Goal: Contribute content: Add original content to the website for others to see

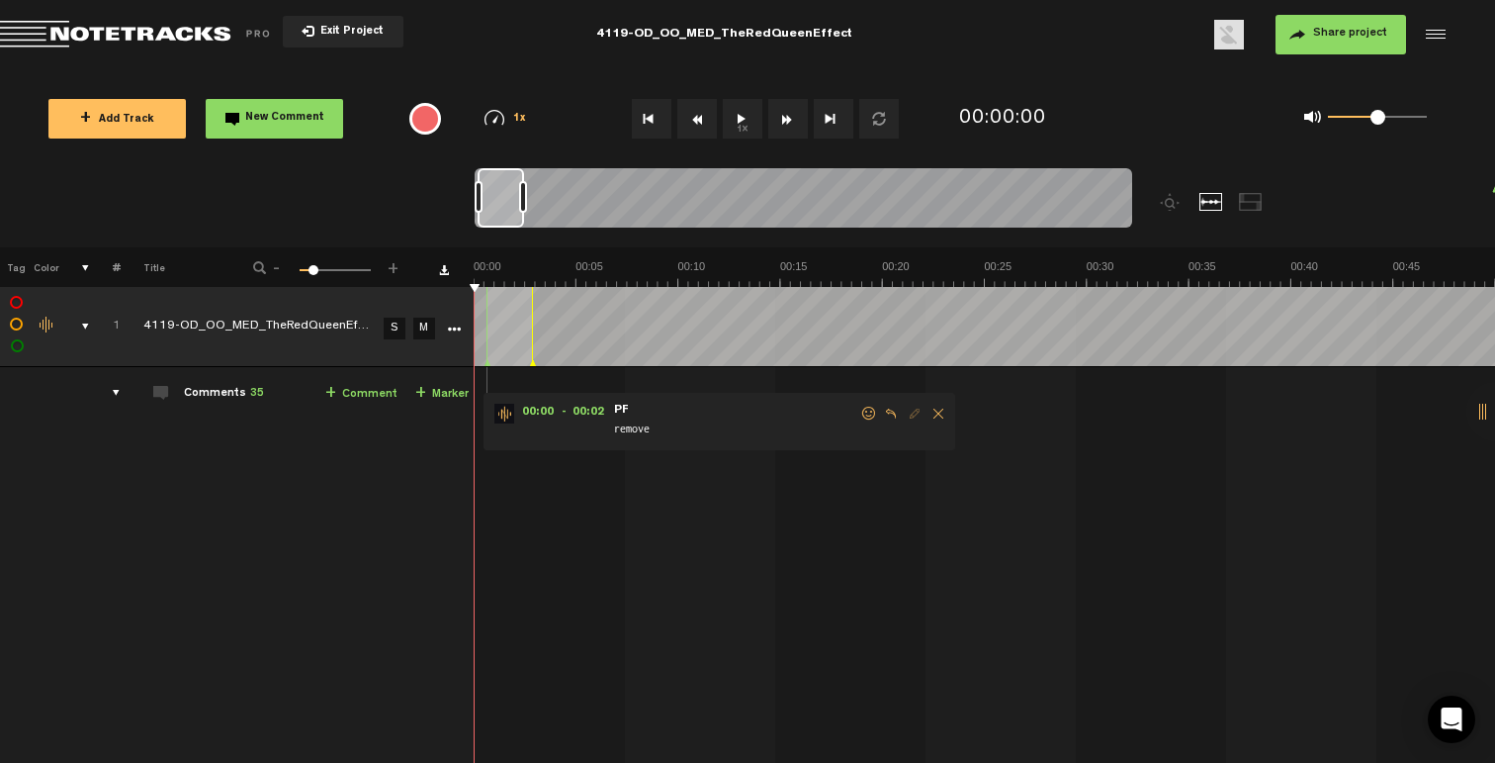
click at [81, 326] on div "comments, stamps & drawings" at bounding box center [77, 326] width 31 height 20
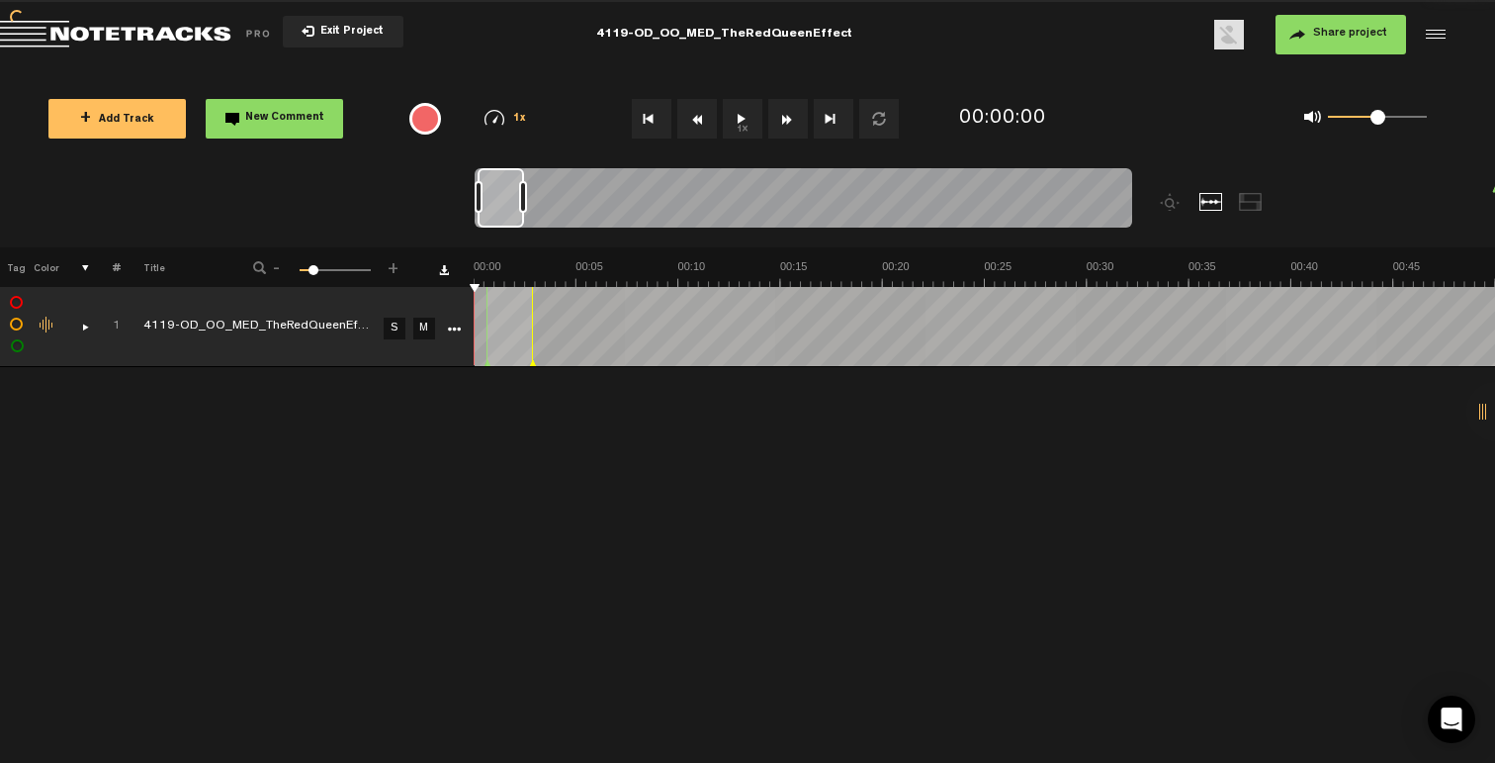
click at [81, 326] on div "comments, stamps & drawings" at bounding box center [77, 326] width 31 height 20
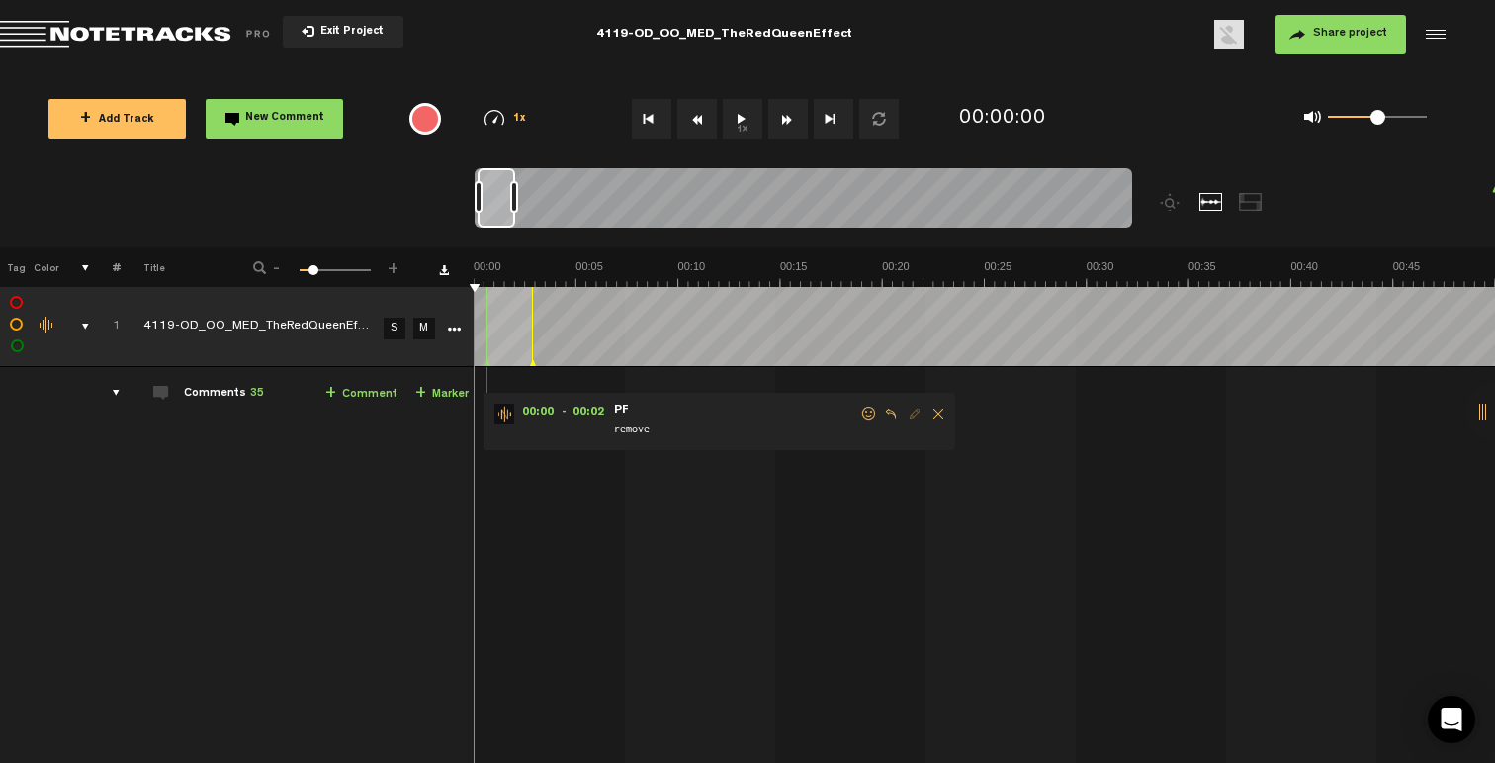
click at [514, 211] on div at bounding box center [514, 197] width 8 height 32
drag, startPoint x: 515, startPoint y: 195, endPoint x: 496, endPoint y: 208, distance: 22.8
click at [510, 199] on div at bounding box center [510, 197] width 8 height 32
click at [503, 208] on div at bounding box center [507, 197] width 8 height 32
click at [499, 206] on div at bounding box center [500, 197] width 8 height 32
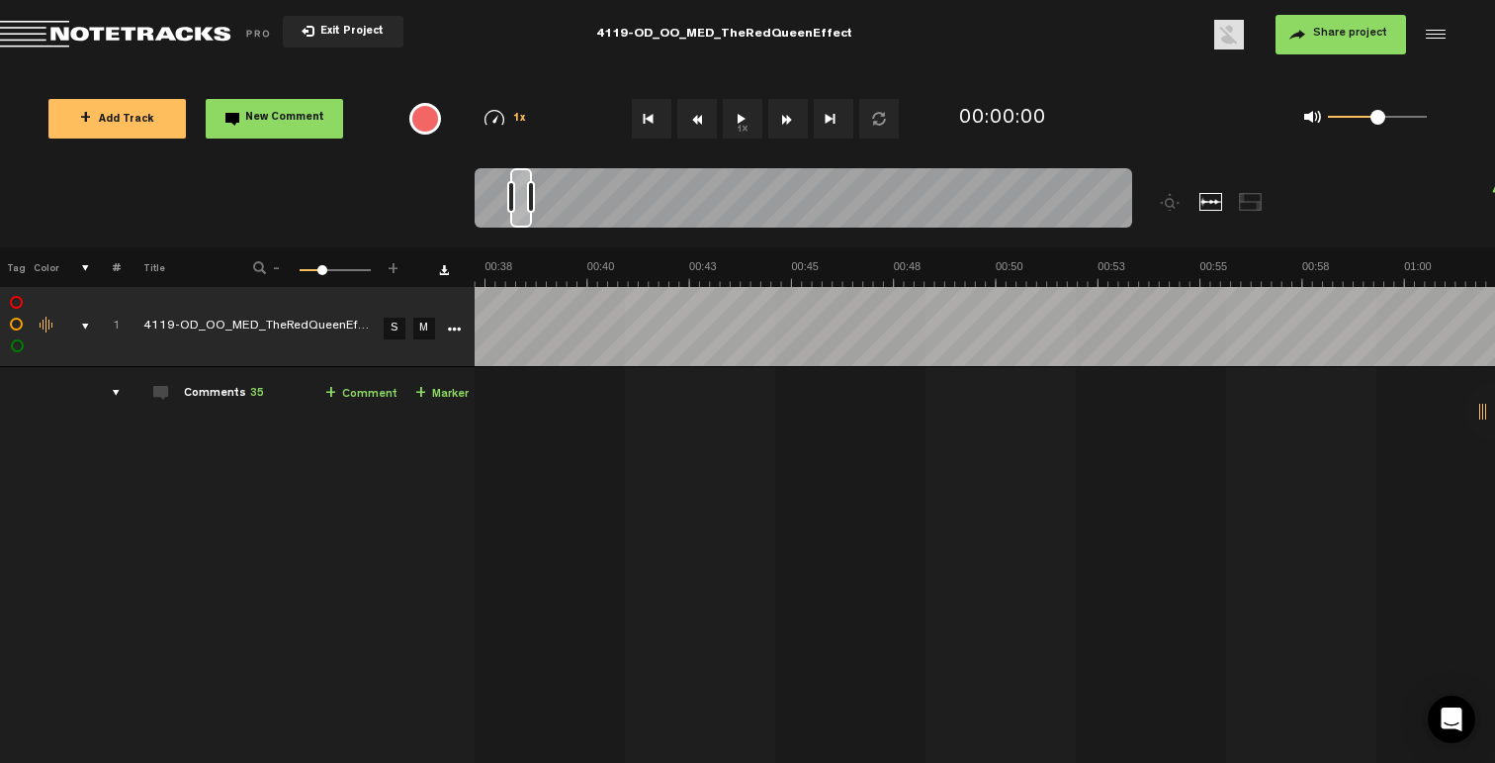
drag, startPoint x: 494, startPoint y: 221, endPoint x: 527, endPoint y: 222, distance: 33.6
click at [527, 222] on div at bounding box center [521, 197] width 22 height 59
click at [531, 197] on div at bounding box center [530, 197] width 8 height 32
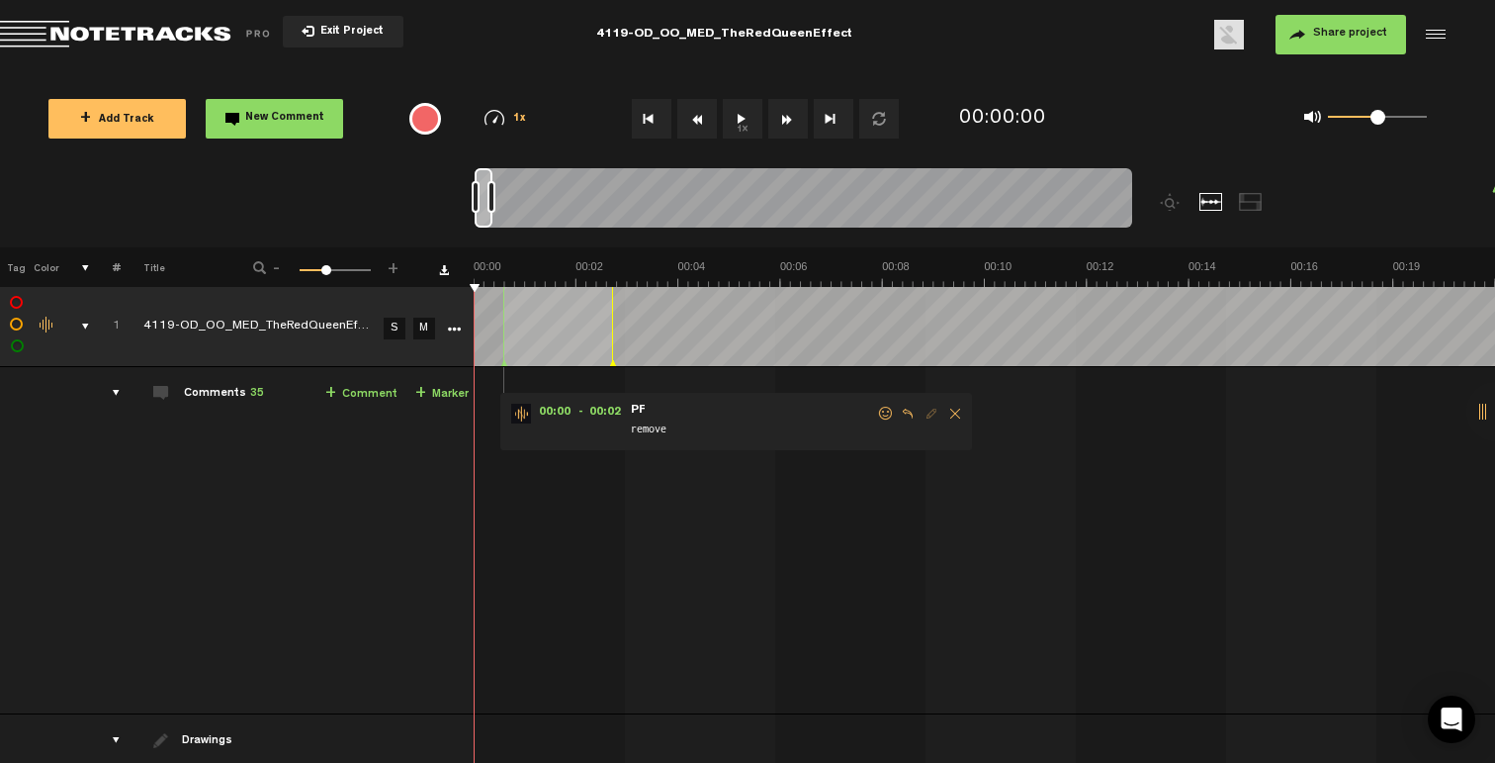
scroll to position [0, 0]
drag, startPoint x: 520, startPoint y: 218, endPoint x: 433, endPoint y: 220, distance: 87.1
click at [433, 220] on nt-zoom-navigation-bar at bounding box center [747, 207] width 1495 height 79
drag, startPoint x: 485, startPoint y: 217, endPoint x: 440, endPoint y: 225, distance: 45.4
click at [442, 225] on nt-zoom-navigation-bar at bounding box center [747, 207] width 1495 height 79
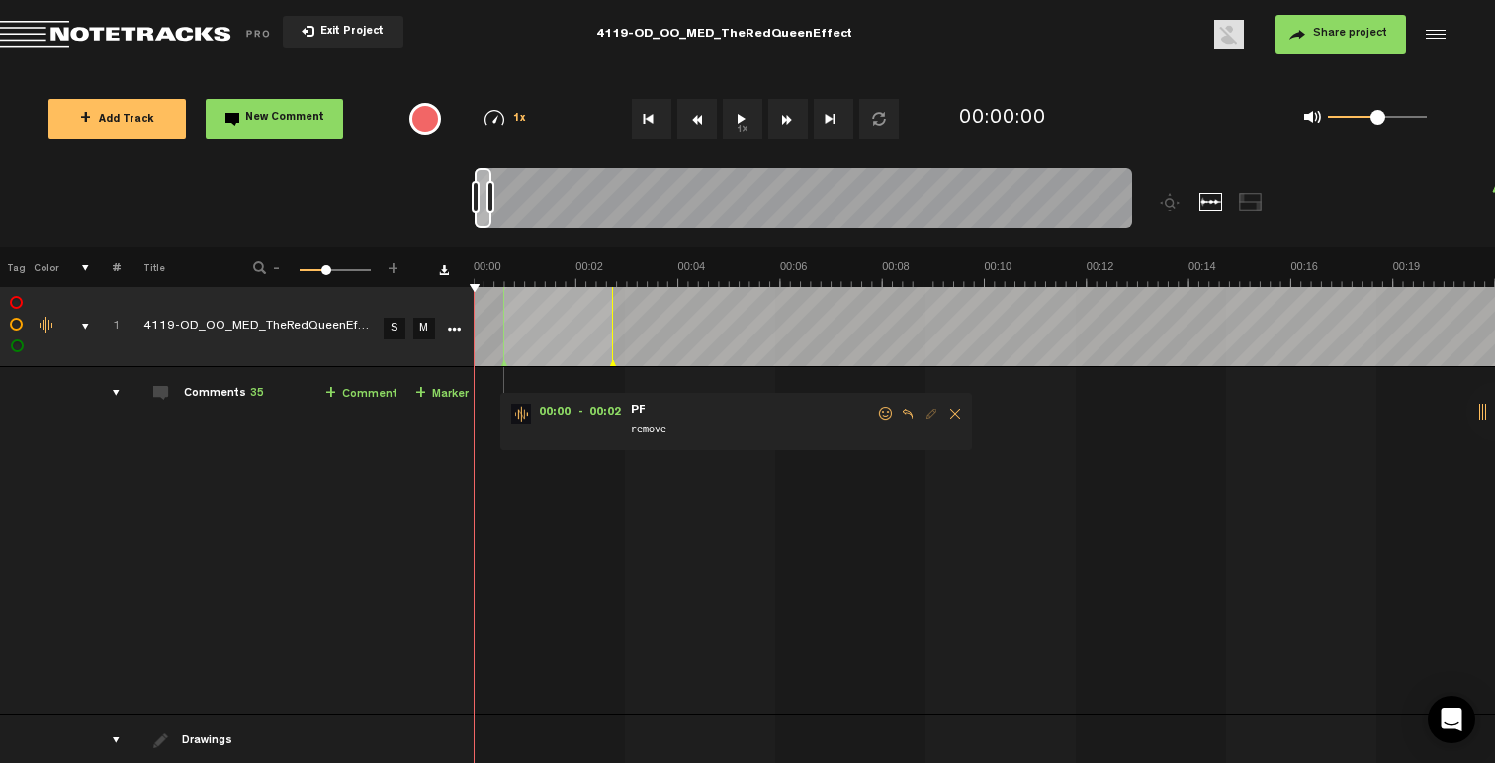
click at [493, 195] on div at bounding box center [491, 197] width 8 height 32
click at [494, 196] on div at bounding box center [493, 197] width 8 height 32
click at [496, 199] on div at bounding box center [495, 197] width 8 height 32
click at [497, 201] on div at bounding box center [495, 197] width 8 height 32
click at [499, 203] on div at bounding box center [496, 197] width 8 height 32
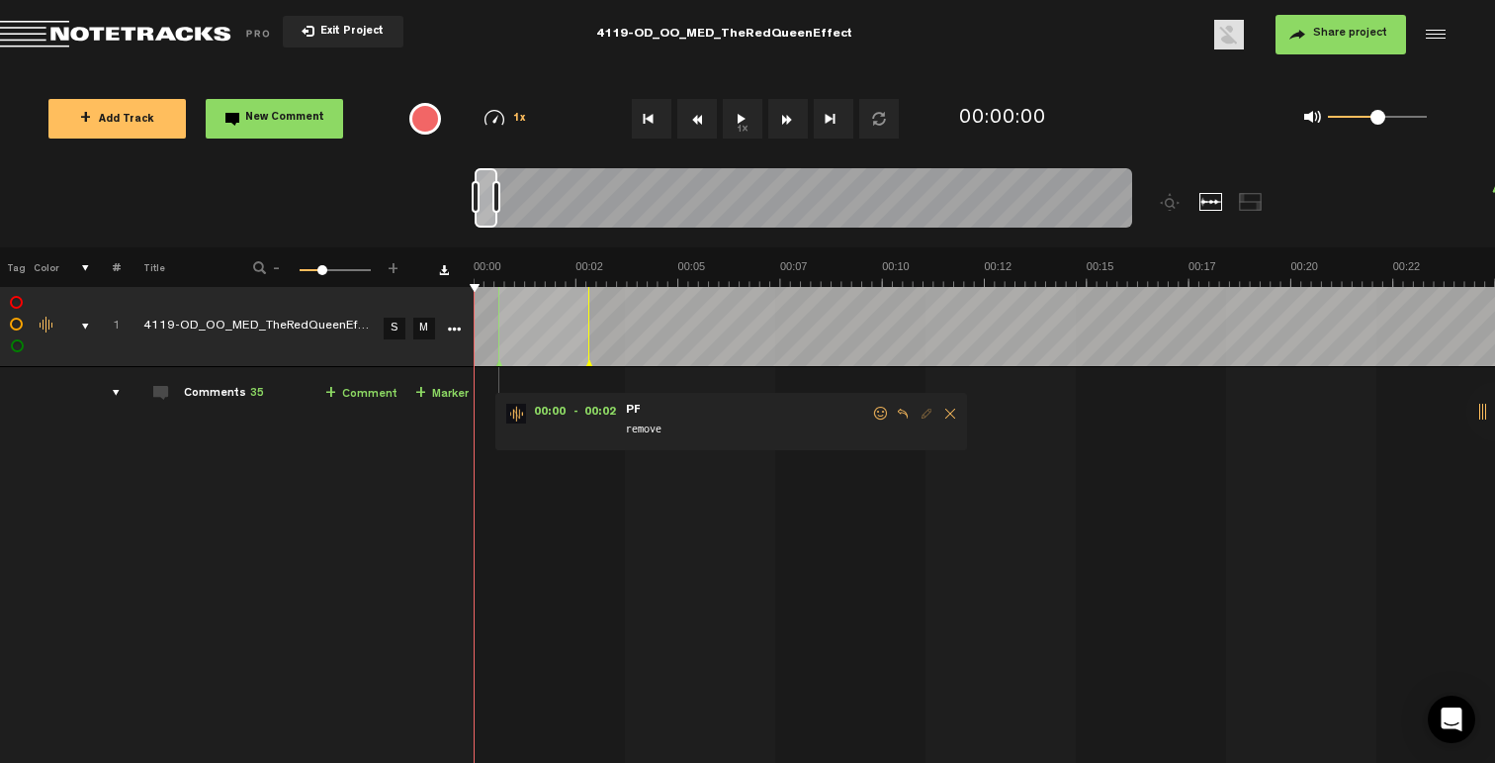
click at [496, 207] on div at bounding box center [497, 197] width 8 height 32
click at [495, 210] on div at bounding box center [496, 197] width 8 height 32
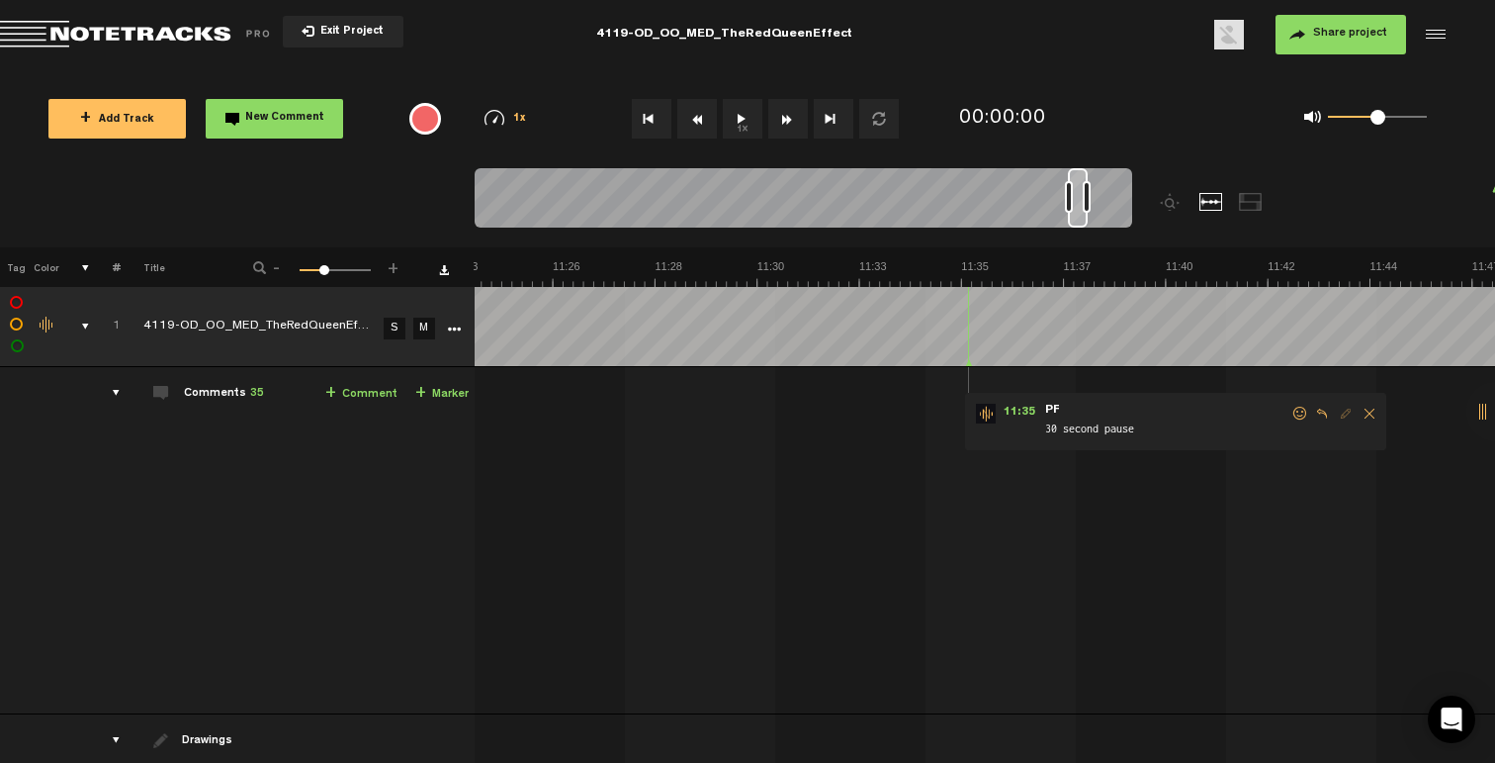
scroll to position [0, 30382]
click at [1179, 410] on span at bounding box center [1182, 413] width 20 height 14
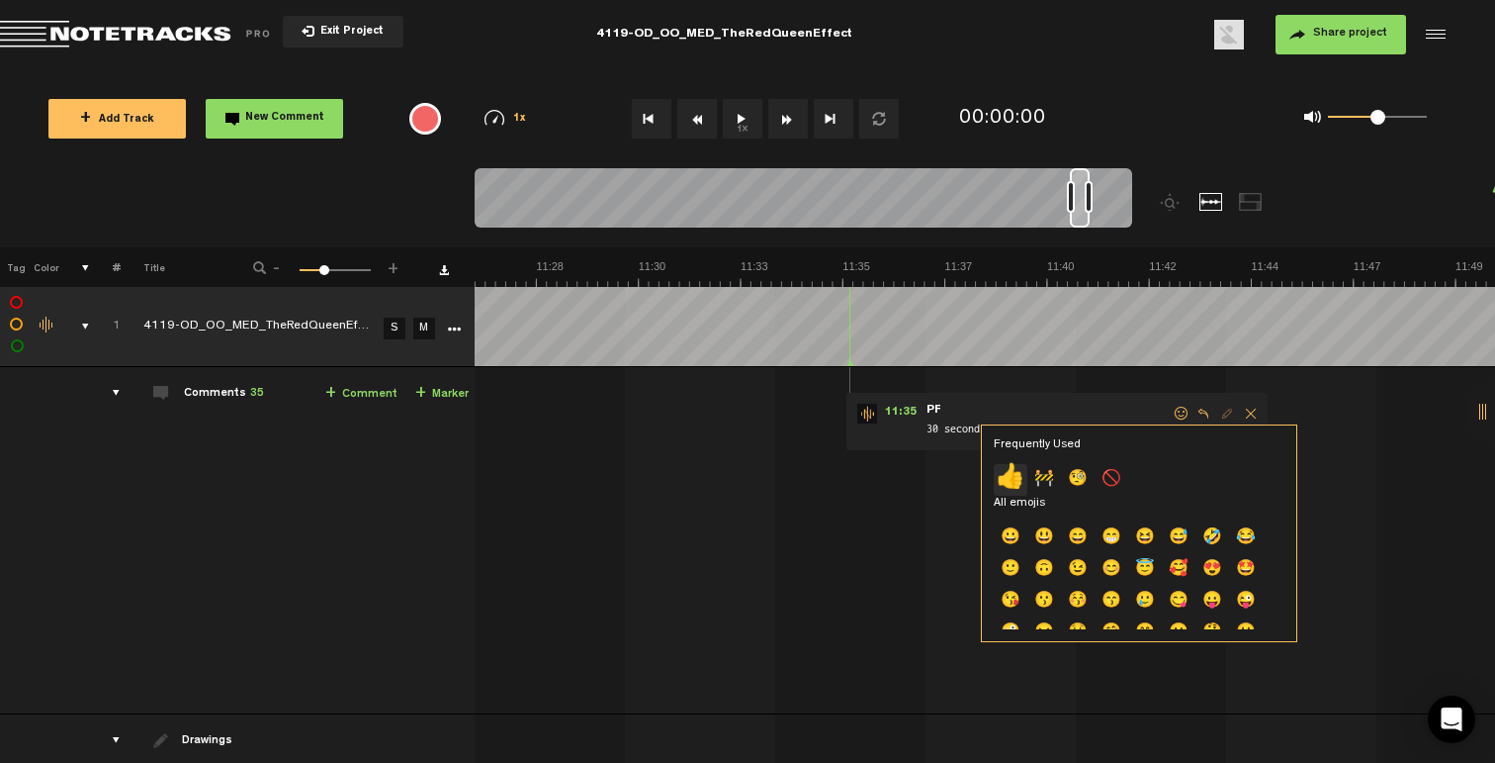
click at [1011, 483] on p "👍" at bounding box center [1011, 480] width 34 height 32
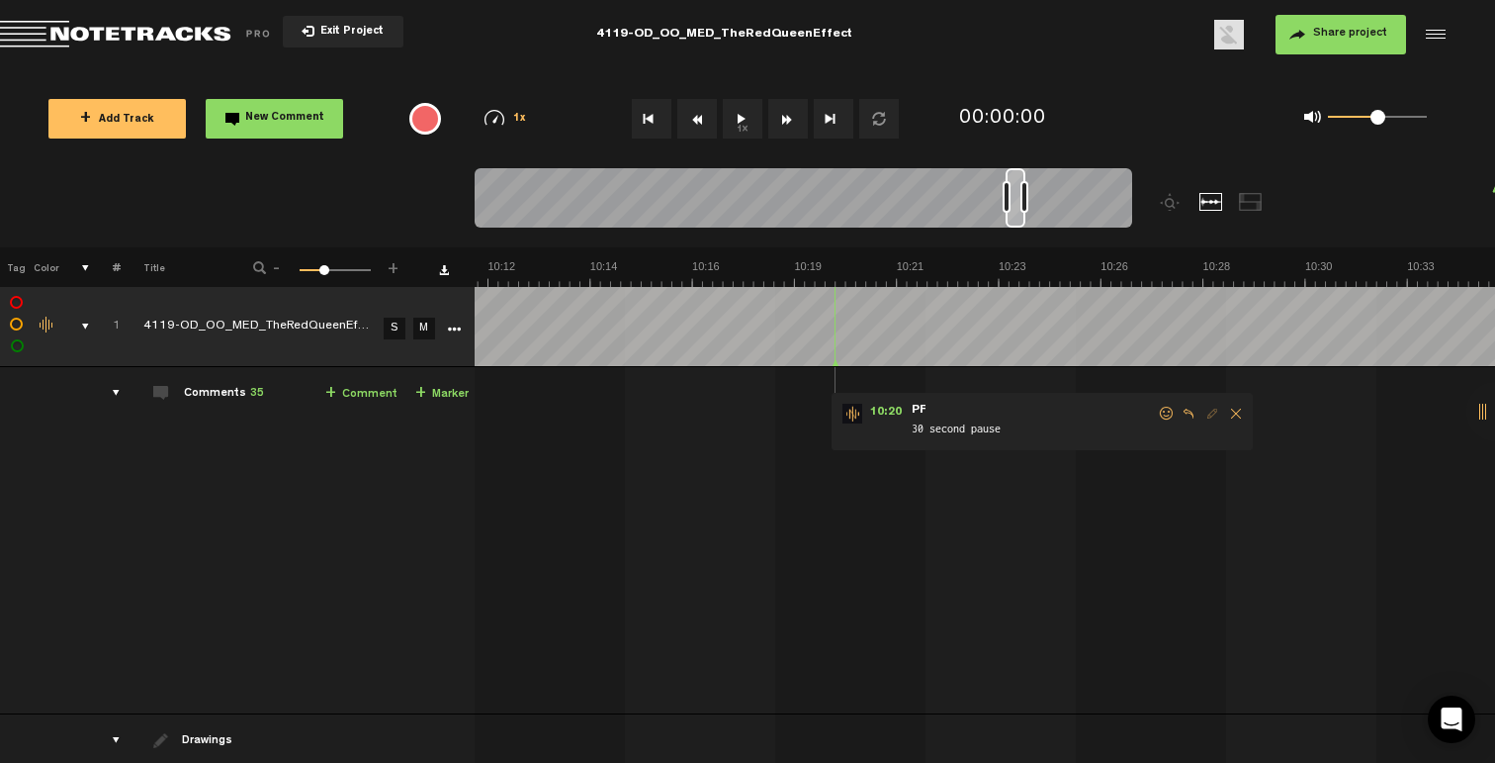
scroll to position [0, 27059]
click at [1167, 413] on span at bounding box center [1167, 413] width 20 height 14
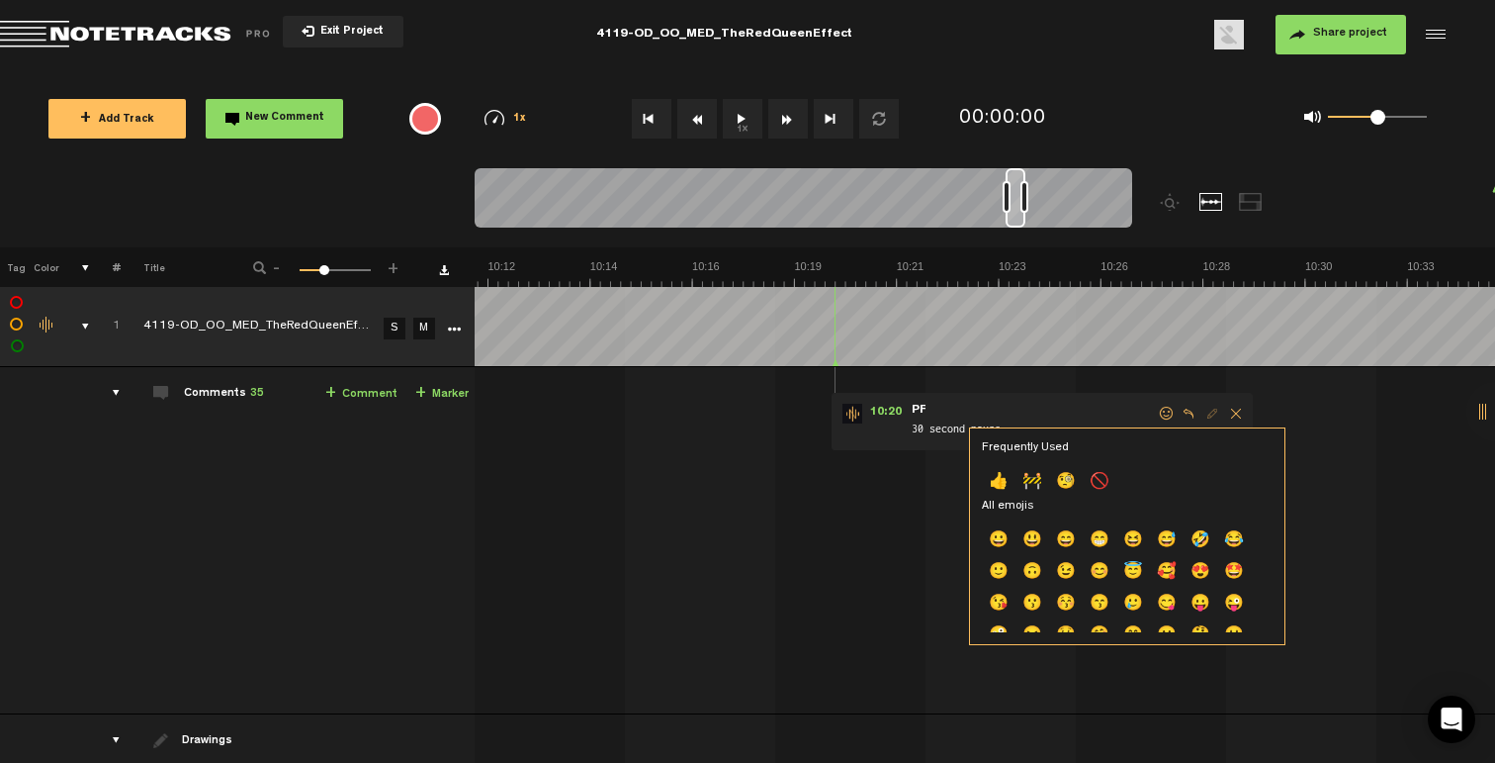
click at [1000, 480] on p "👍" at bounding box center [999, 483] width 34 height 32
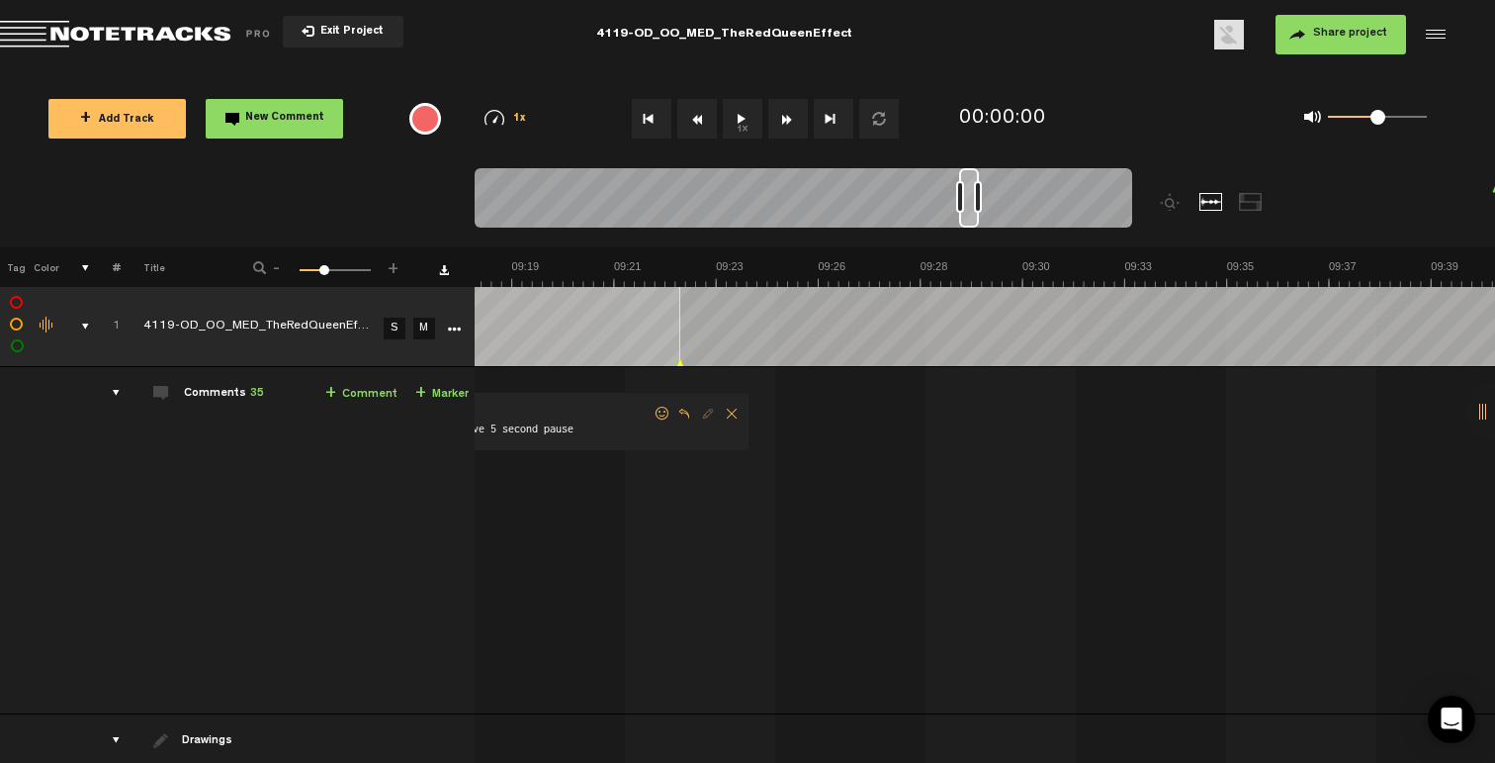
scroll to position [0, 24329]
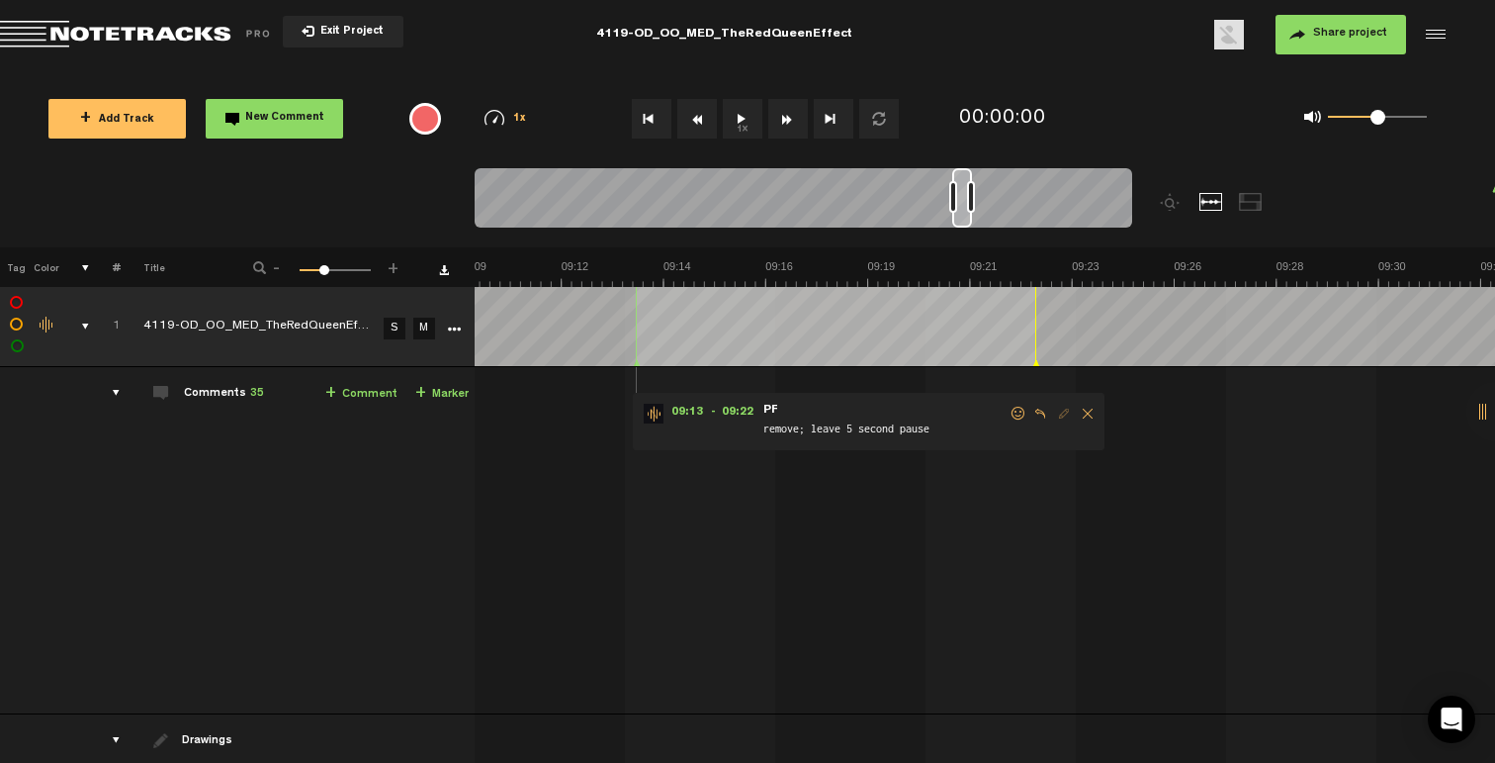
click at [1018, 408] on span at bounding box center [1019, 413] width 20 height 14
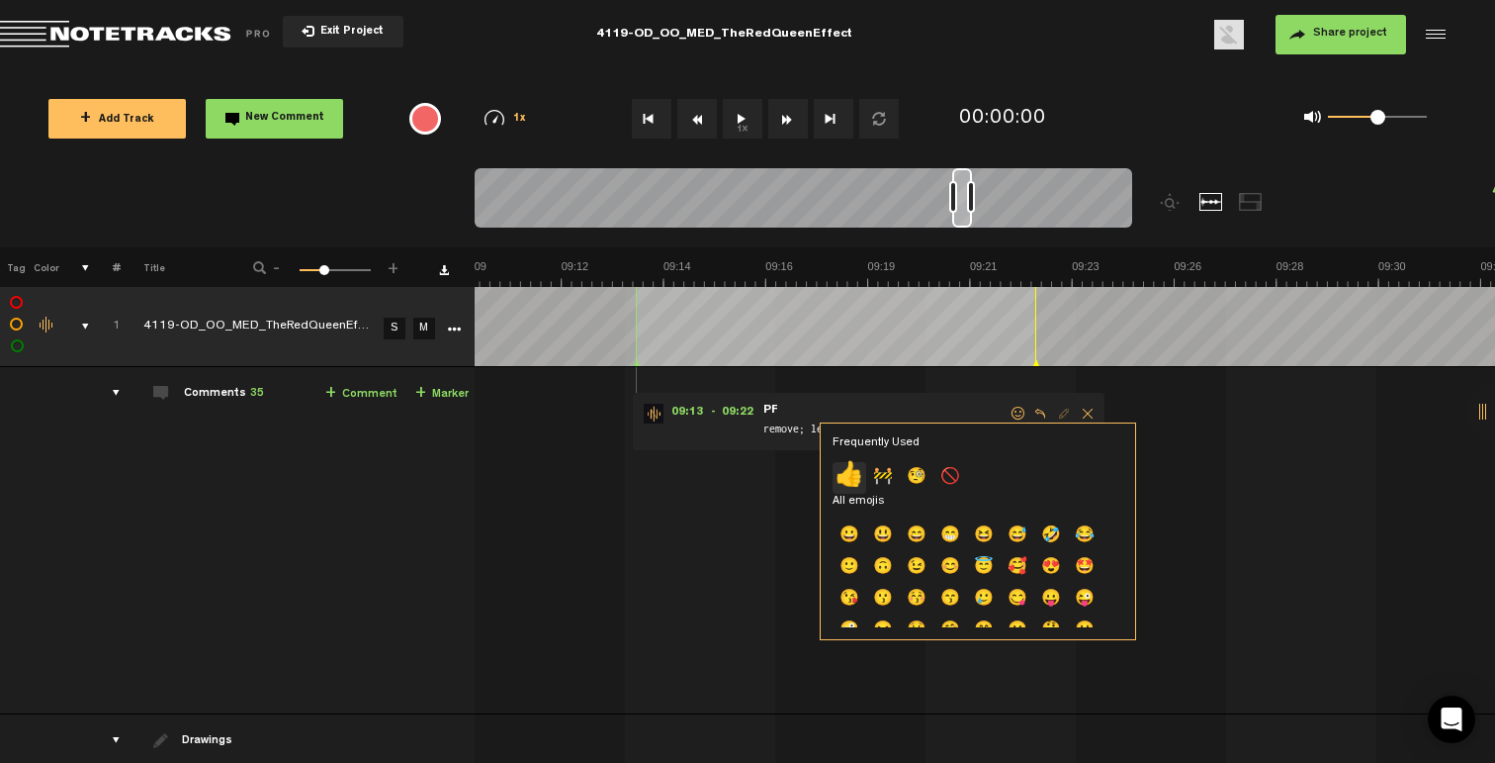
click at [852, 477] on p "👍" at bounding box center [850, 478] width 34 height 32
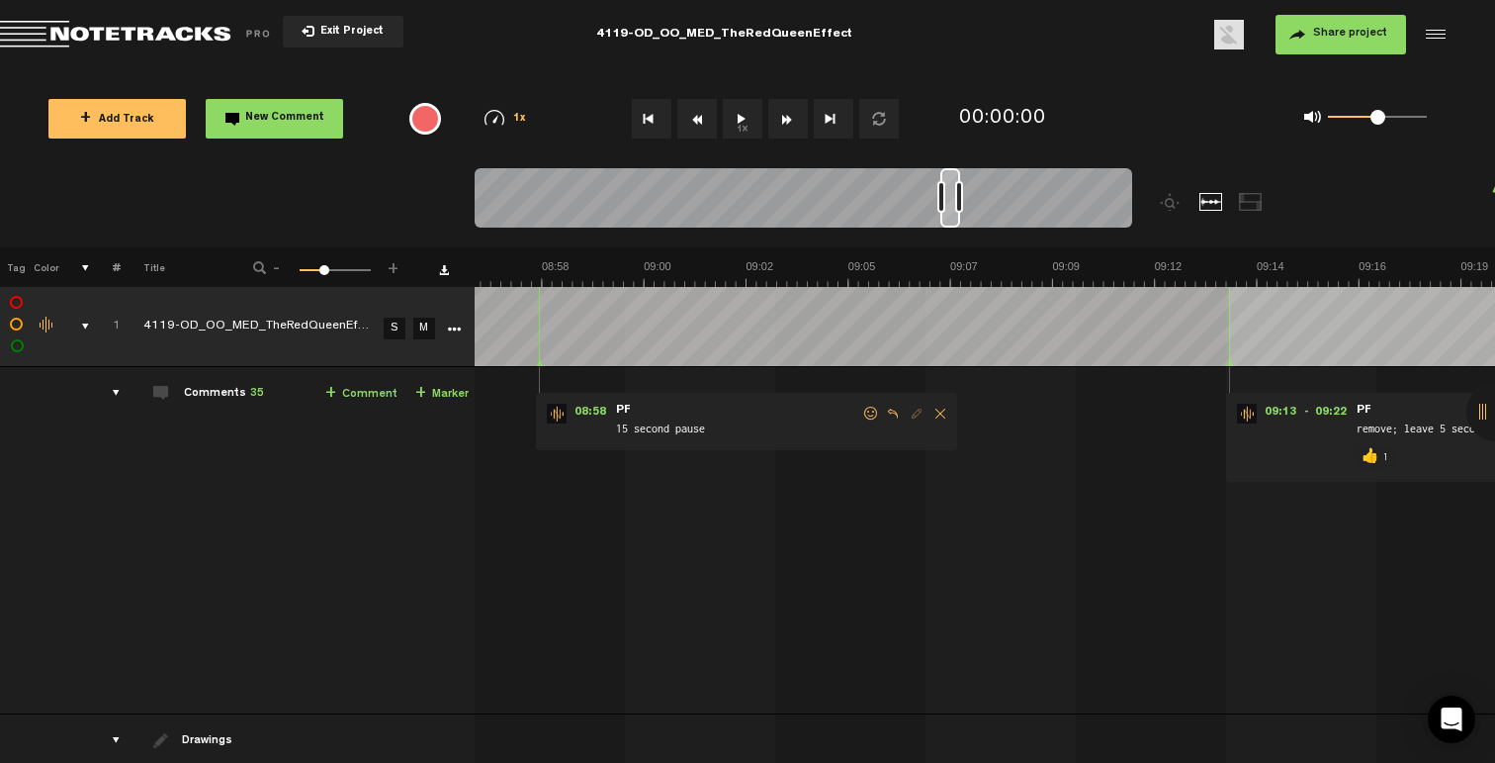
scroll to position [0, 23617]
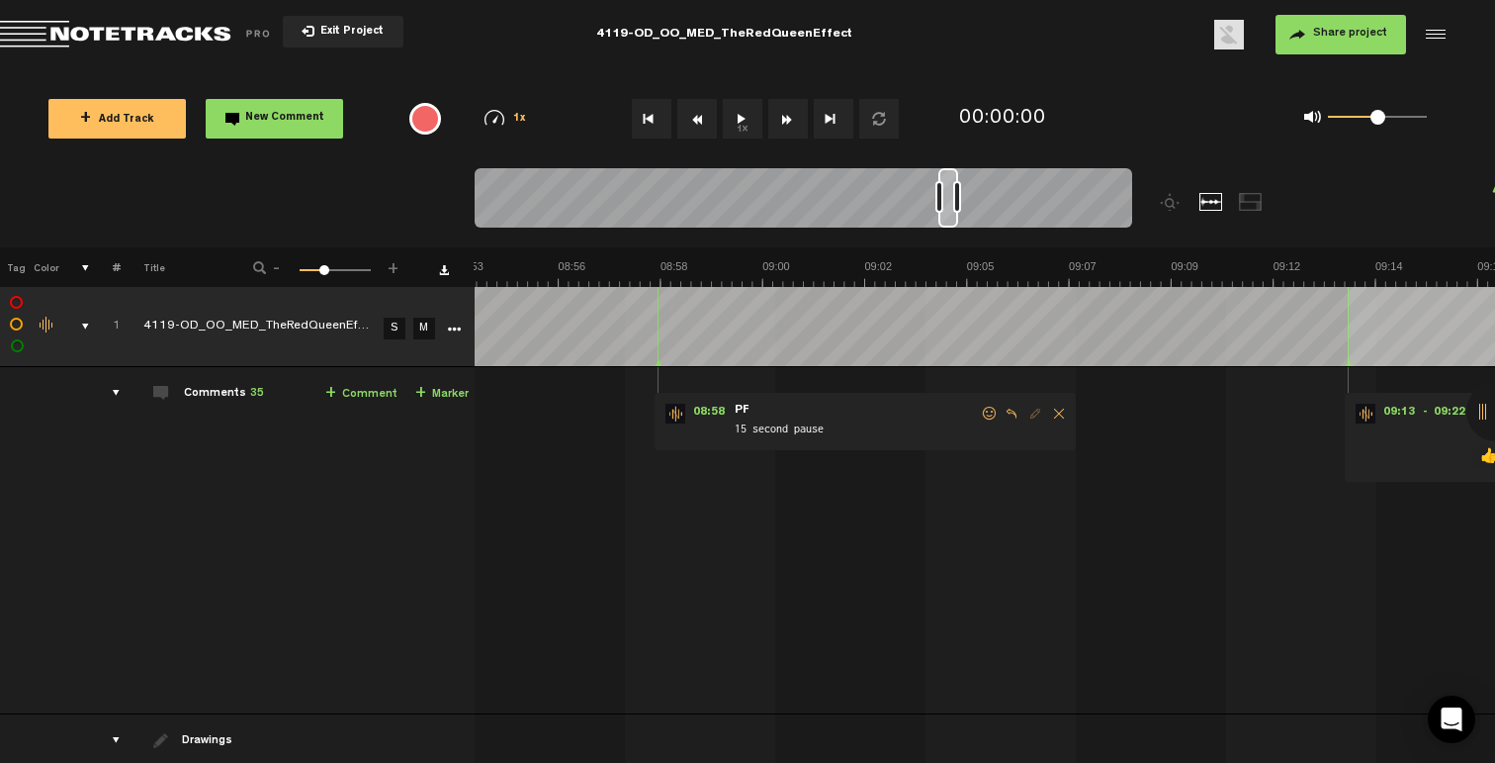
click at [992, 412] on span at bounding box center [990, 413] width 20 height 14
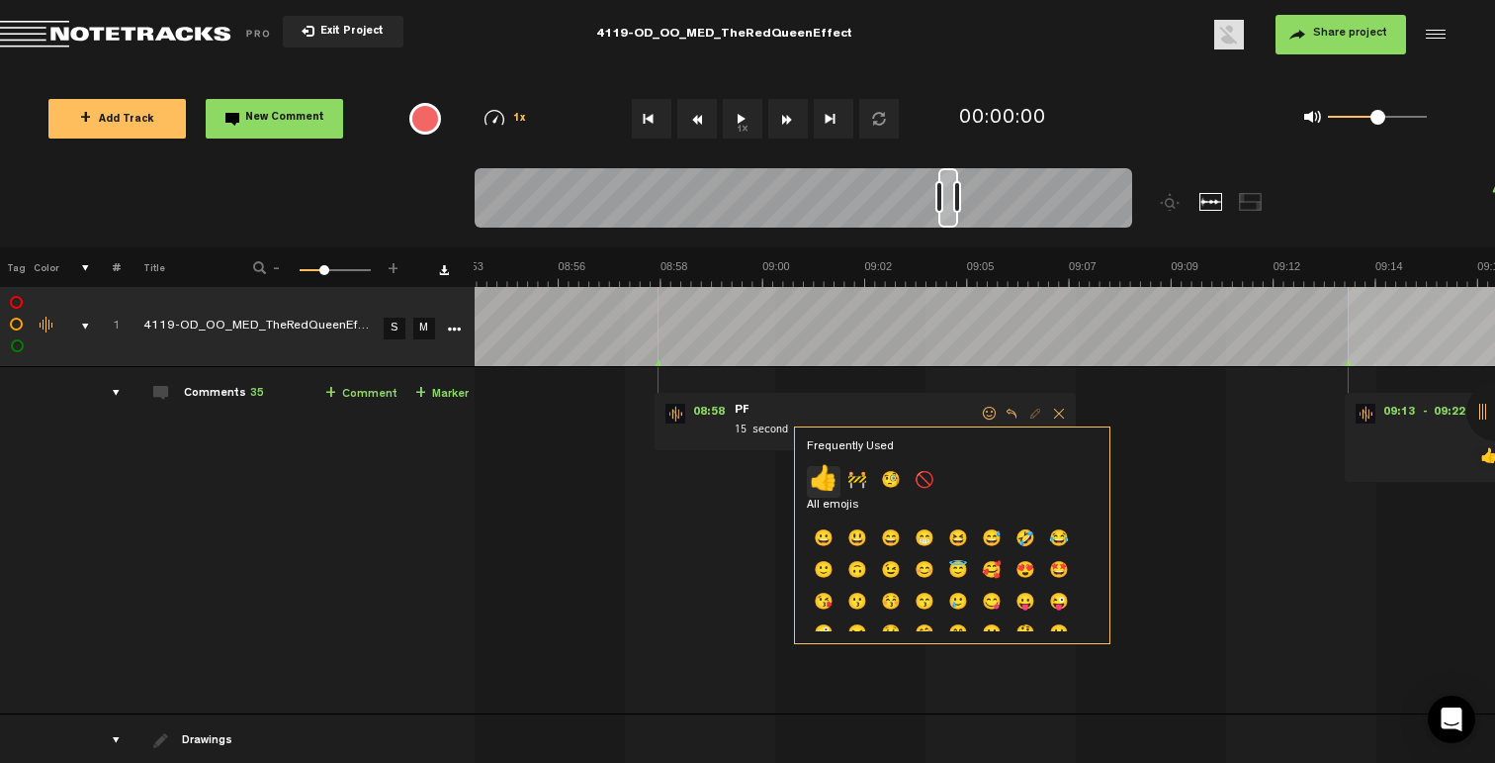
click at [830, 477] on p "👍" at bounding box center [824, 482] width 34 height 32
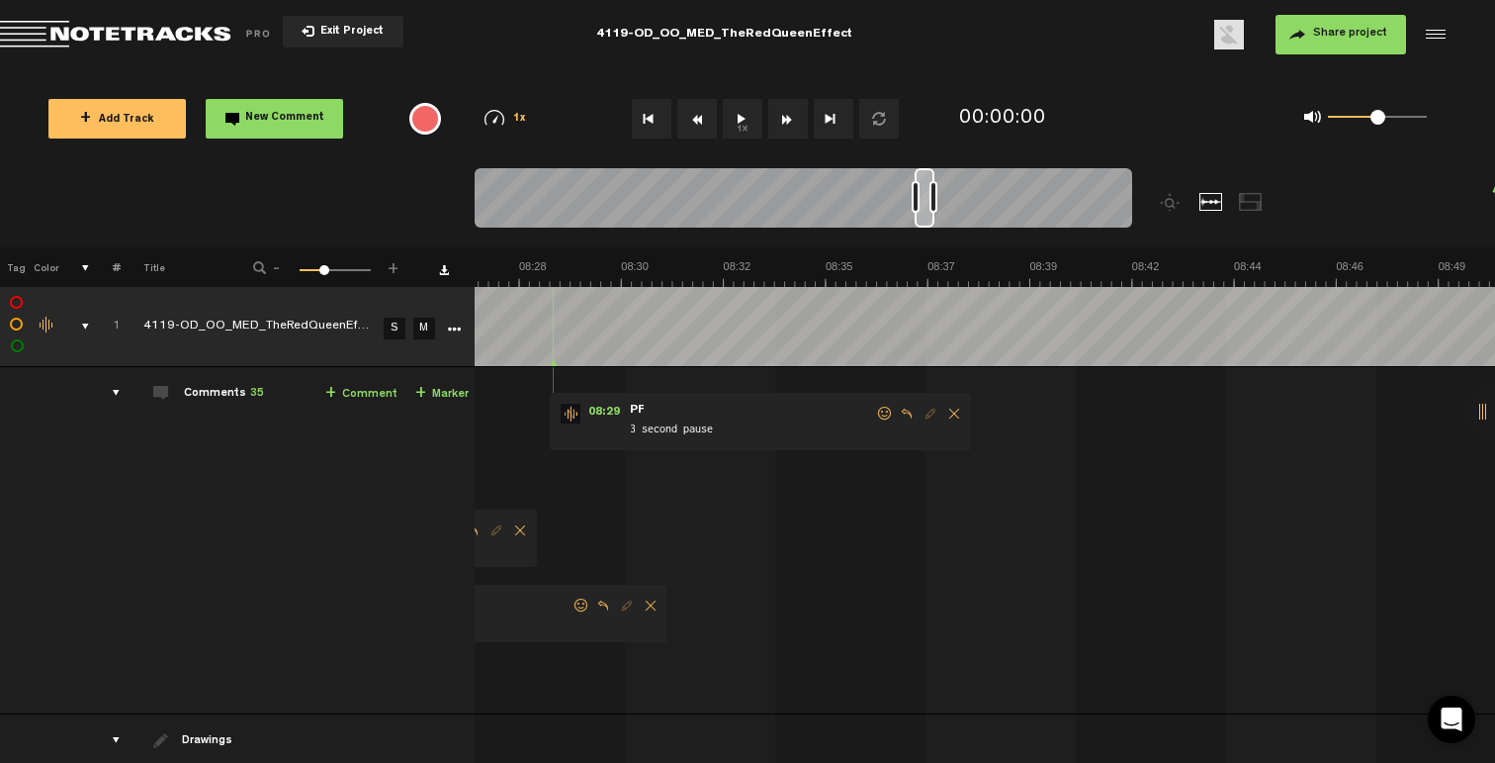
scroll to position [0, 22074]
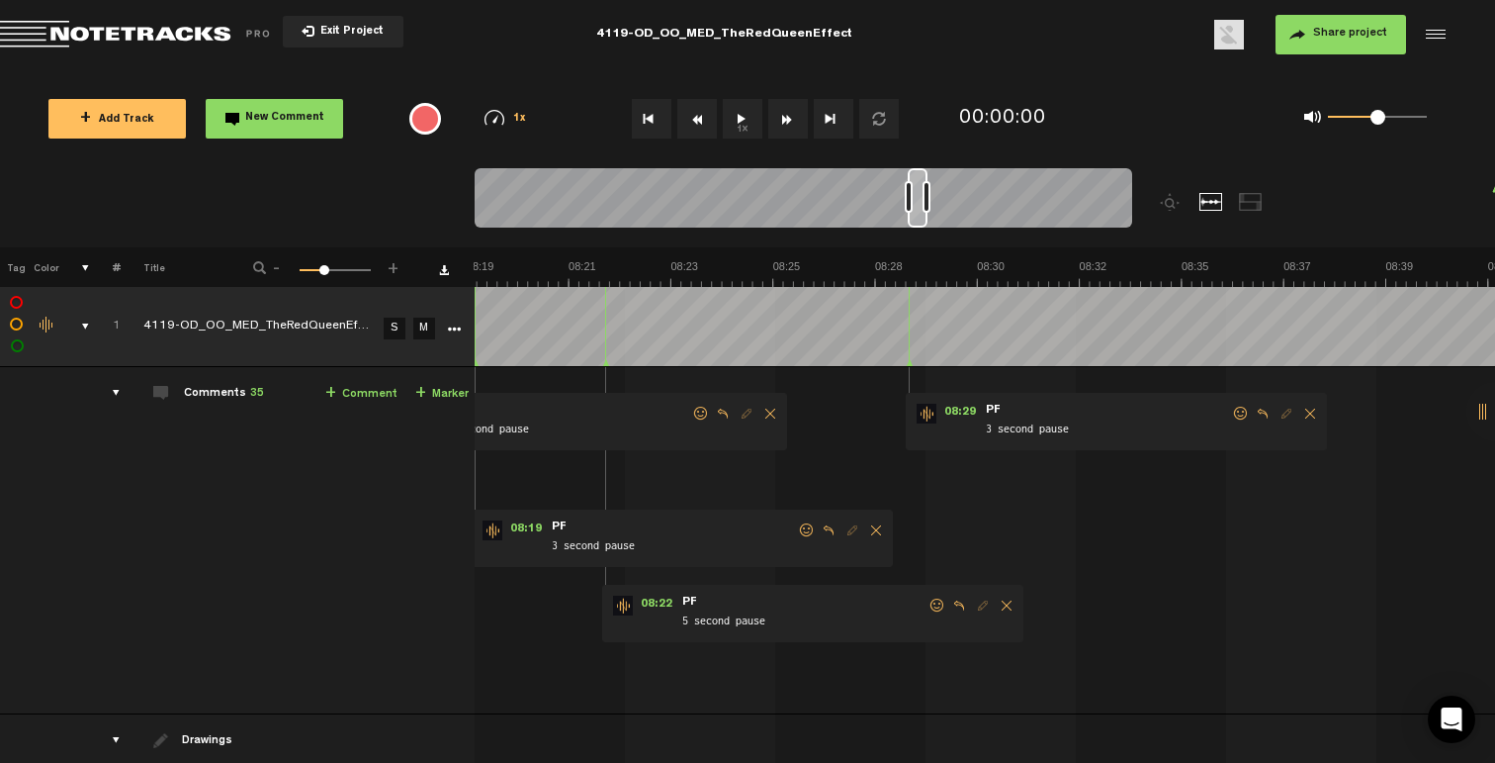
click at [1237, 410] on span at bounding box center [1241, 413] width 20 height 14
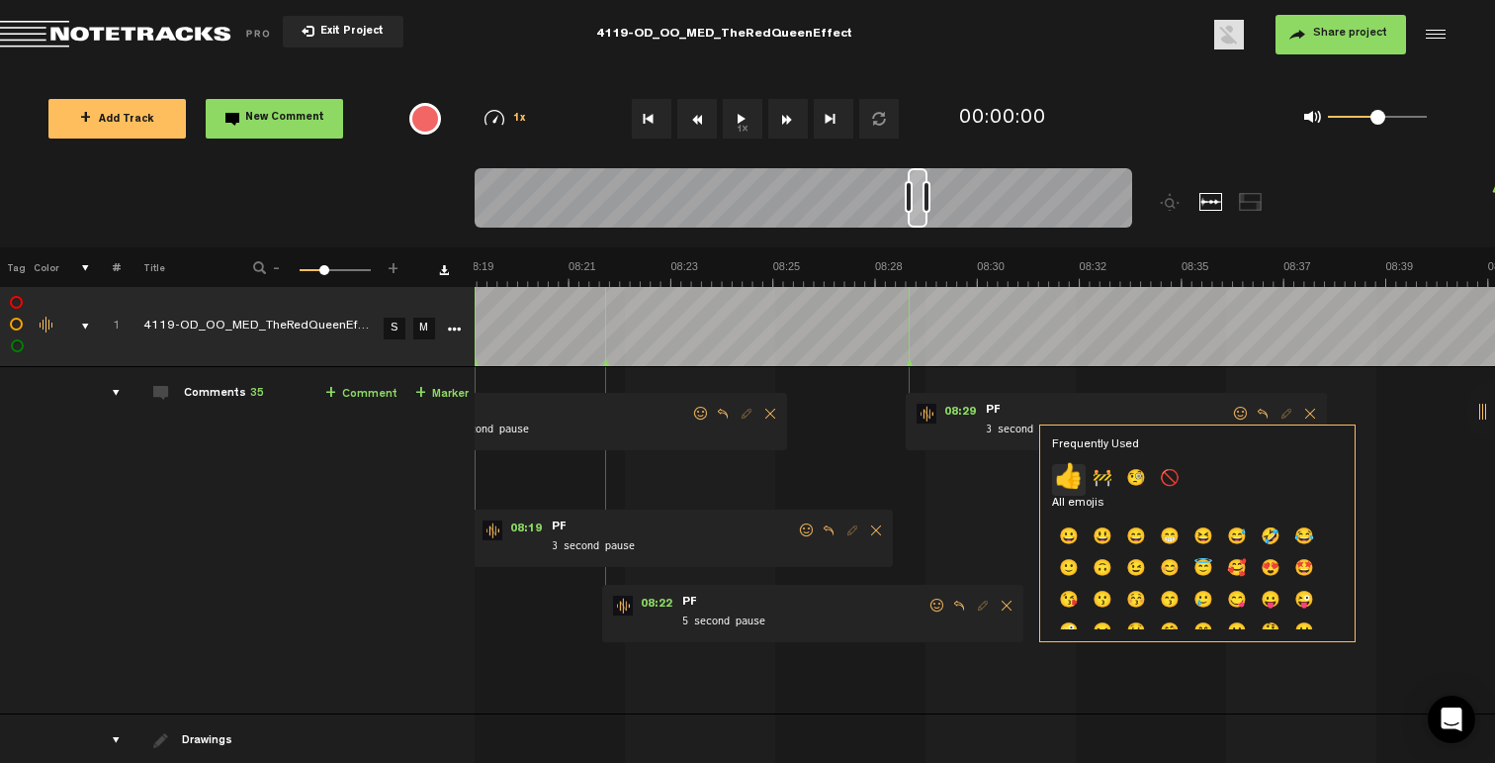
click at [1071, 482] on p "👍" at bounding box center [1069, 480] width 34 height 32
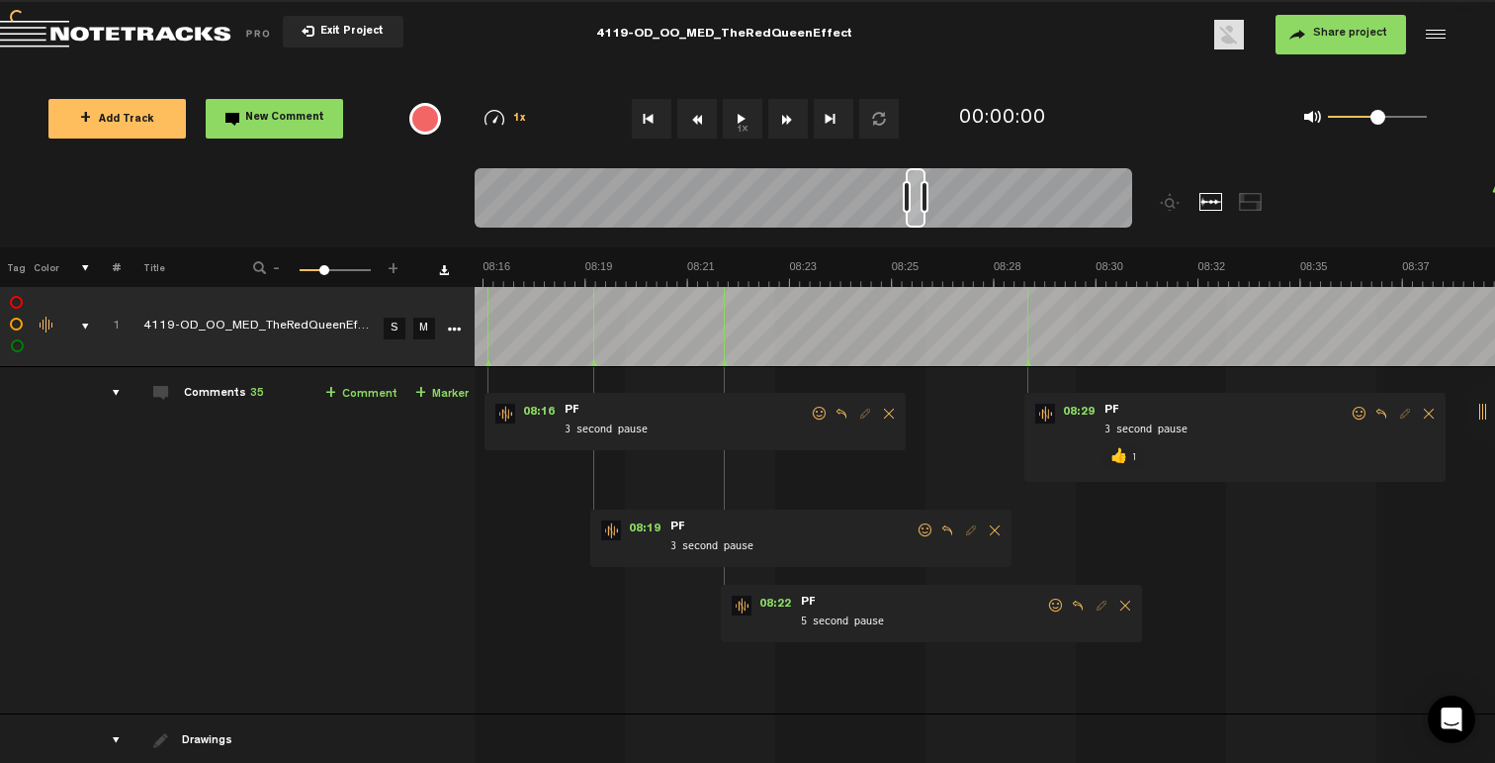
scroll to position [0, 21837]
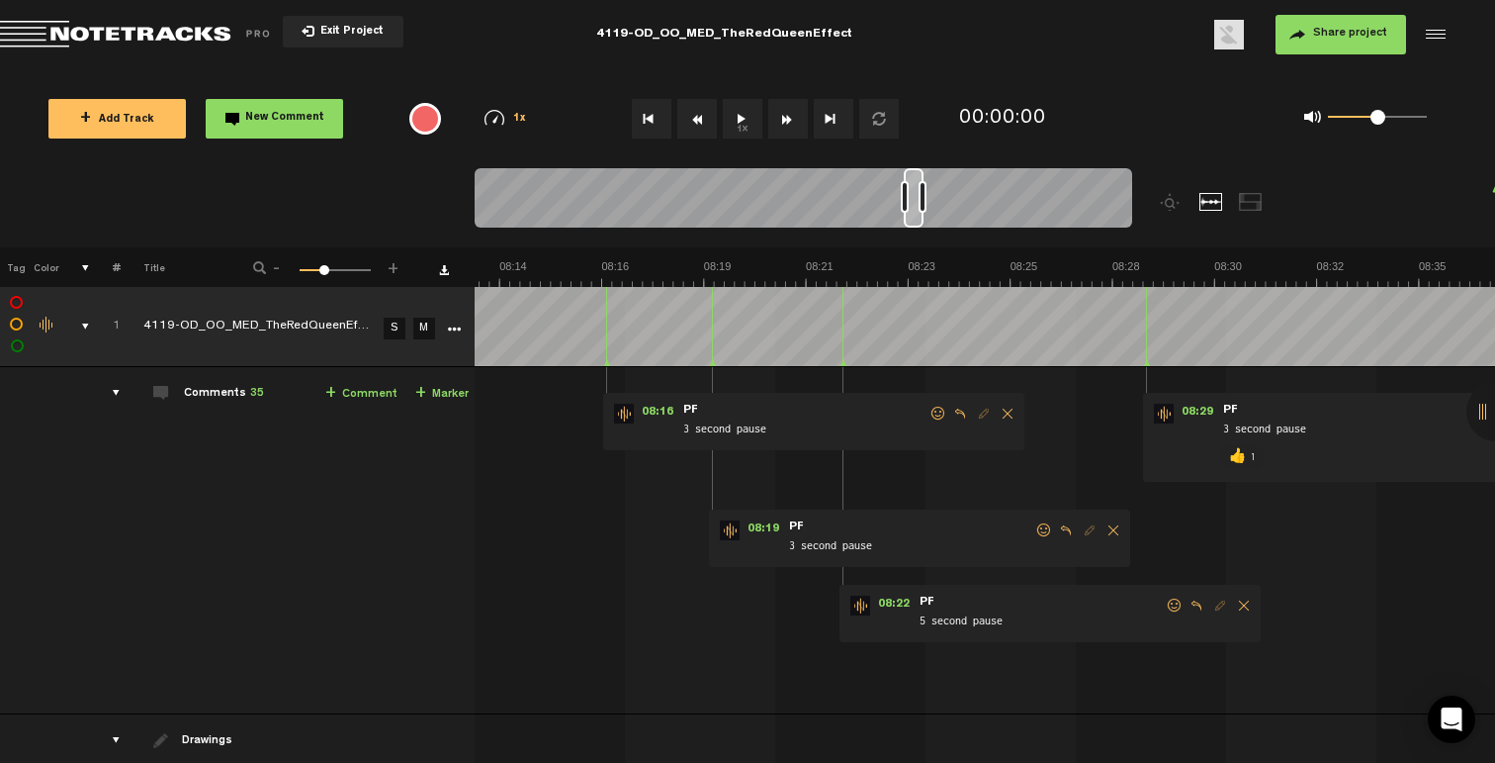
click at [1173, 603] on span at bounding box center [1175, 605] width 20 height 14
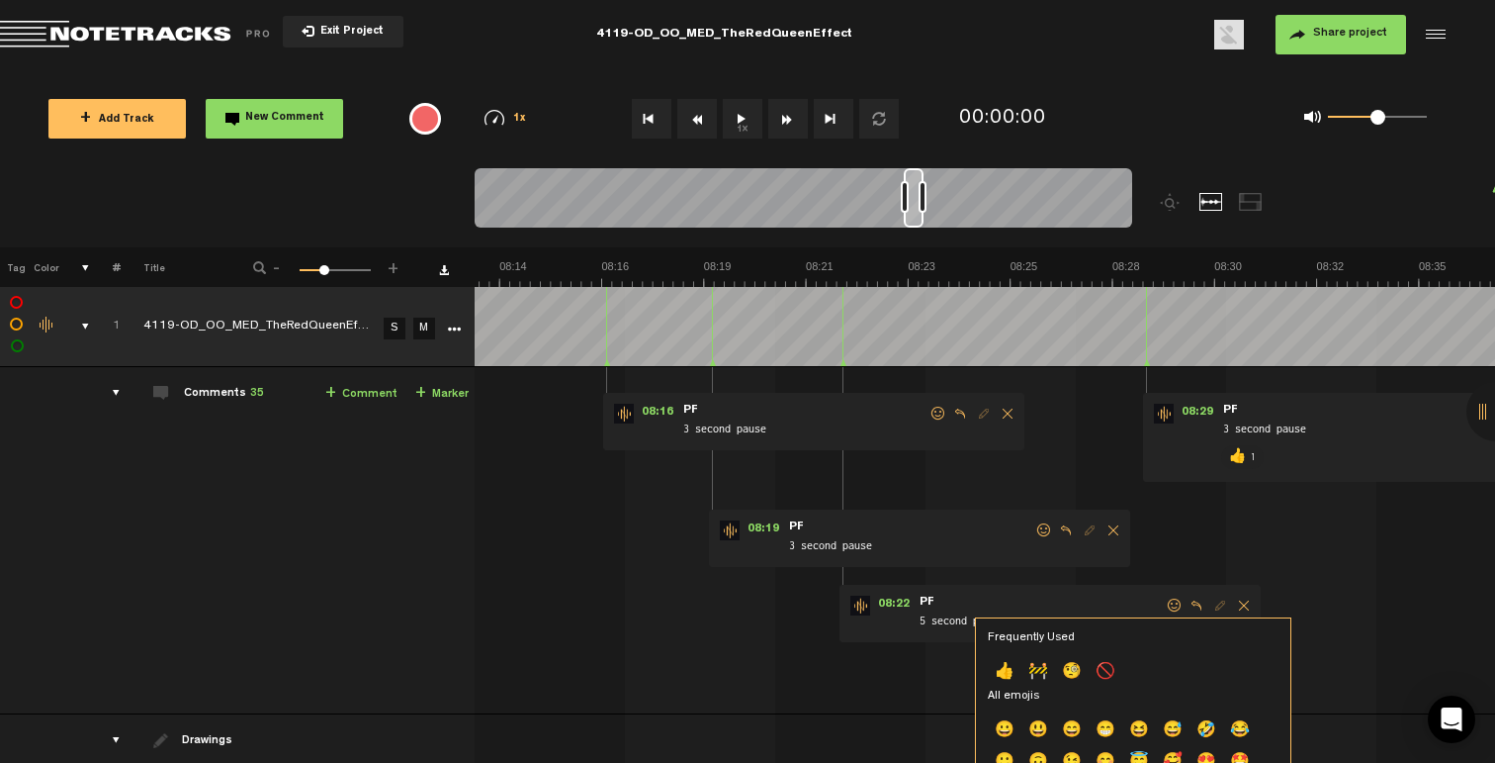
click at [1000, 671] on p "👍" at bounding box center [1005, 673] width 34 height 32
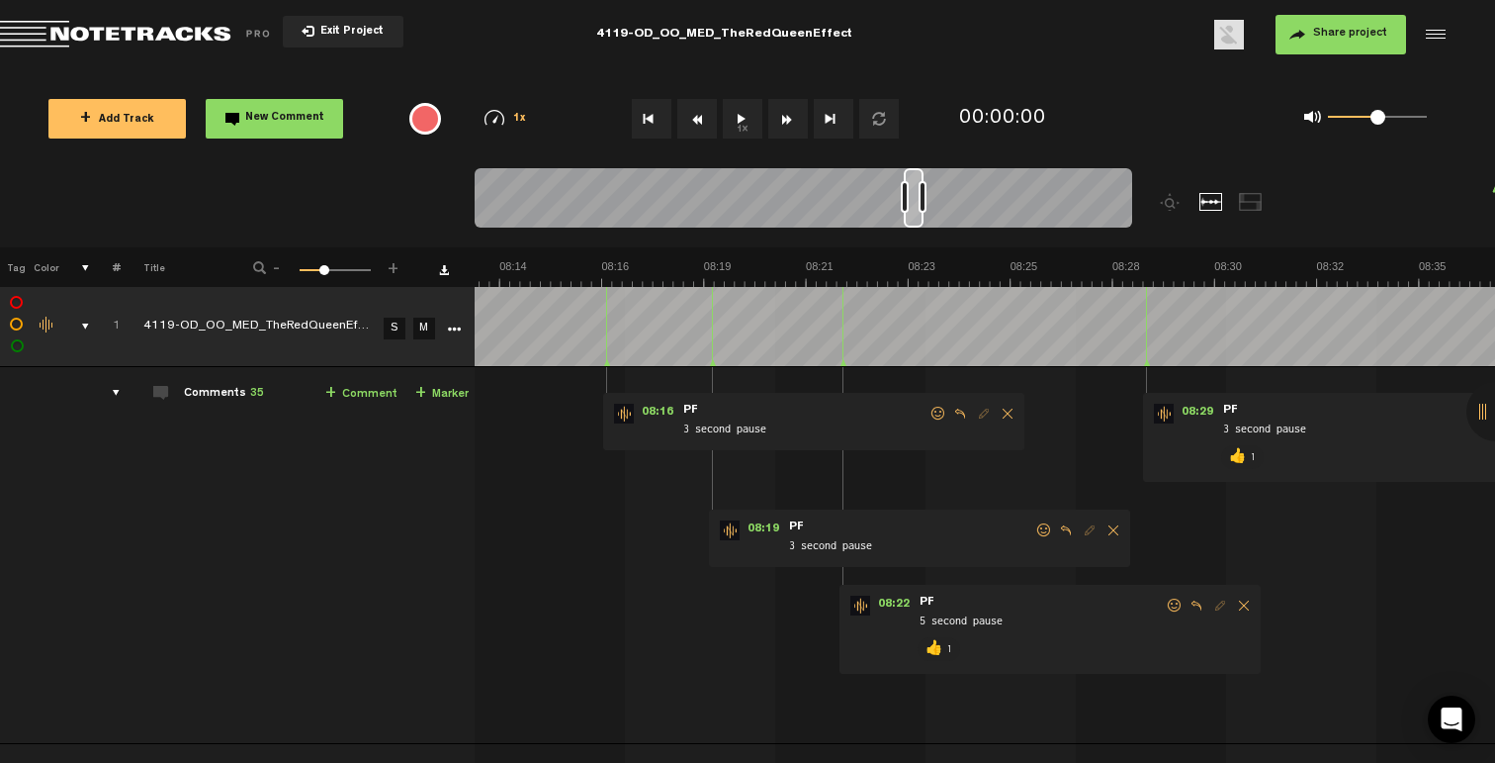
click at [1043, 527] on span at bounding box center [1044, 530] width 20 height 14
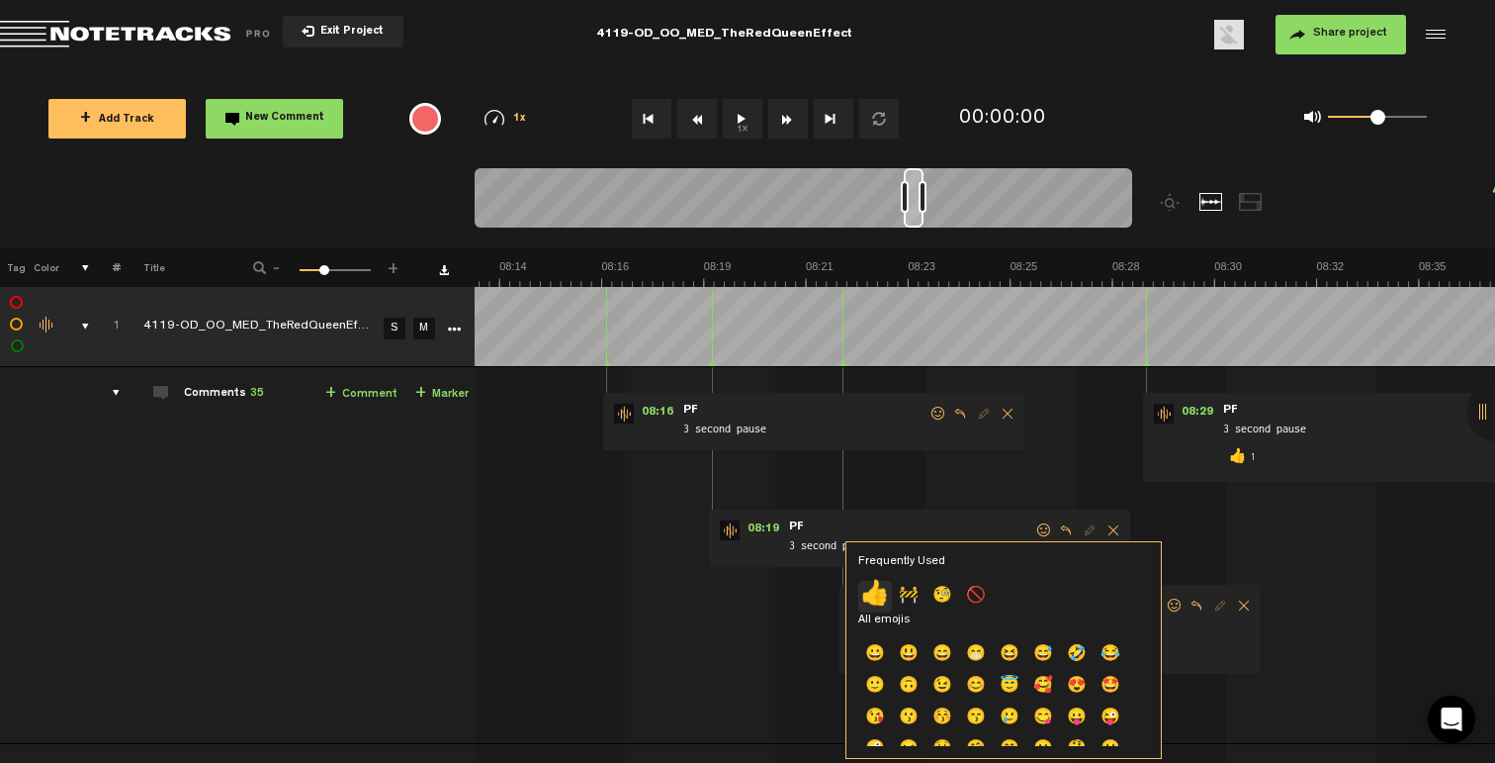
click at [868, 593] on p "👍" at bounding box center [875, 597] width 34 height 32
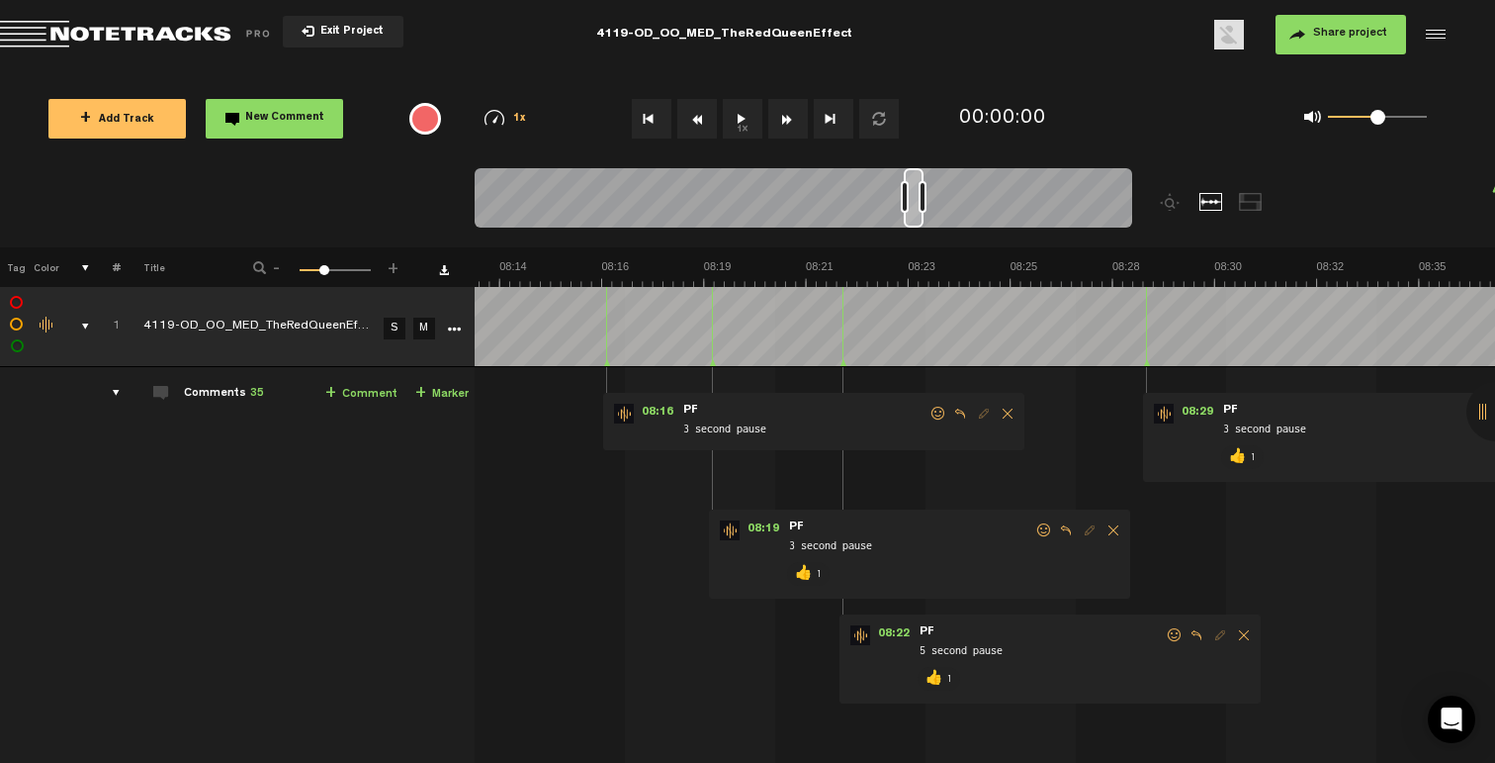
click at [935, 407] on span at bounding box center [939, 413] width 20 height 14
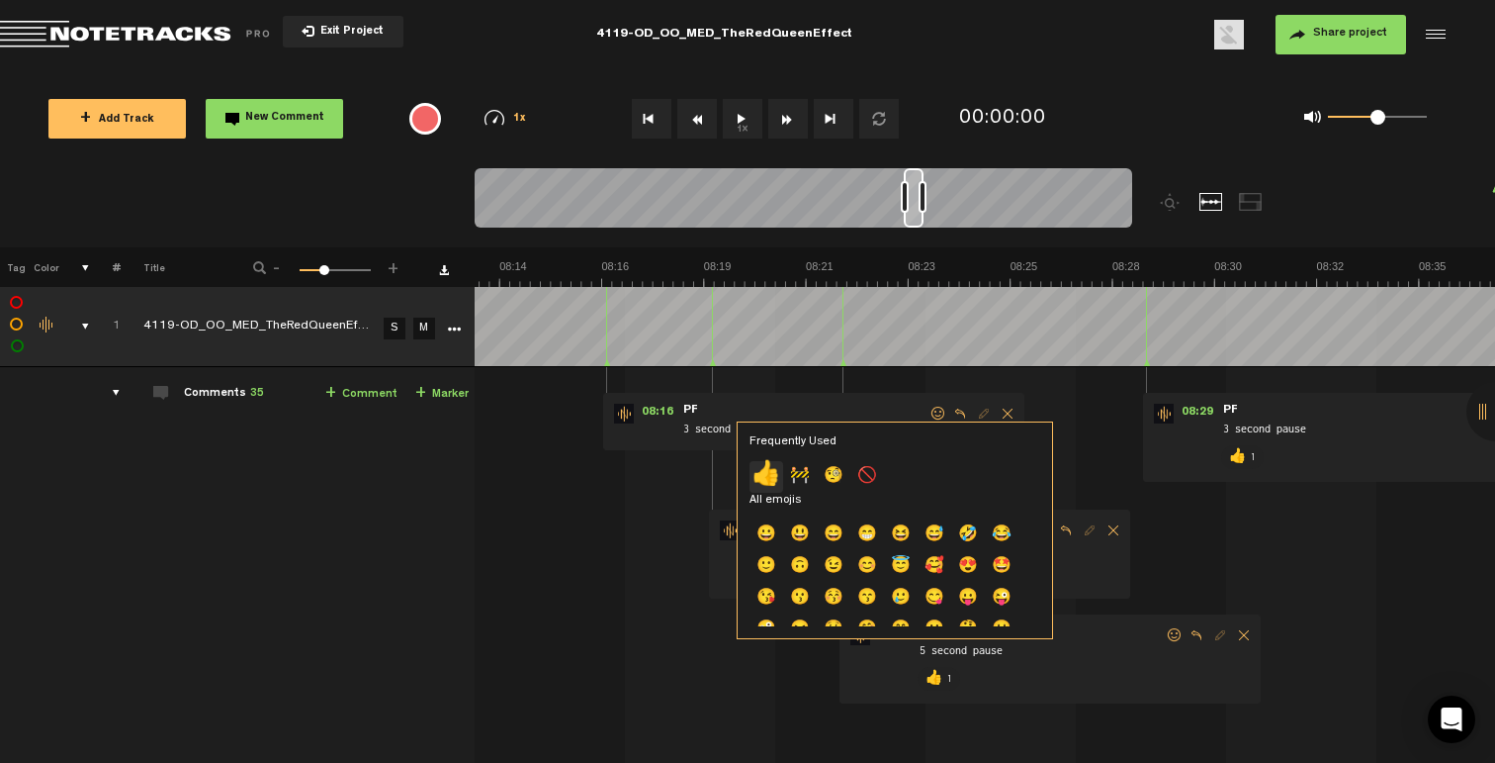
click at [774, 473] on p "👍" at bounding box center [767, 477] width 34 height 32
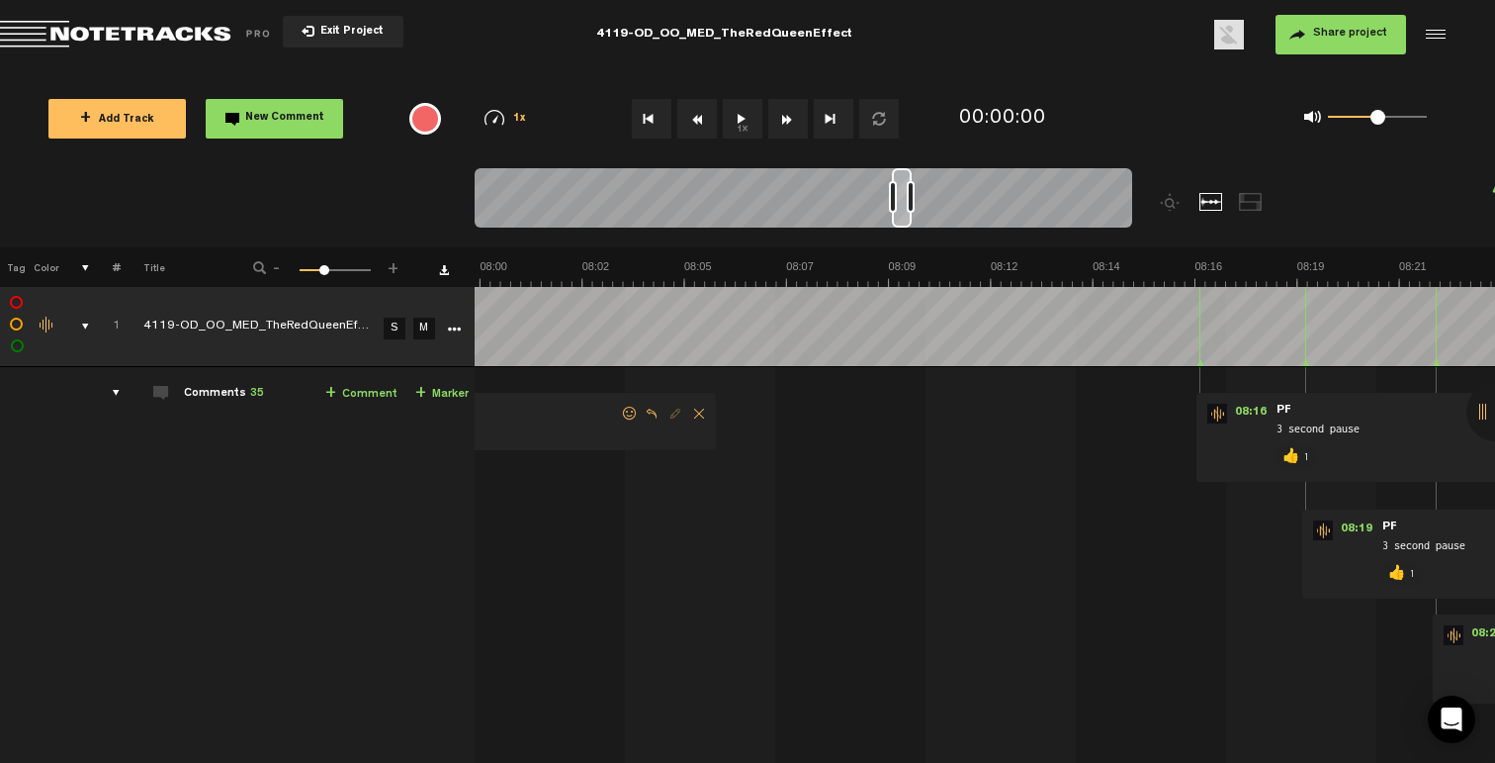
scroll to position [0, 20887]
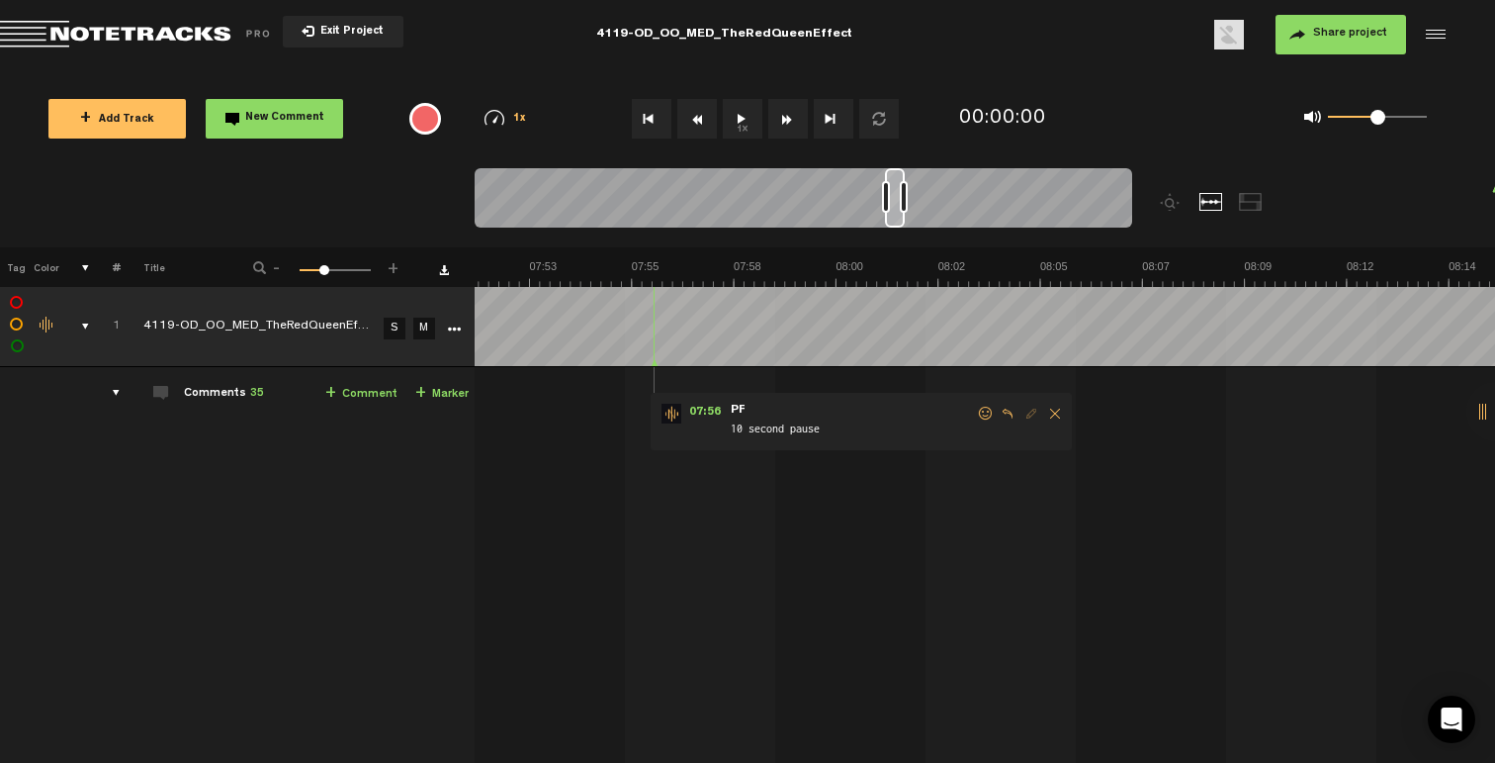
drag, startPoint x: 984, startPoint y: 410, endPoint x: 960, endPoint y: 422, distance: 26.5
click at [984, 411] on span at bounding box center [986, 413] width 20 height 14
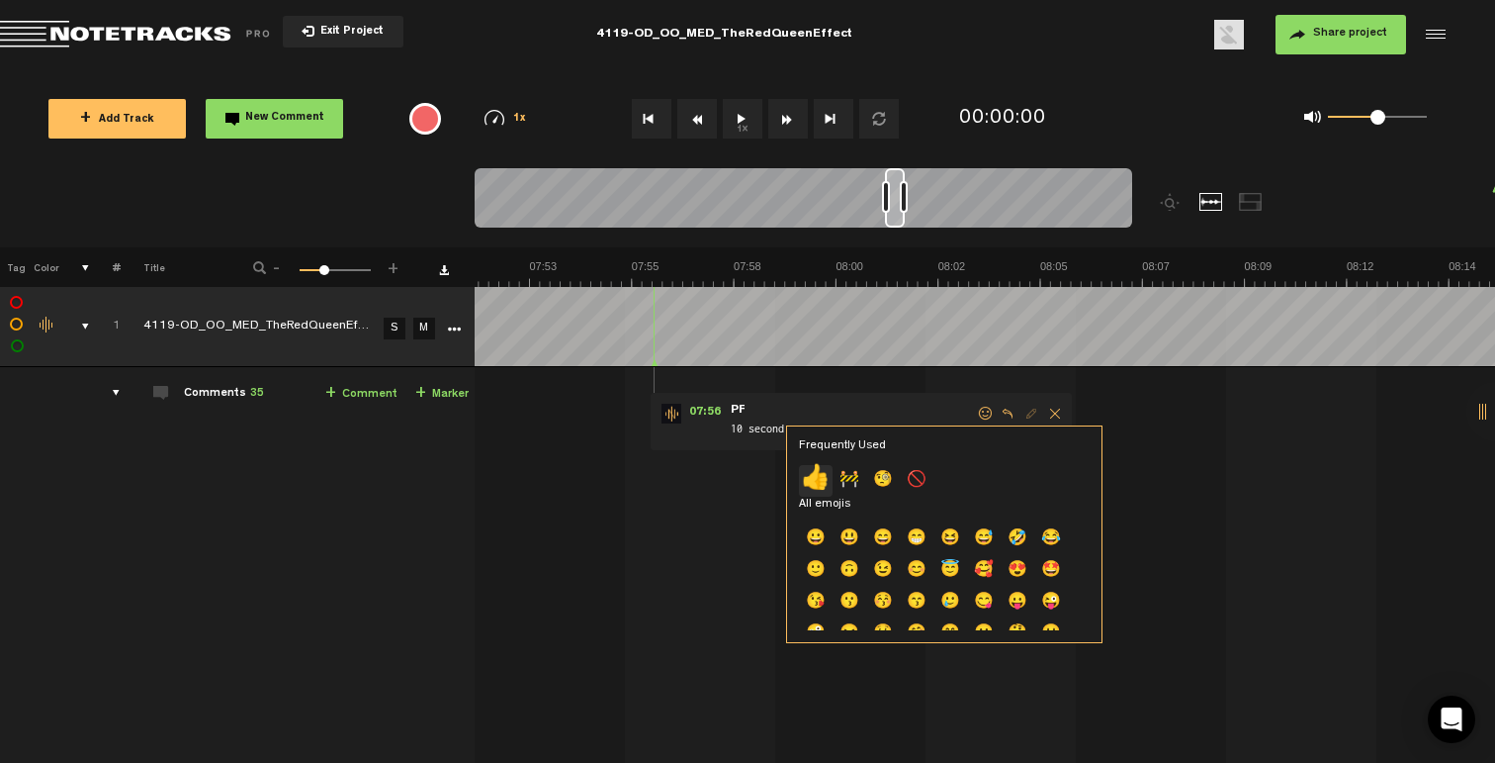
click at [810, 490] on p "👍" at bounding box center [816, 481] width 34 height 32
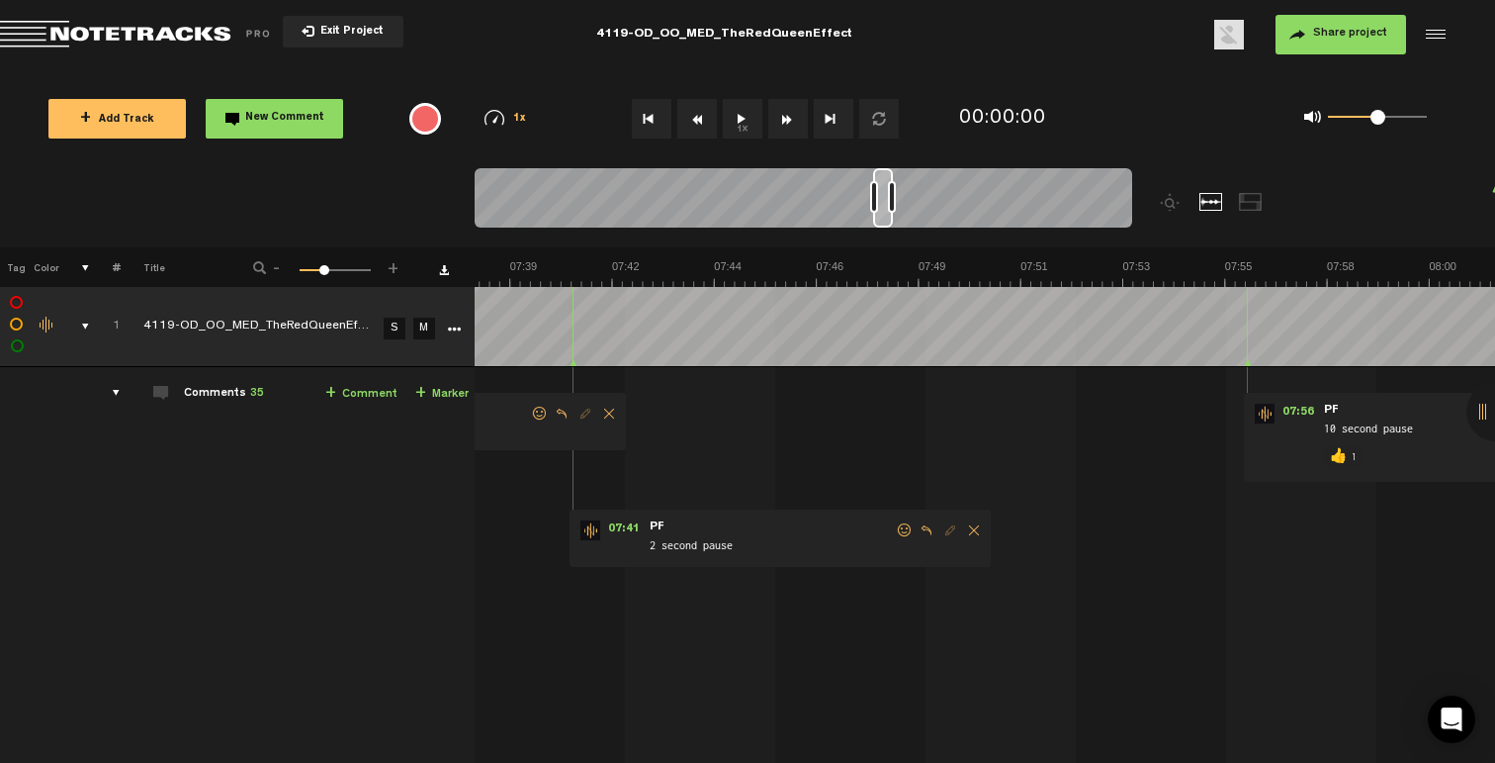
scroll to position [0, 20175]
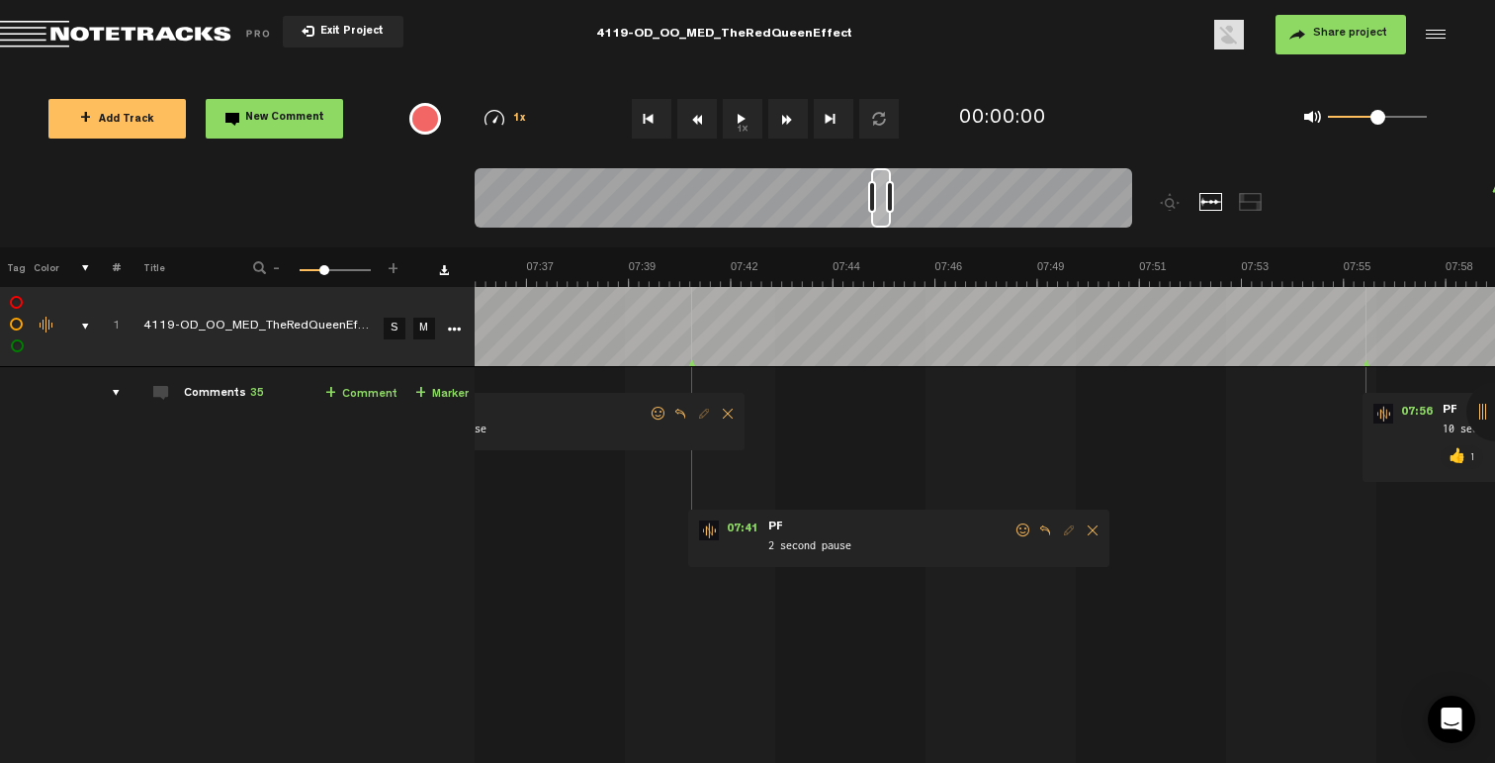
click at [1025, 532] on span at bounding box center [1024, 530] width 20 height 14
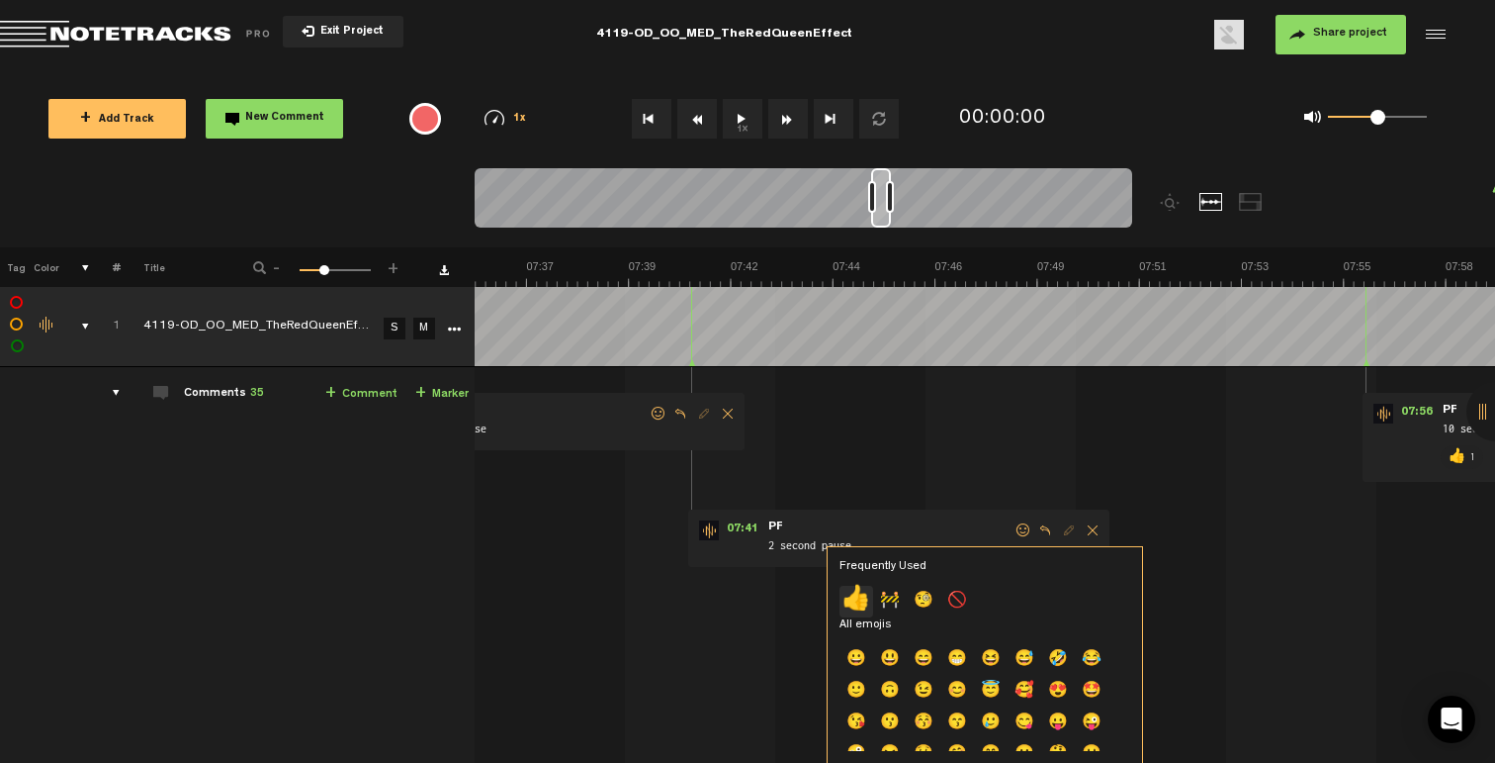
click at [852, 606] on p "👍" at bounding box center [857, 601] width 34 height 32
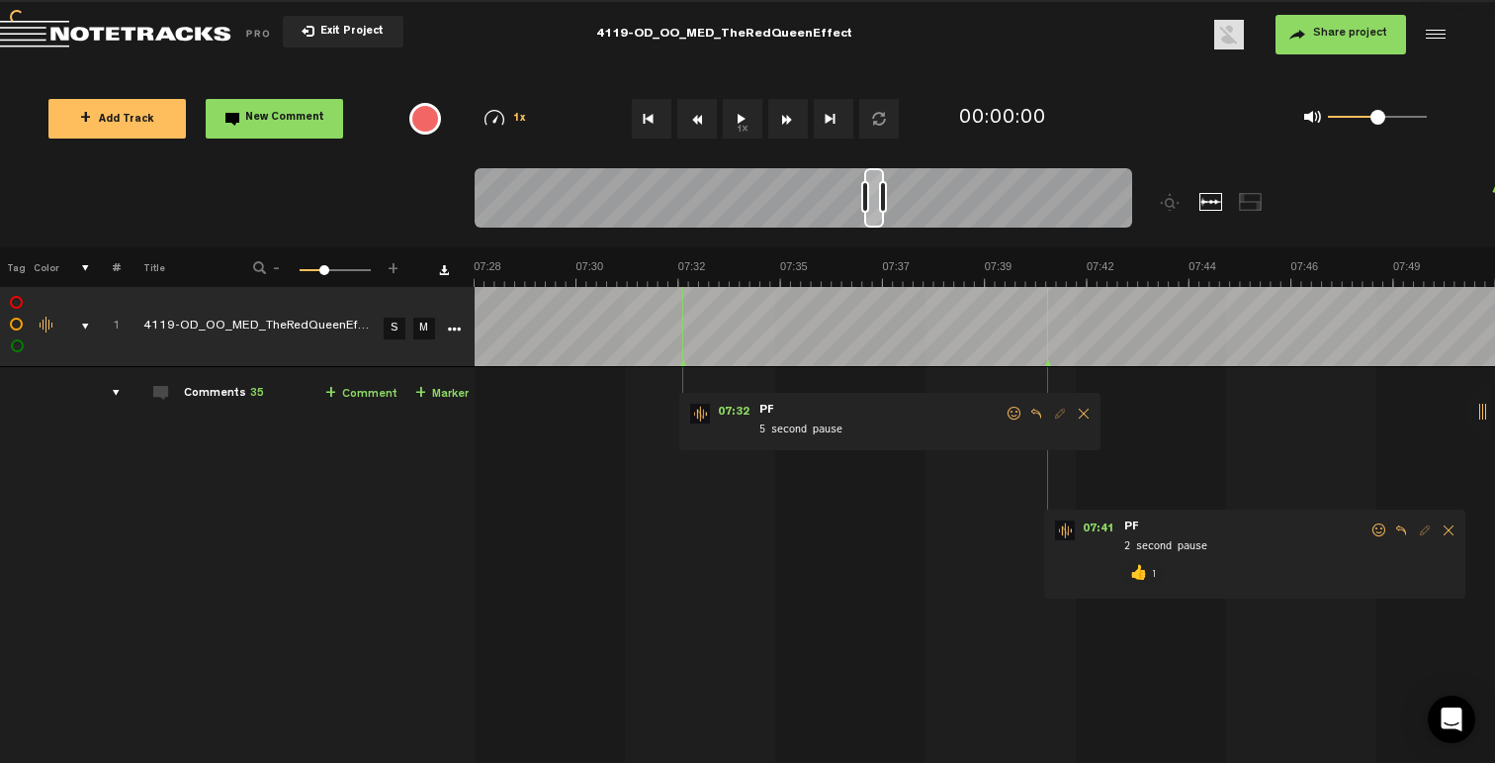
scroll to position [0, 19701]
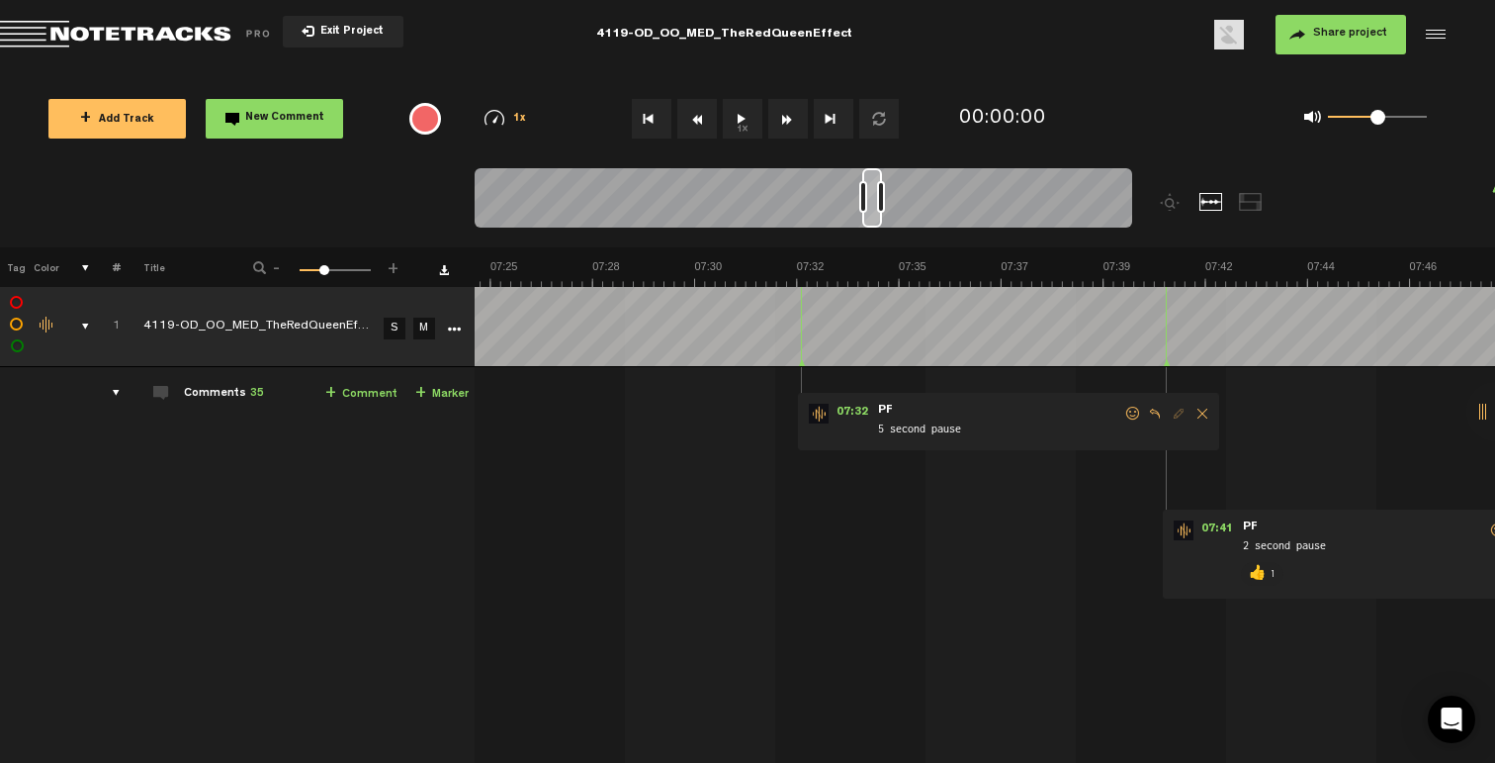
click at [1132, 418] on span at bounding box center [1133, 413] width 20 height 14
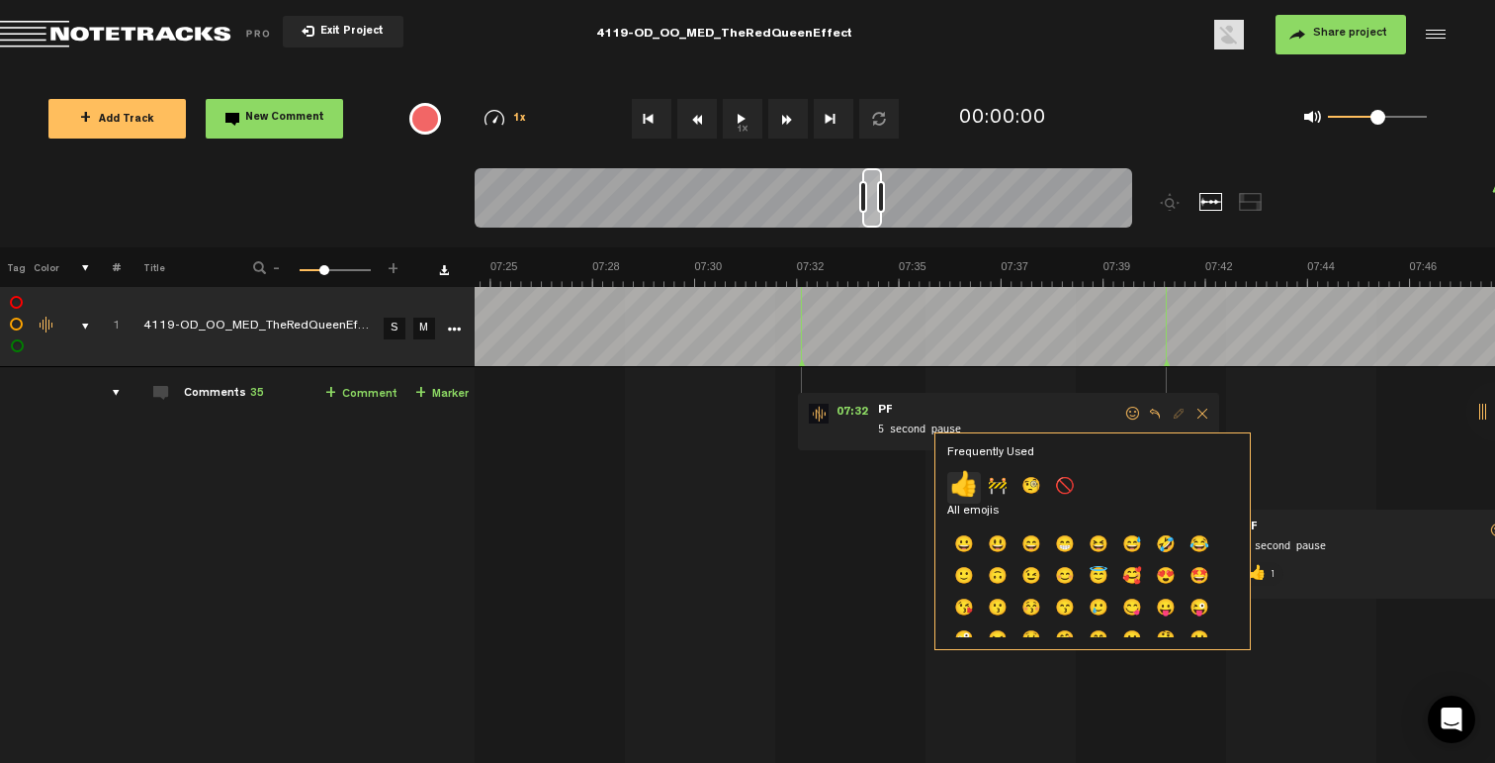
click at [958, 485] on p "👍" at bounding box center [964, 488] width 34 height 32
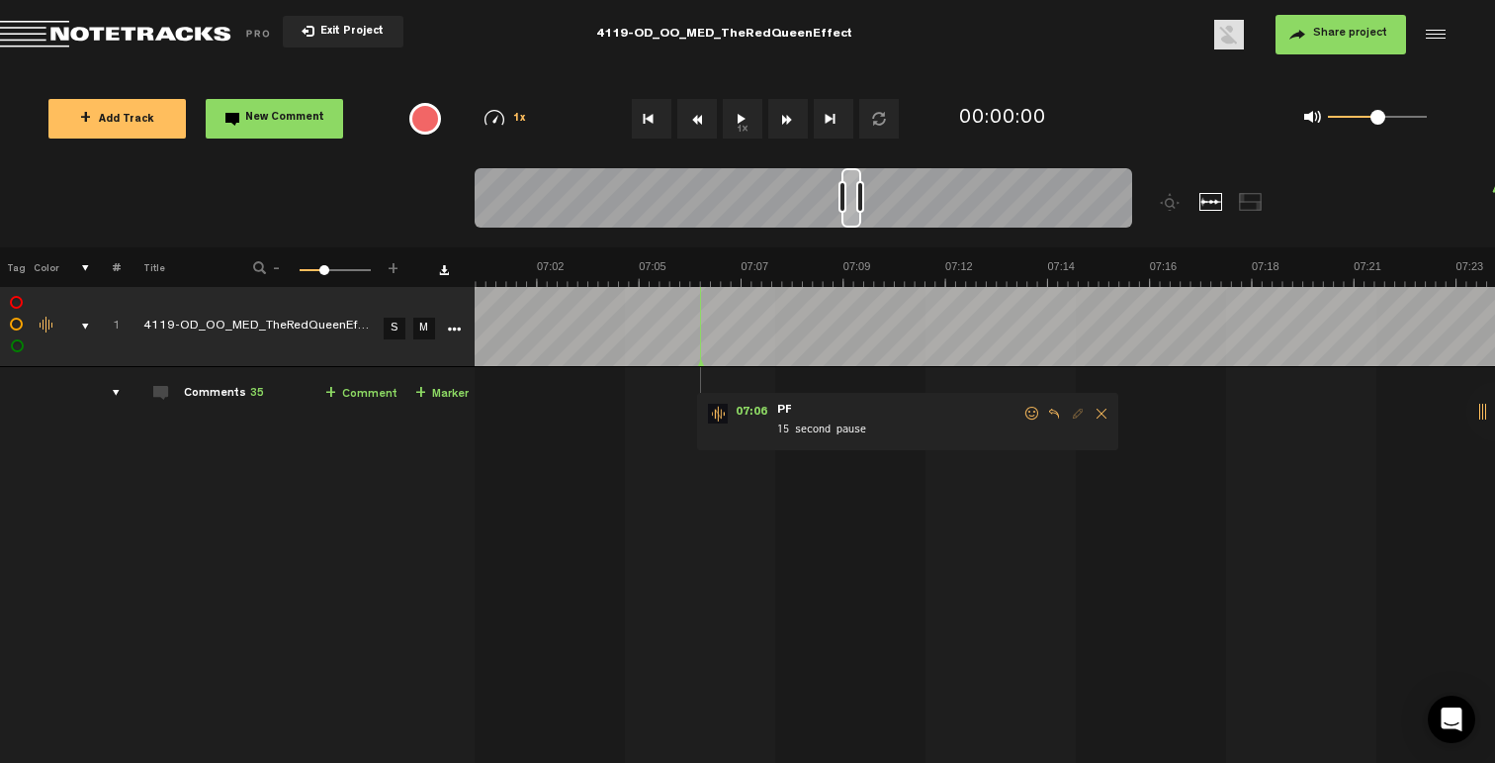
scroll to position [0, 18395]
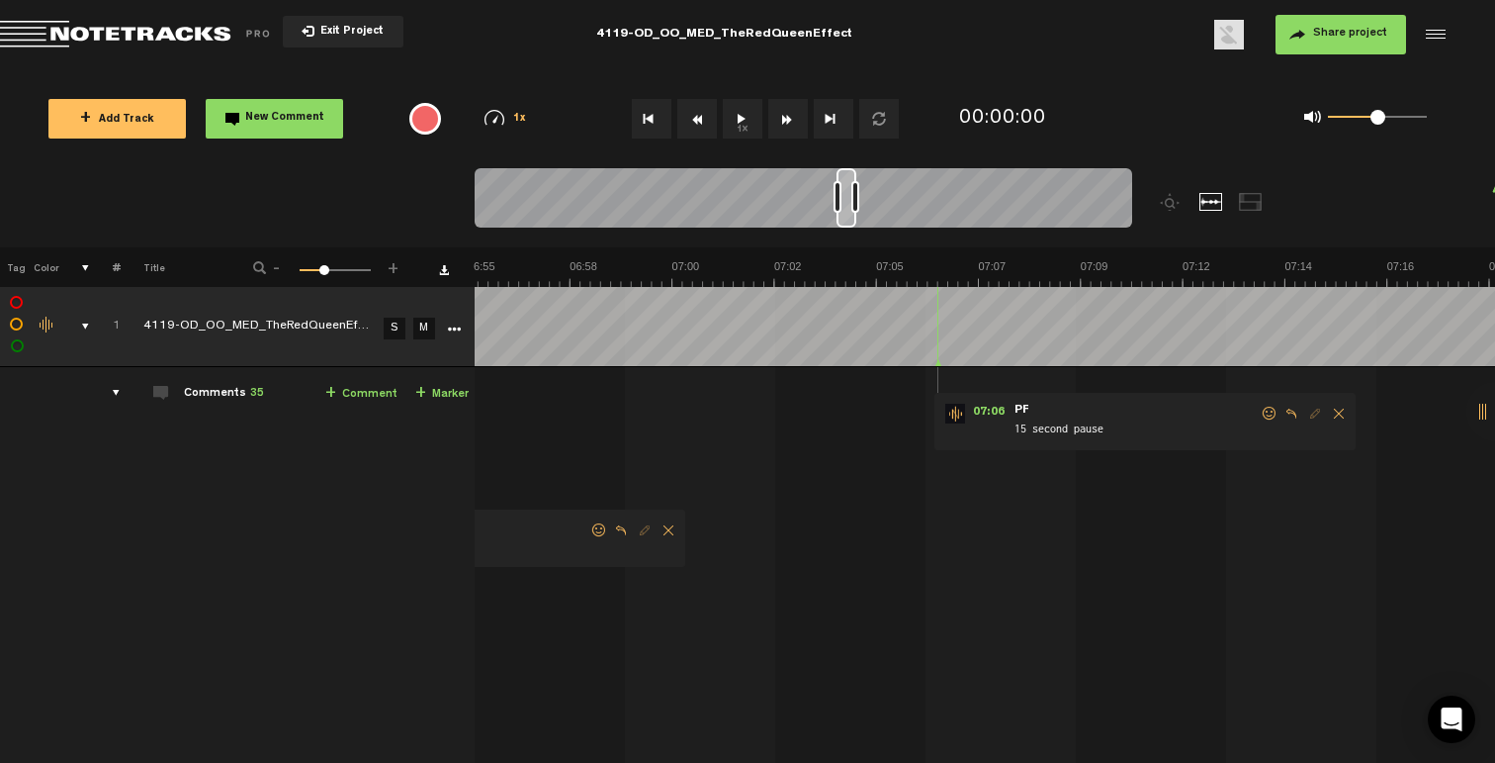
click at [1268, 416] on span at bounding box center [1270, 413] width 20 height 14
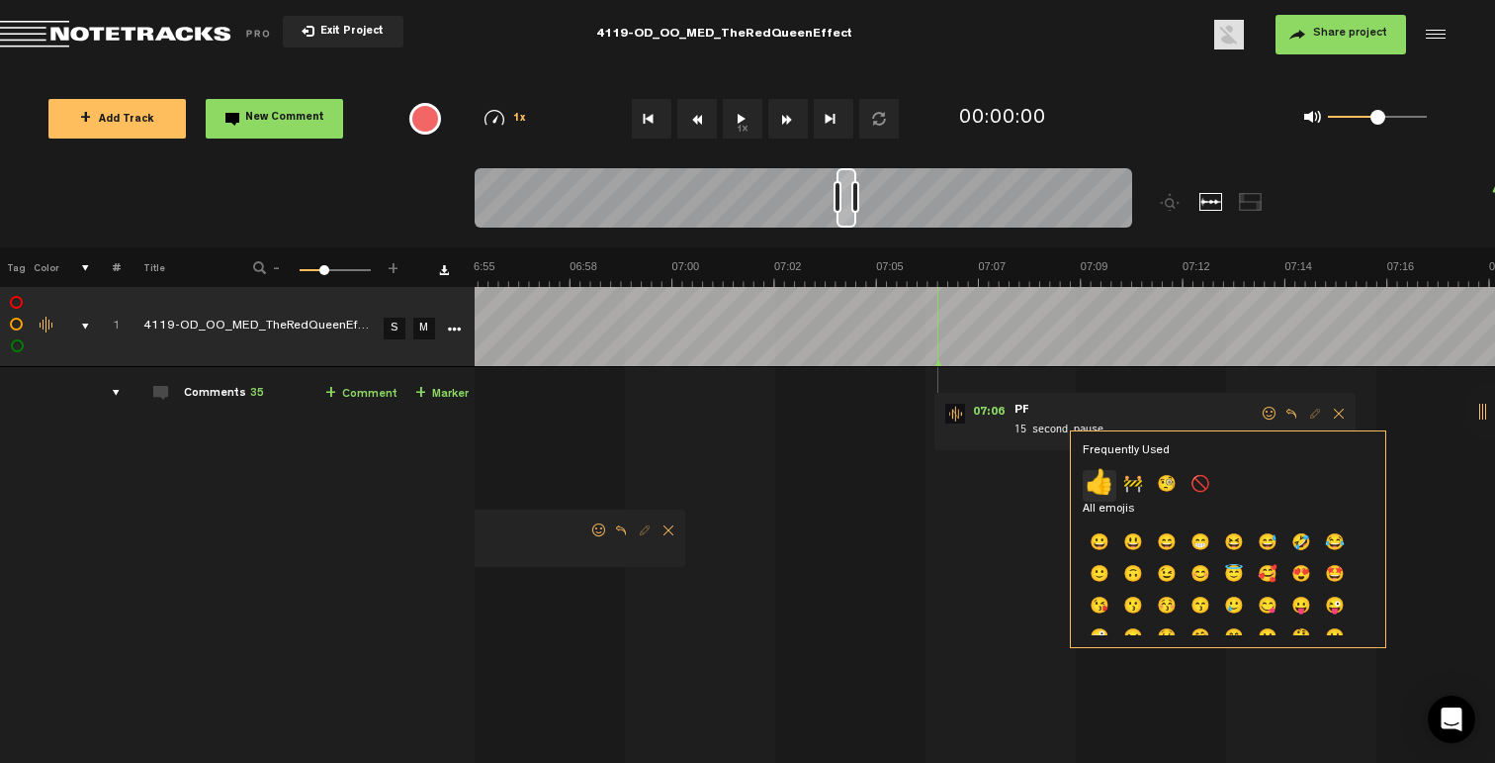
click at [1095, 489] on p "👍" at bounding box center [1100, 486] width 34 height 32
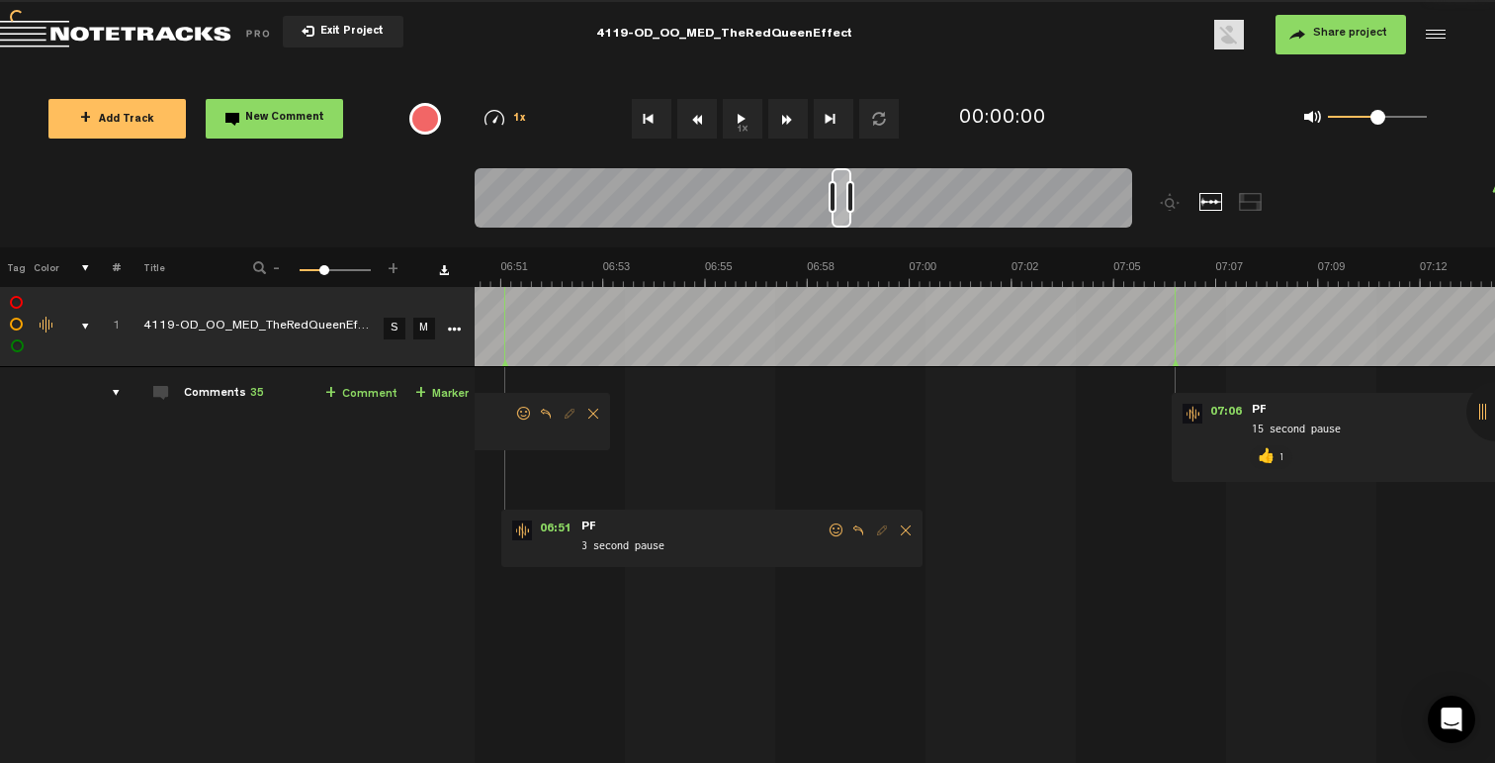
scroll to position [0, 17921]
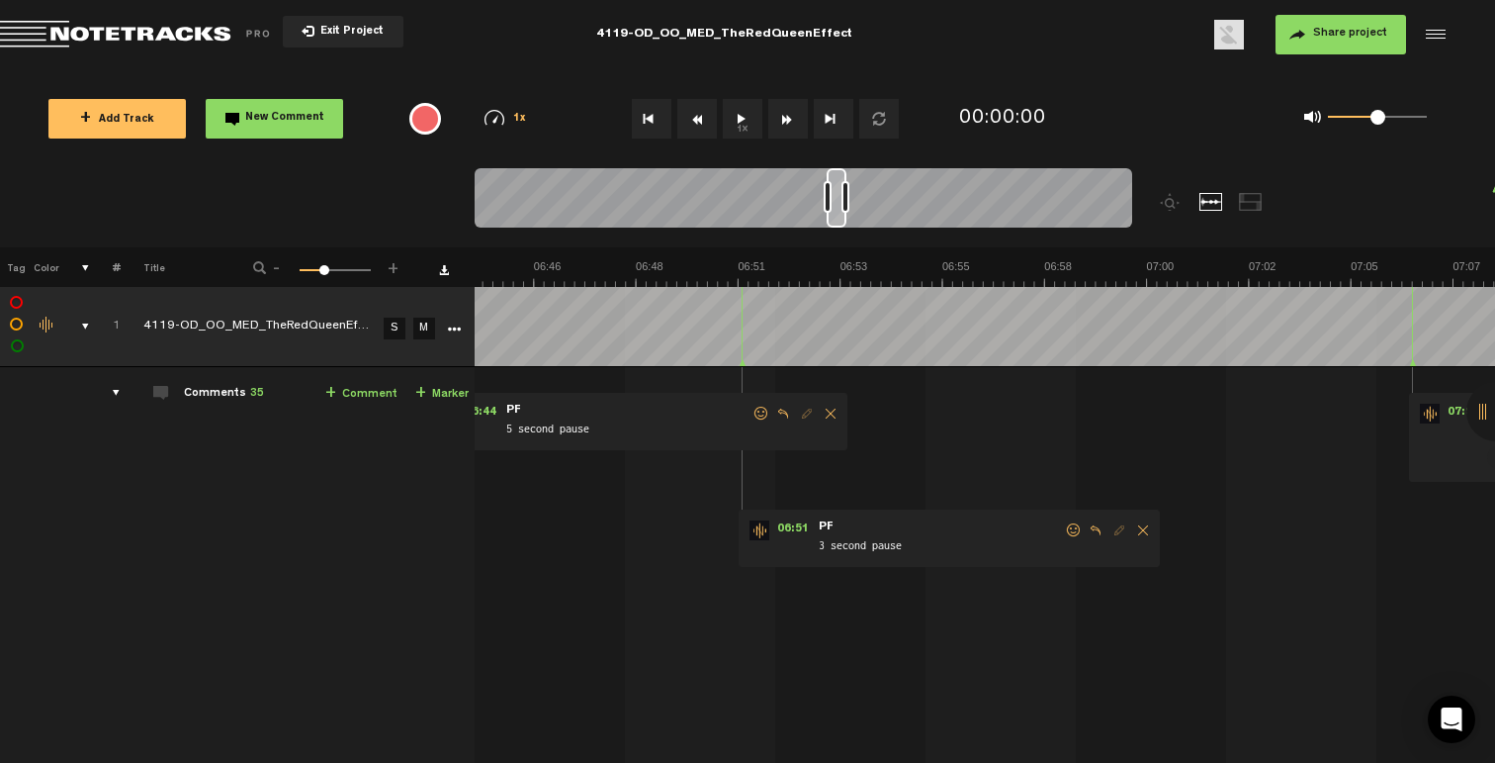
drag, startPoint x: 1068, startPoint y: 527, endPoint x: 1056, endPoint y: 535, distance: 14.3
click at [1068, 527] on span at bounding box center [1074, 530] width 20 height 14
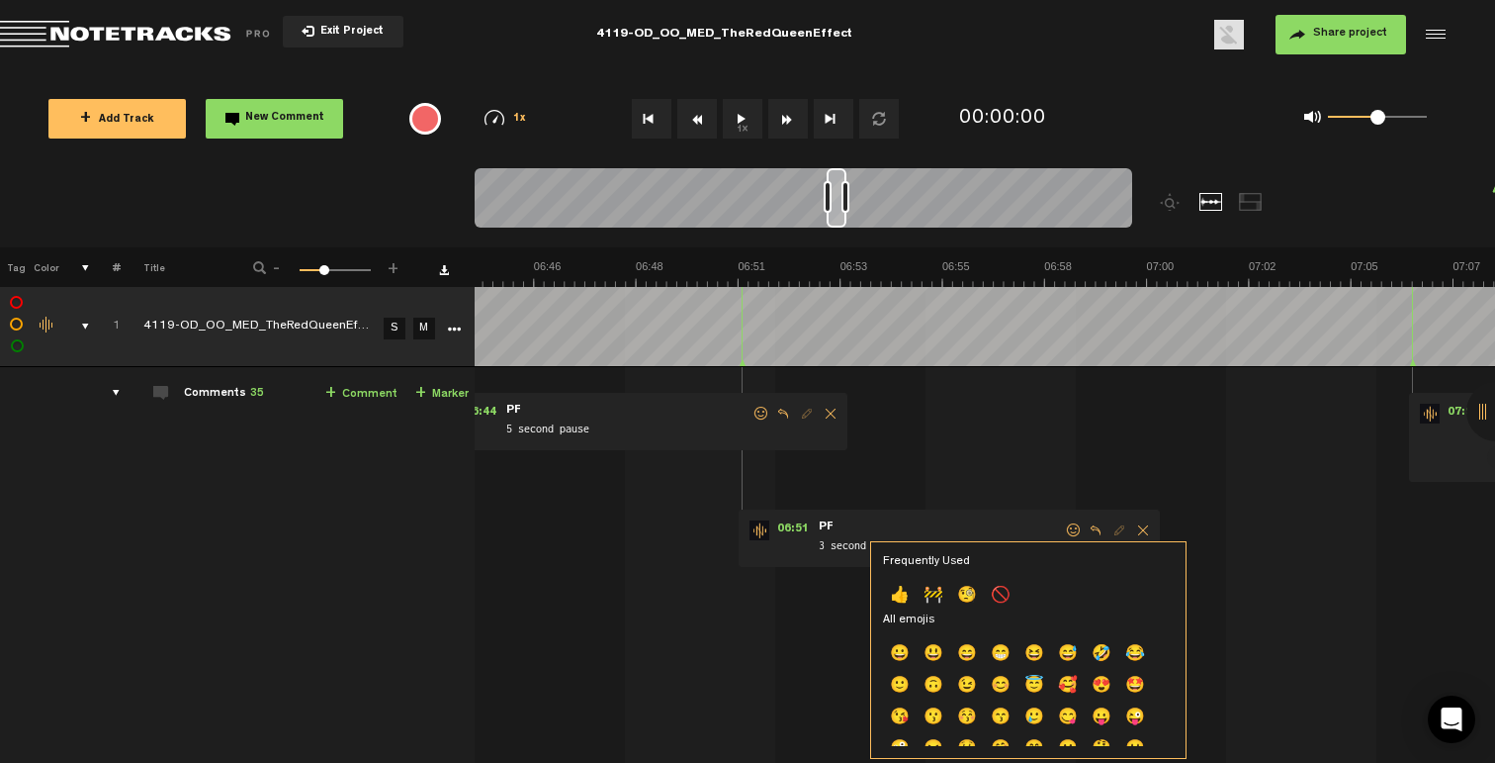
drag, startPoint x: 907, startPoint y: 594, endPoint x: 910, endPoint y: 566, distance: 28.8
click at [907, 594] on p "👍" at bounding box center [900, 597] width 34 height 32
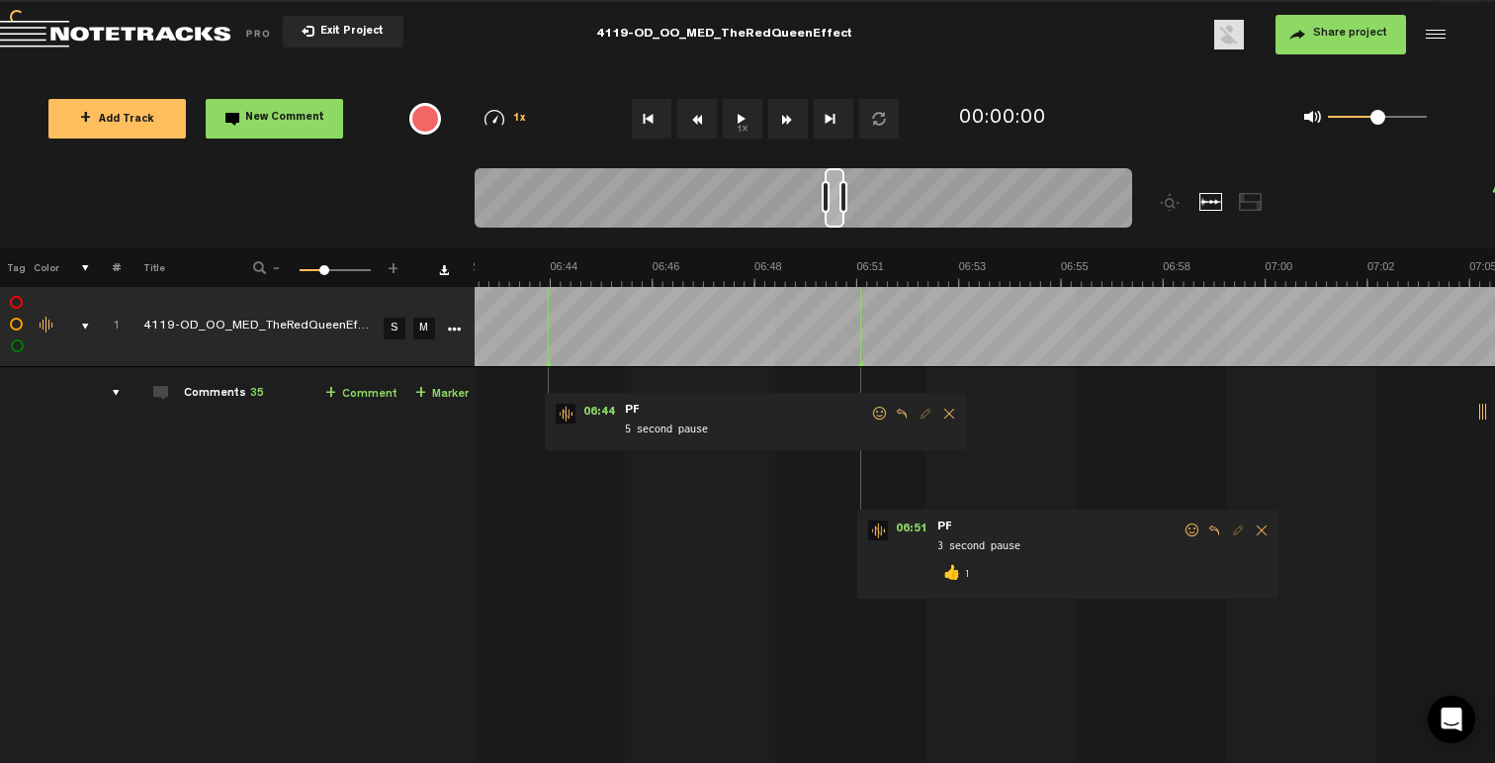
scroll to position [0, 17683]
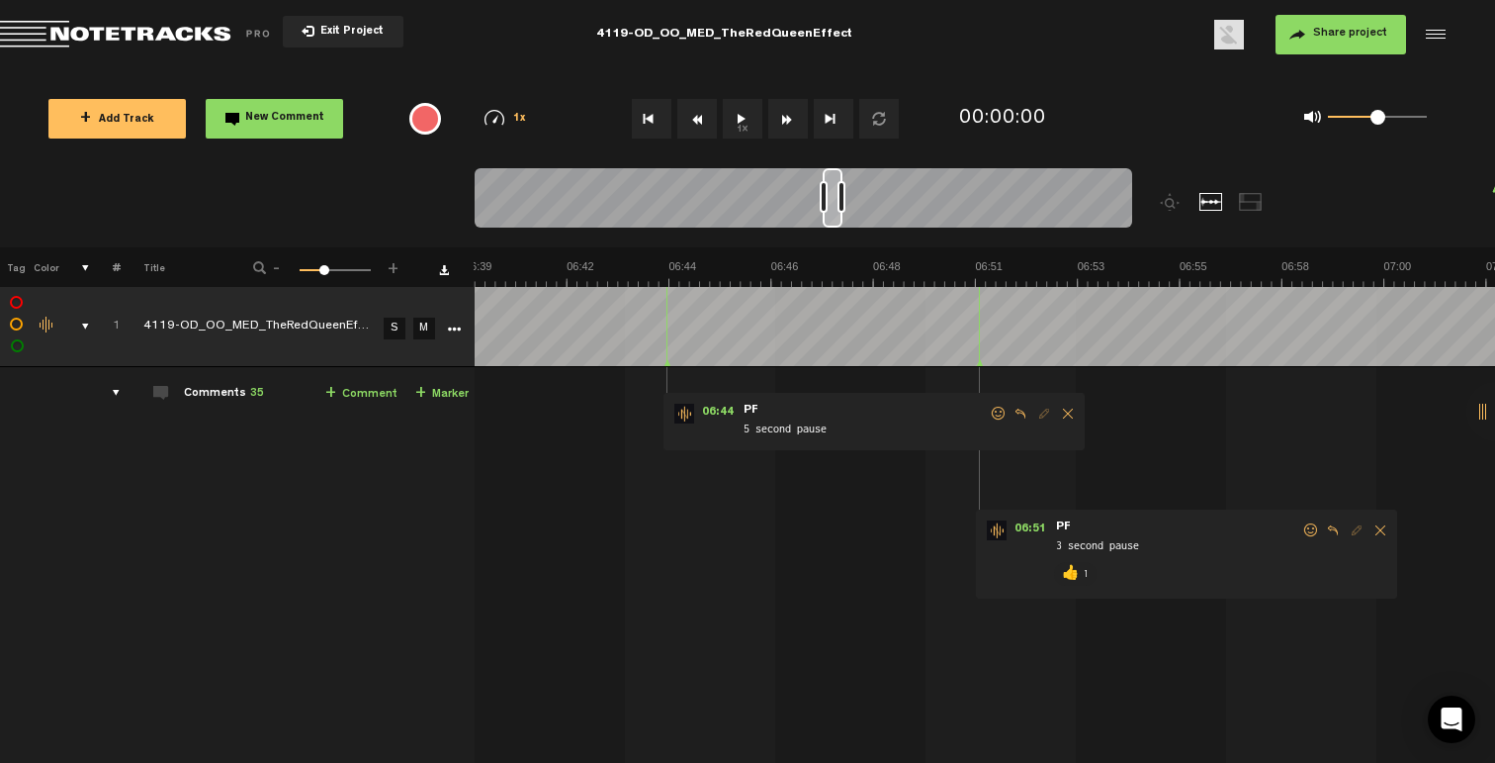
click at [1003, 413] on span at bounding box center [999, 413] width 20 height 14
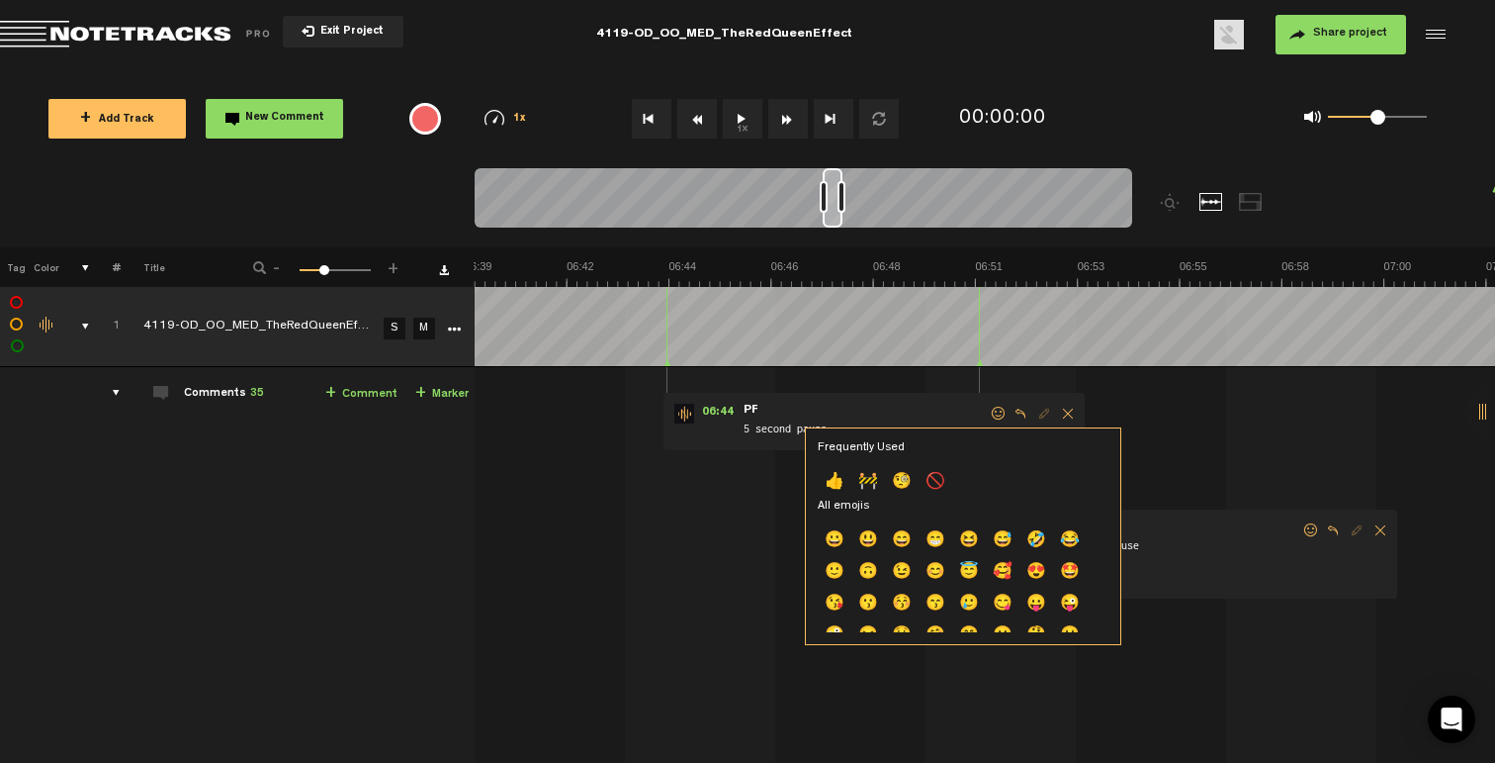
click at [827, 478] on p "👍" at bounding box center [835, 483] width 34 height 32
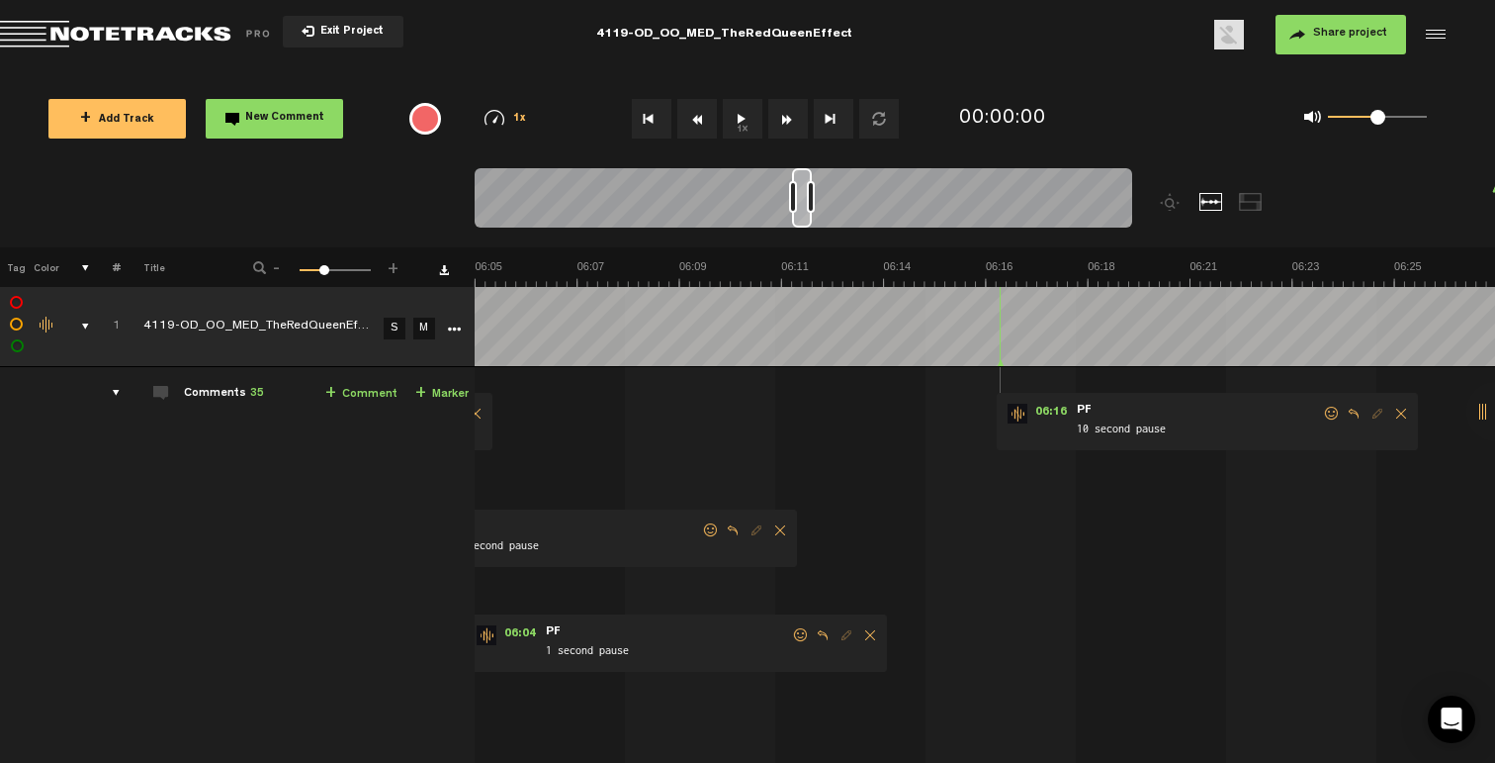
scroll to position [0, 16140]
click at [1337, 411] on span at bounding box center [1332, 413] width 20 height 14
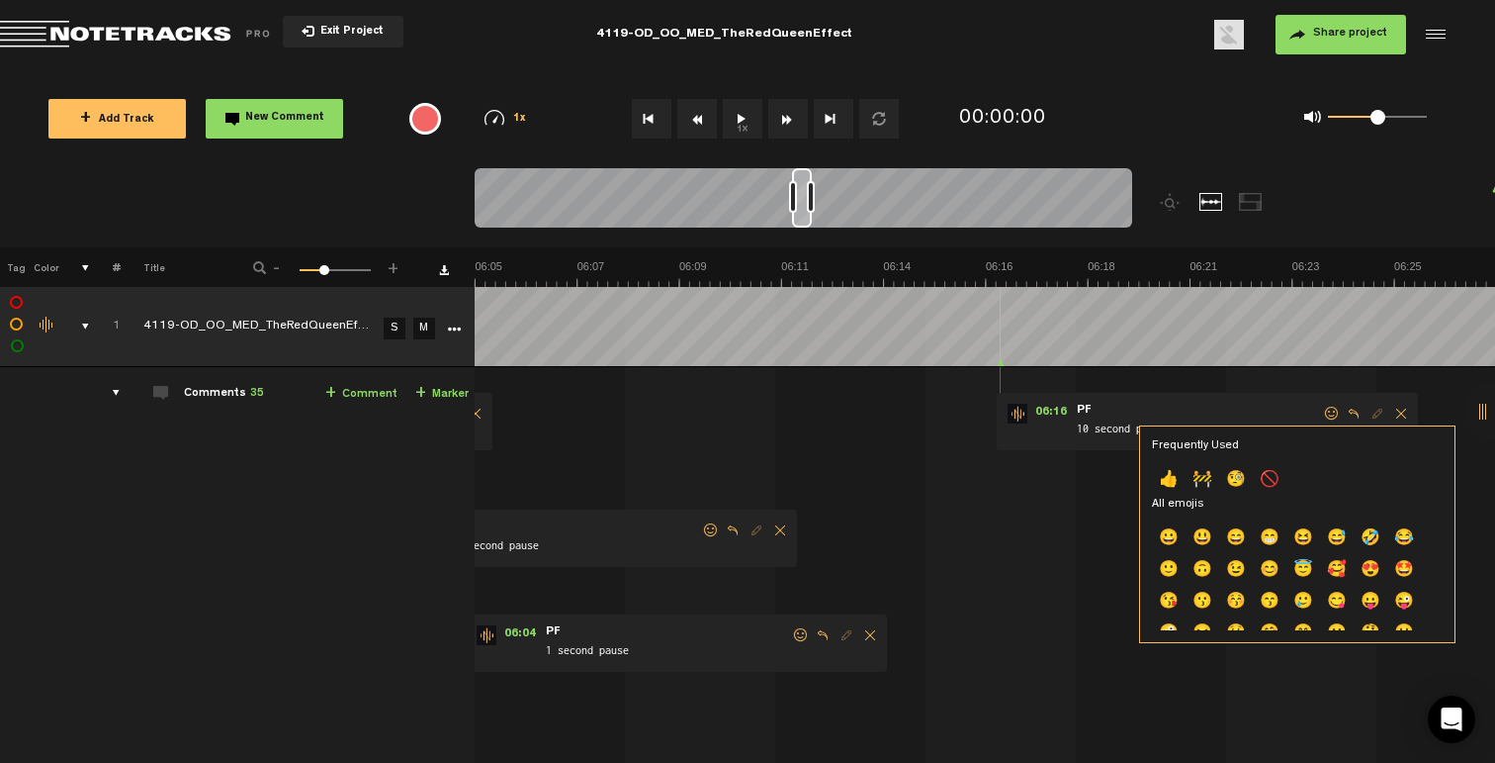
click at [1170, 477] on p "👍" at bounding box center [1169, 481] width 34 height 32
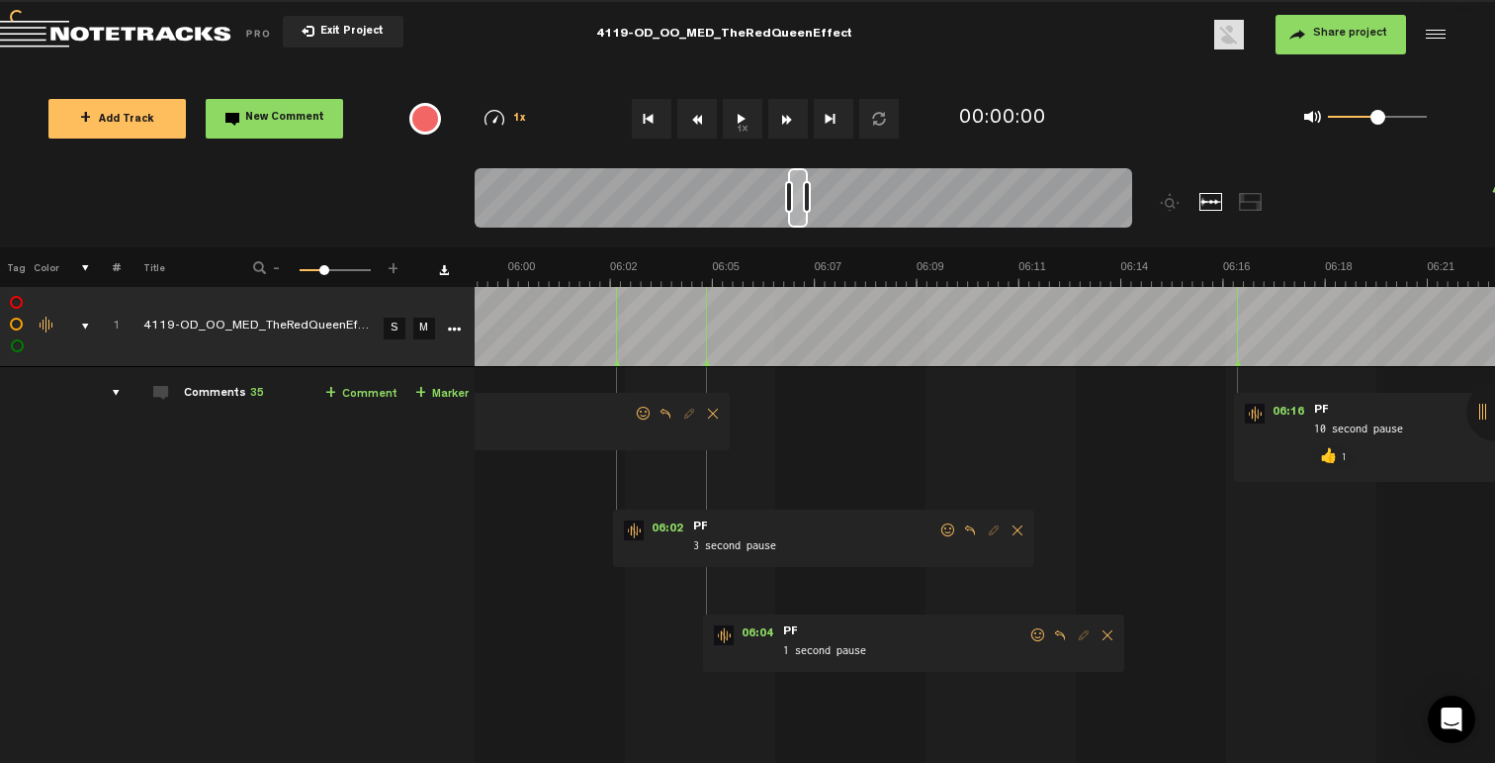
scroll to position [0, 15784]
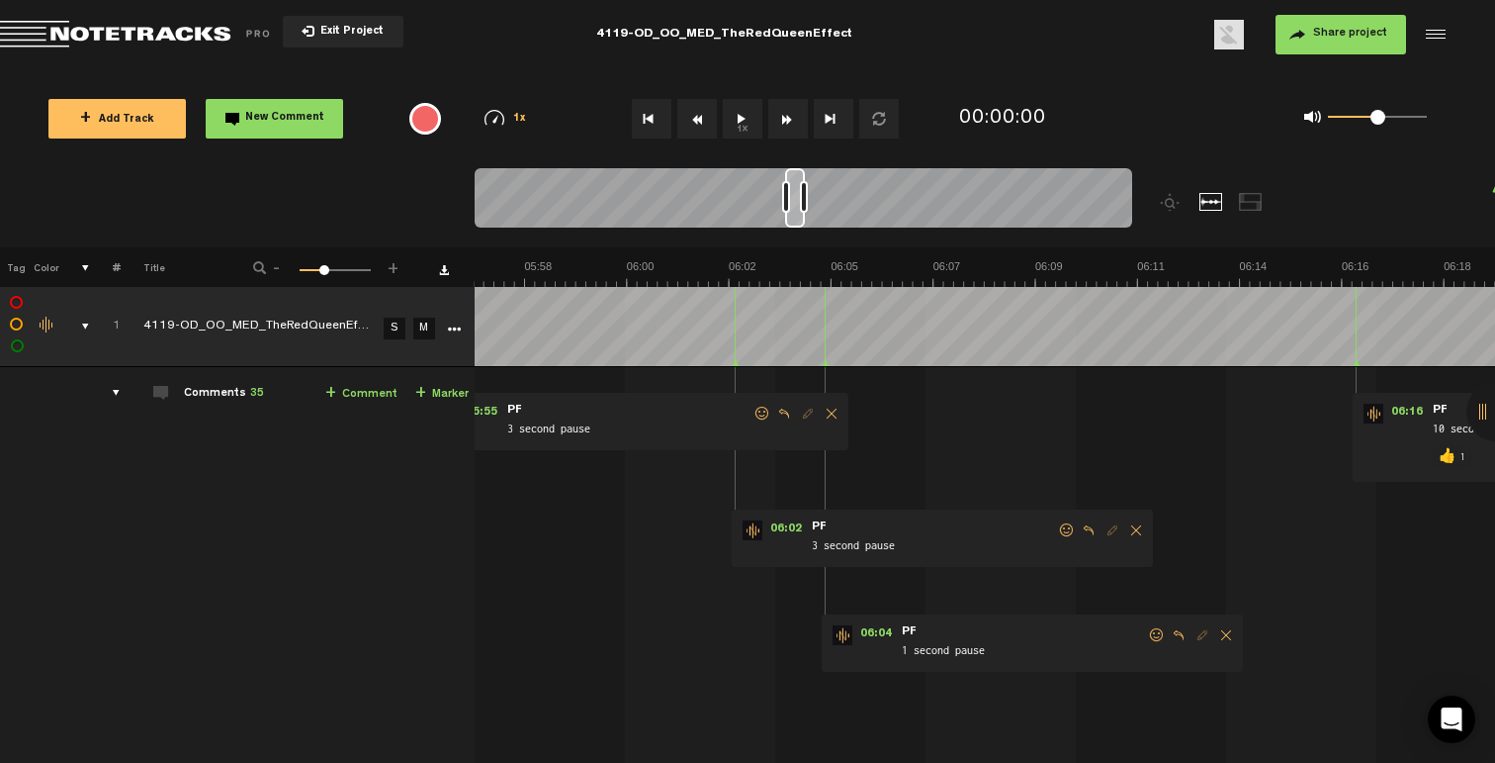
click at [1154, 639] on span at bounding box center [1157, 635] width 20 height 14
click at [984, 706] on p "👍" at bounding box center [986, 708] width 34 height 32
click at [1061, 532] on span at bounding box center [1067, 530] width 20 height 14
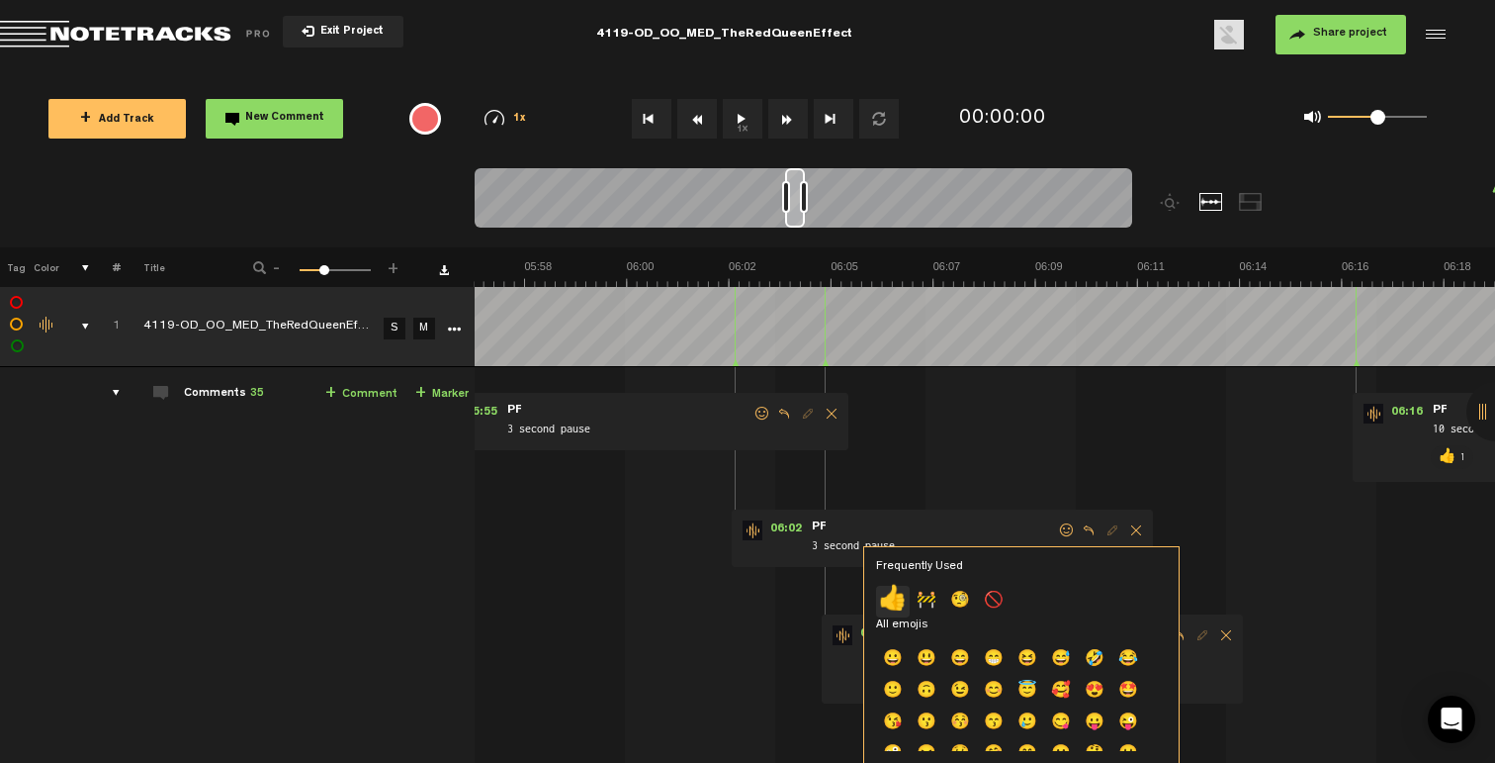
click at [905, 594] on p "👍" at bounding box center [893, 601] width 34 height 32
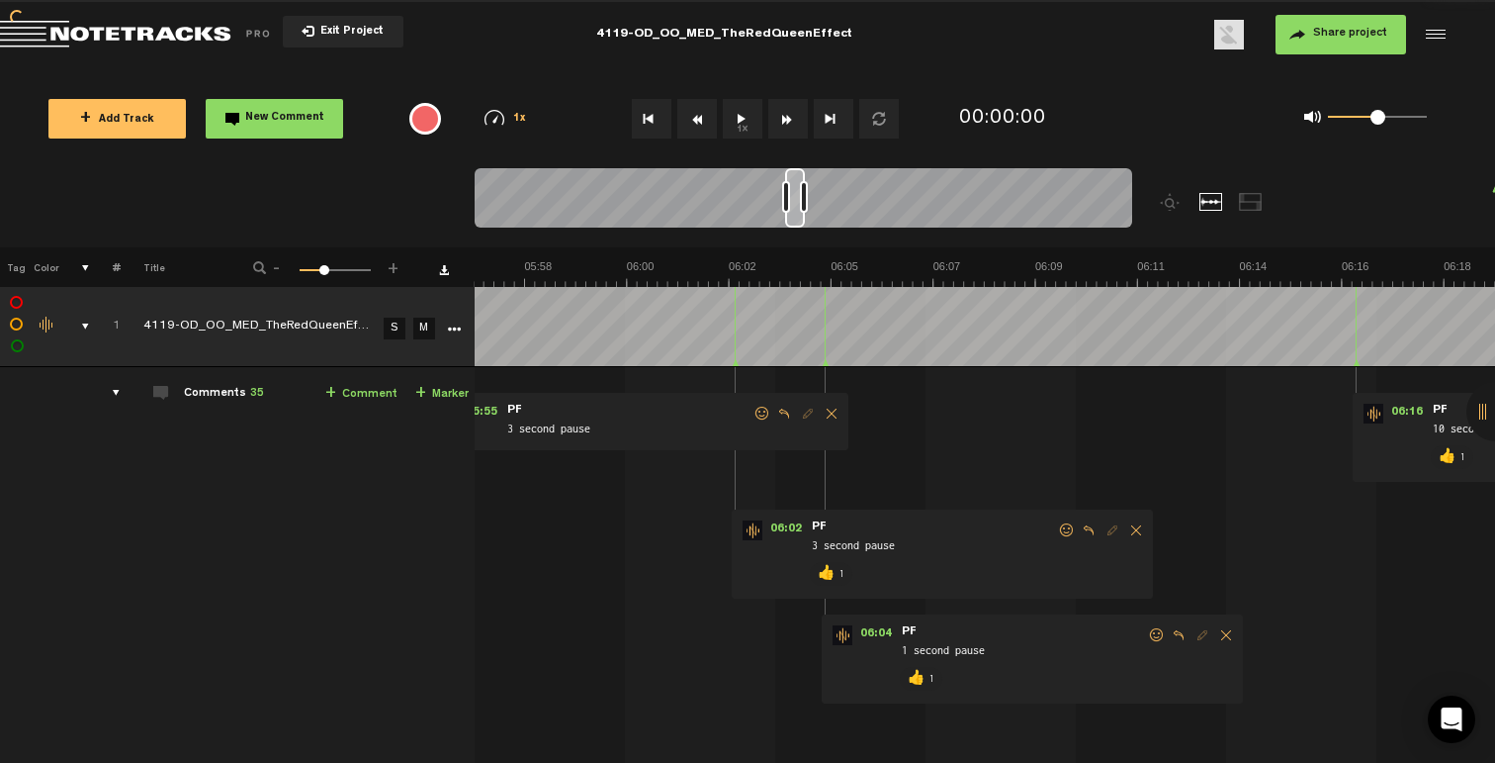
scroll to position [0, 15547]
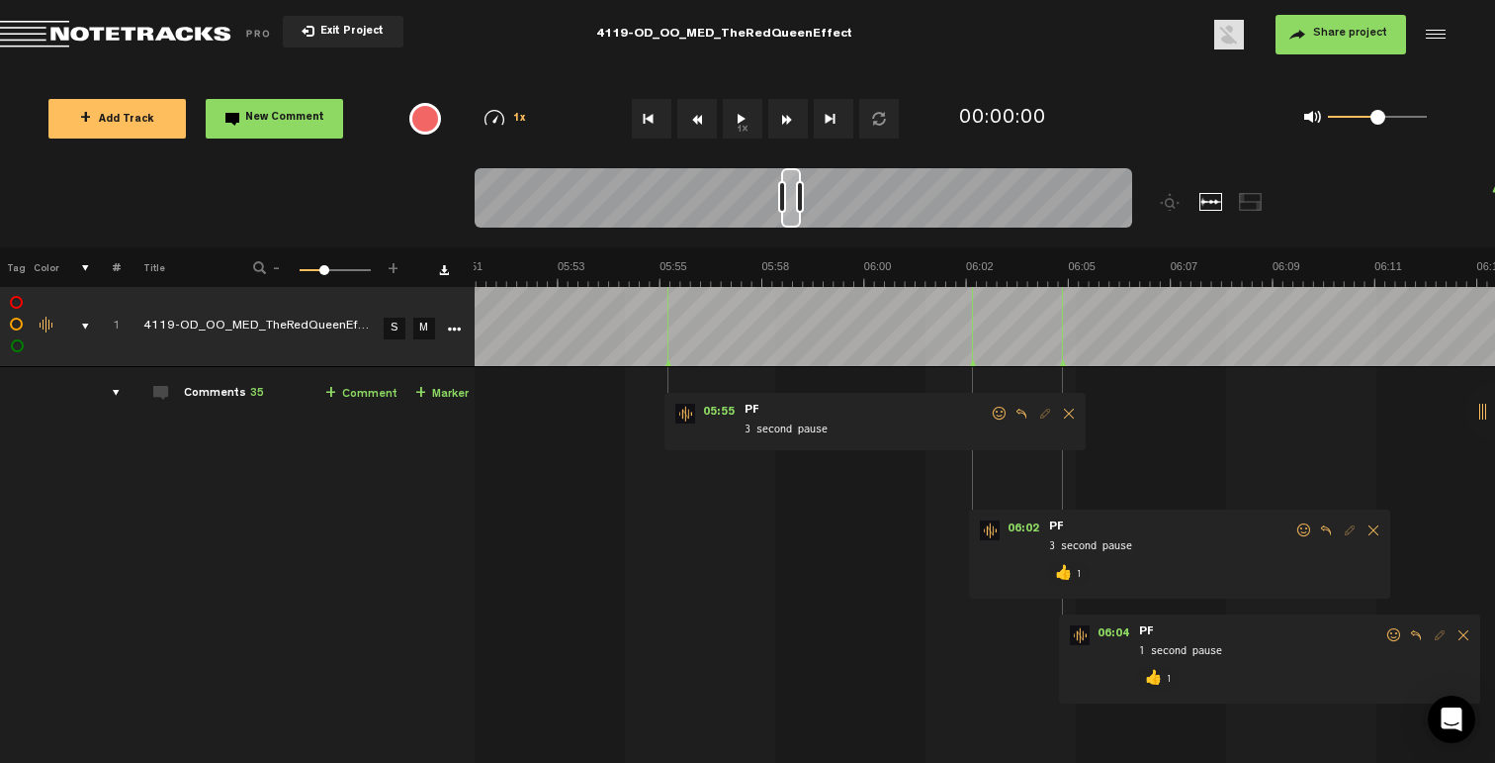
click at [994, 411] on span at bounding box center [1000, 413] width 20 height 14
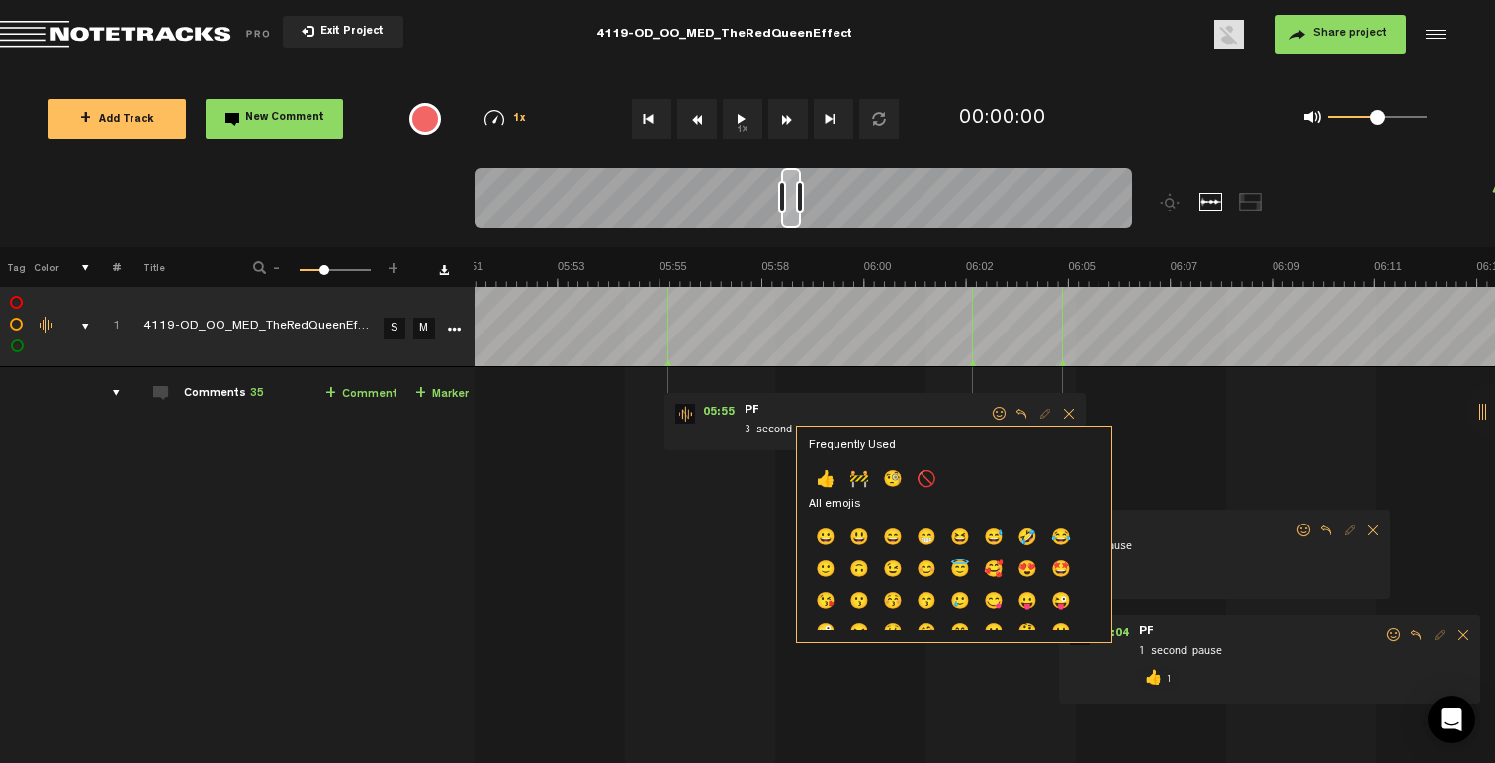
click at [832, 469] on p "👍" at bounding box center [826, 481] width 34 height 32
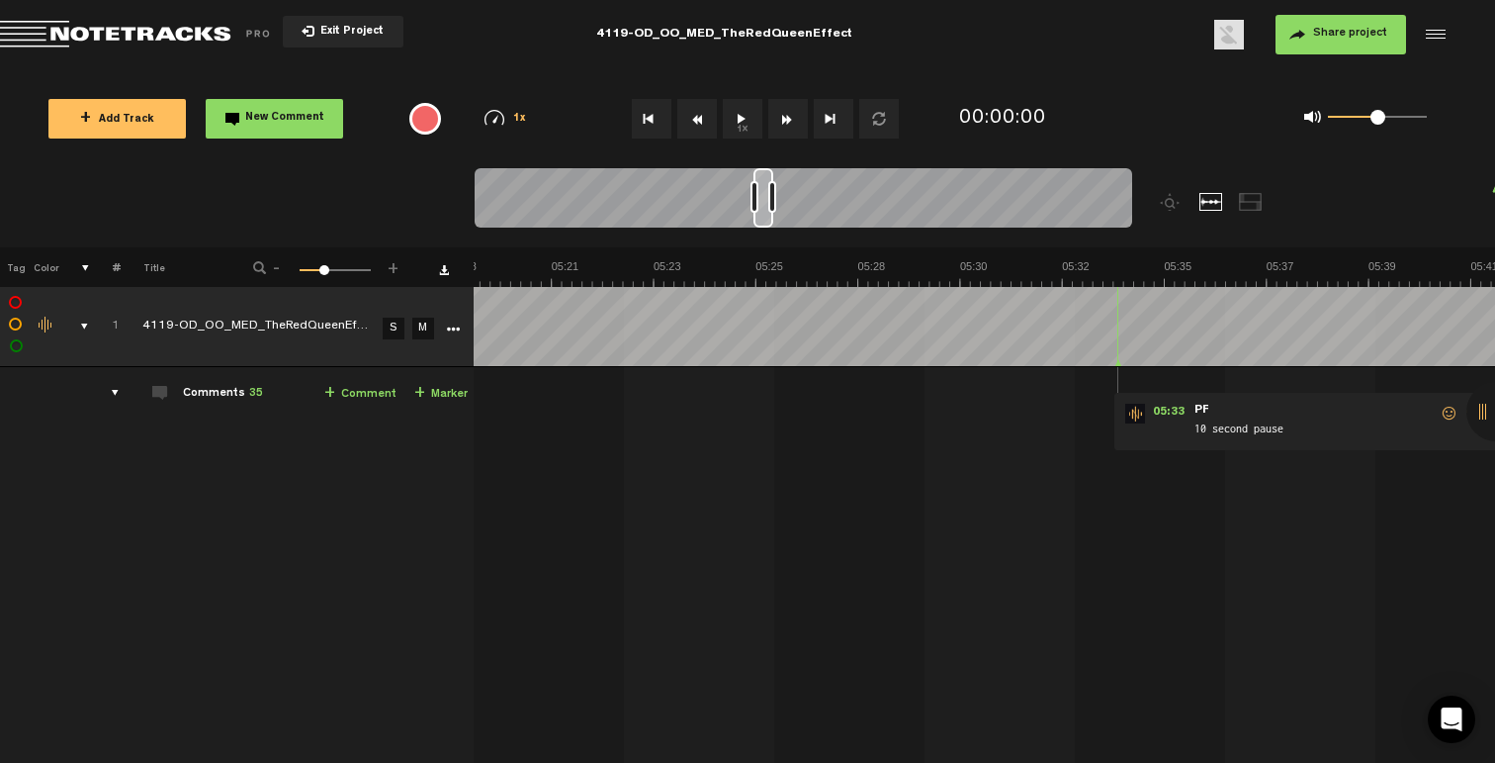
scroll to position [0, 14360]
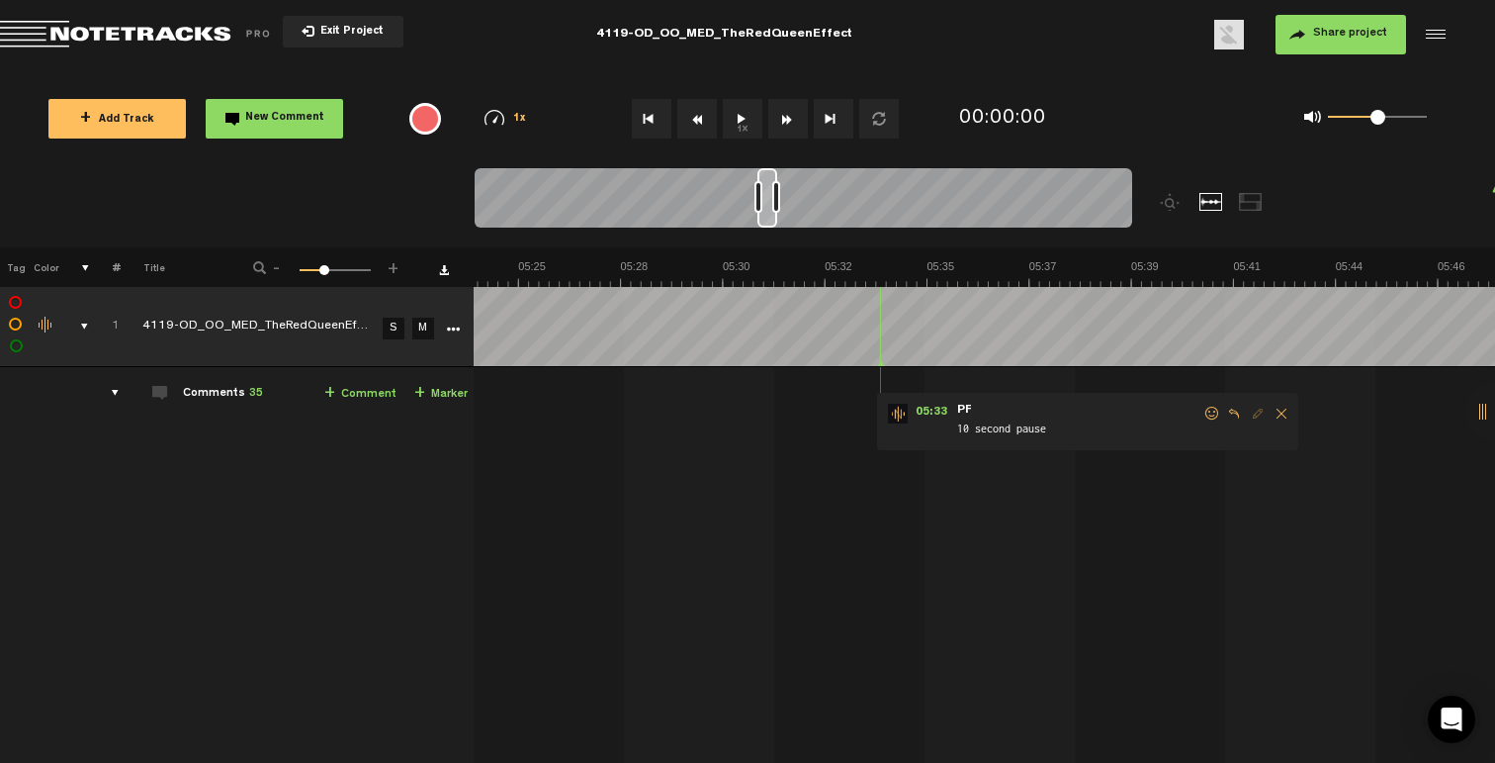
click at [1183, 411] on form "10 second pause" at bounding box center [1078, 423] width 247 height 38
click at [1203, 411] on span at bounding box center [1213, 413] width 20 height 14
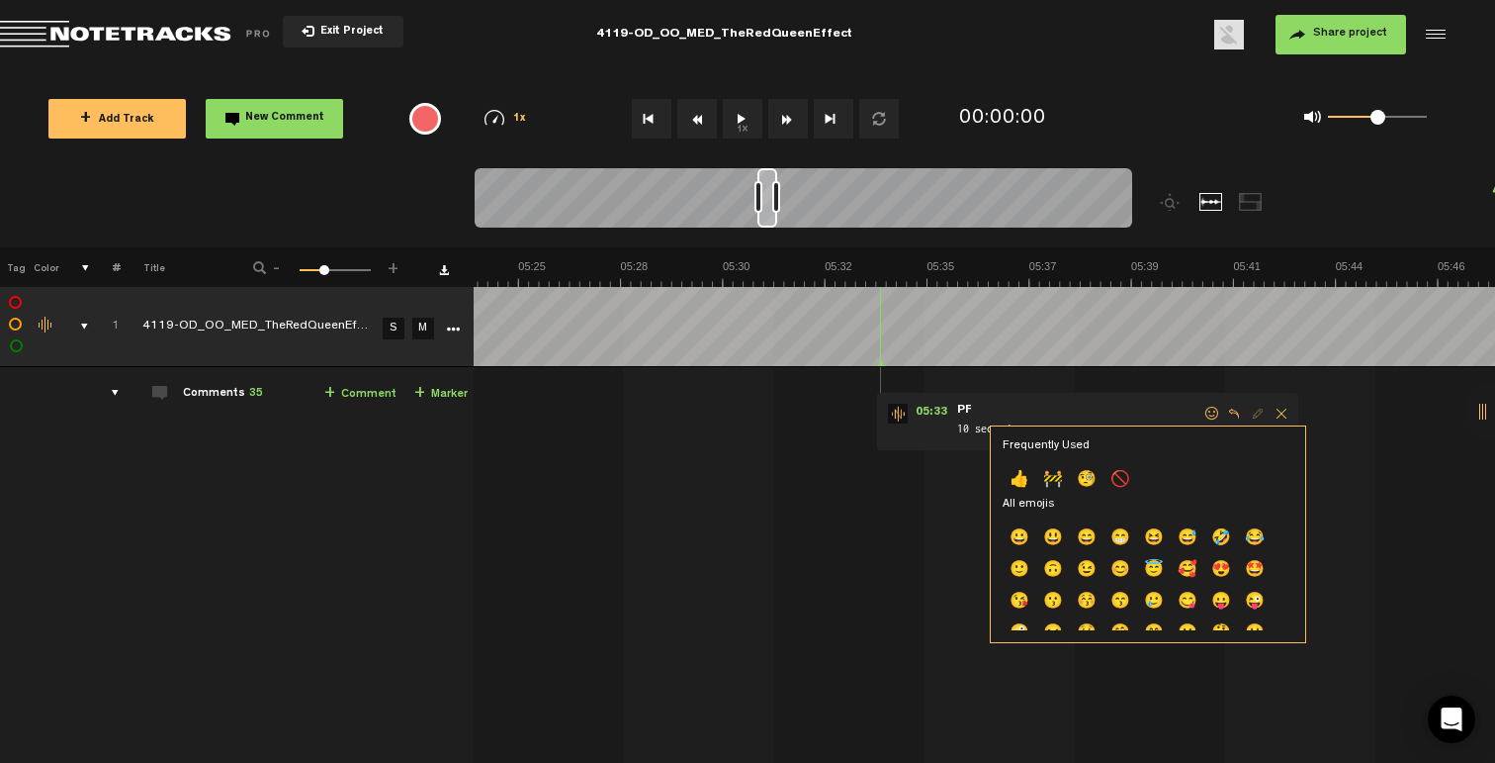
click at [1010, 472] on p "👍" at bounding box center [1020, 481] width 34 height 32
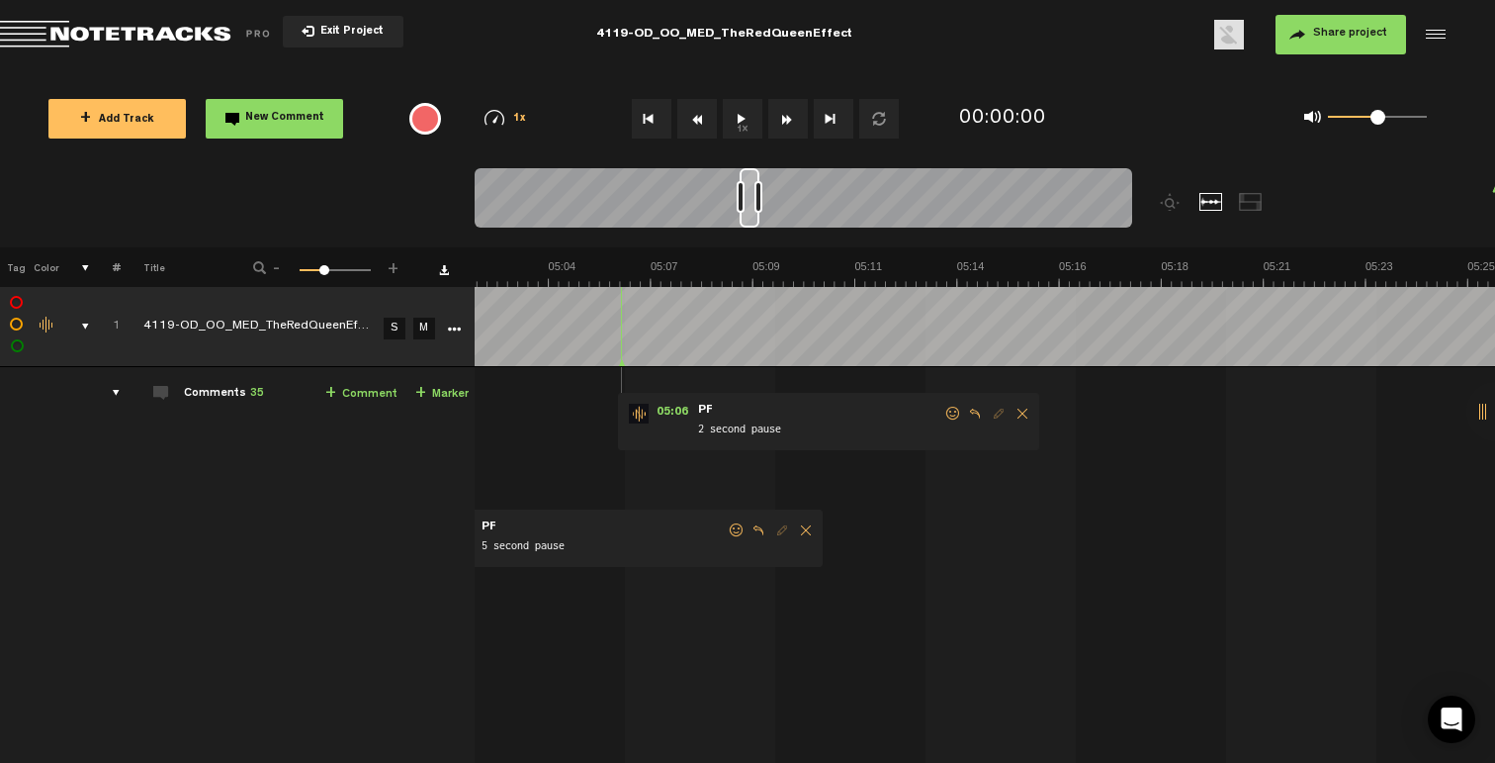
scroll to position [0, 13292]
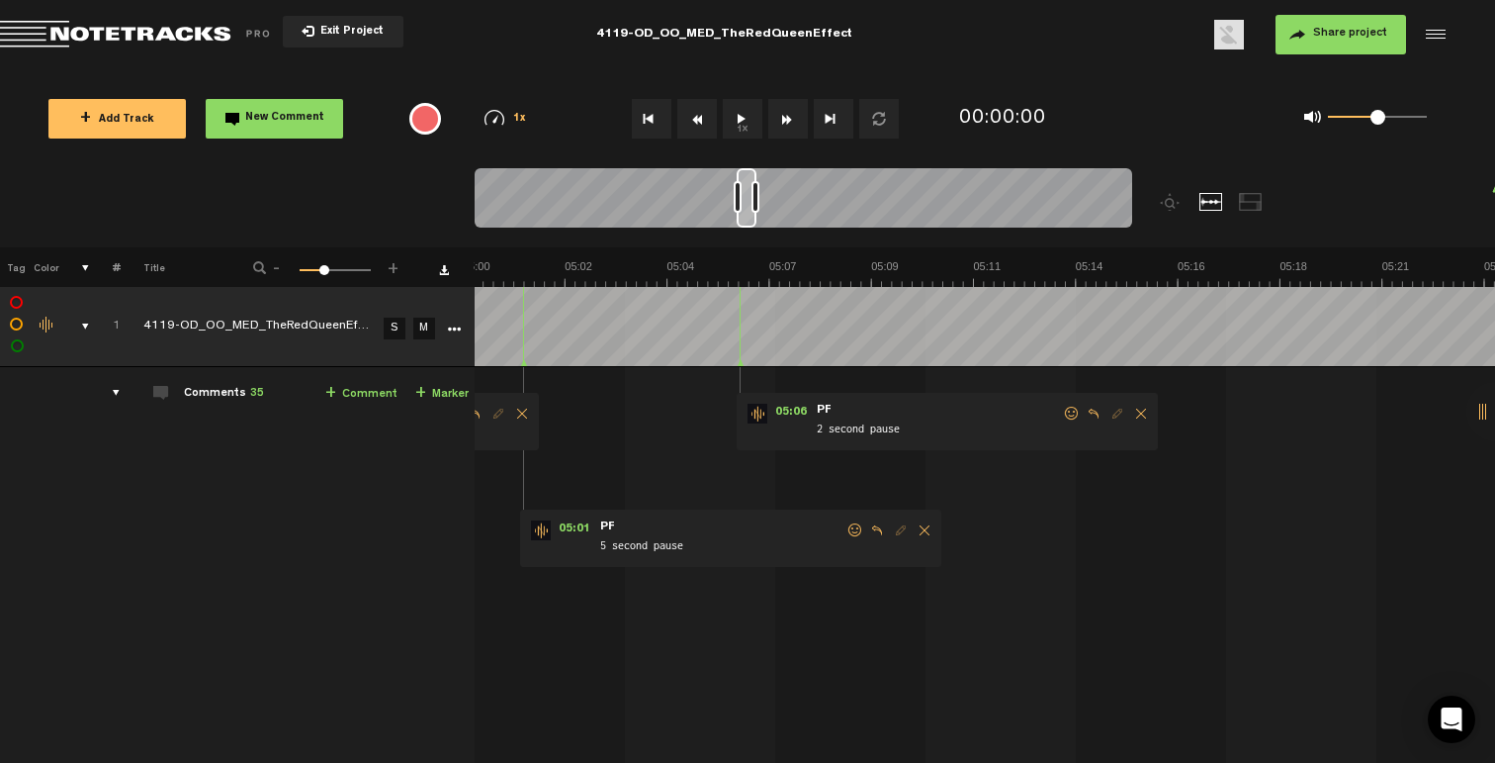
drag, startPoint x: 1069, startPoint y: 413, endPoint x: 1040, endPoint y: 422, distance: 30.0
click at [1070, 413] on span at bounding box center [1072, 413] width 20 height 14
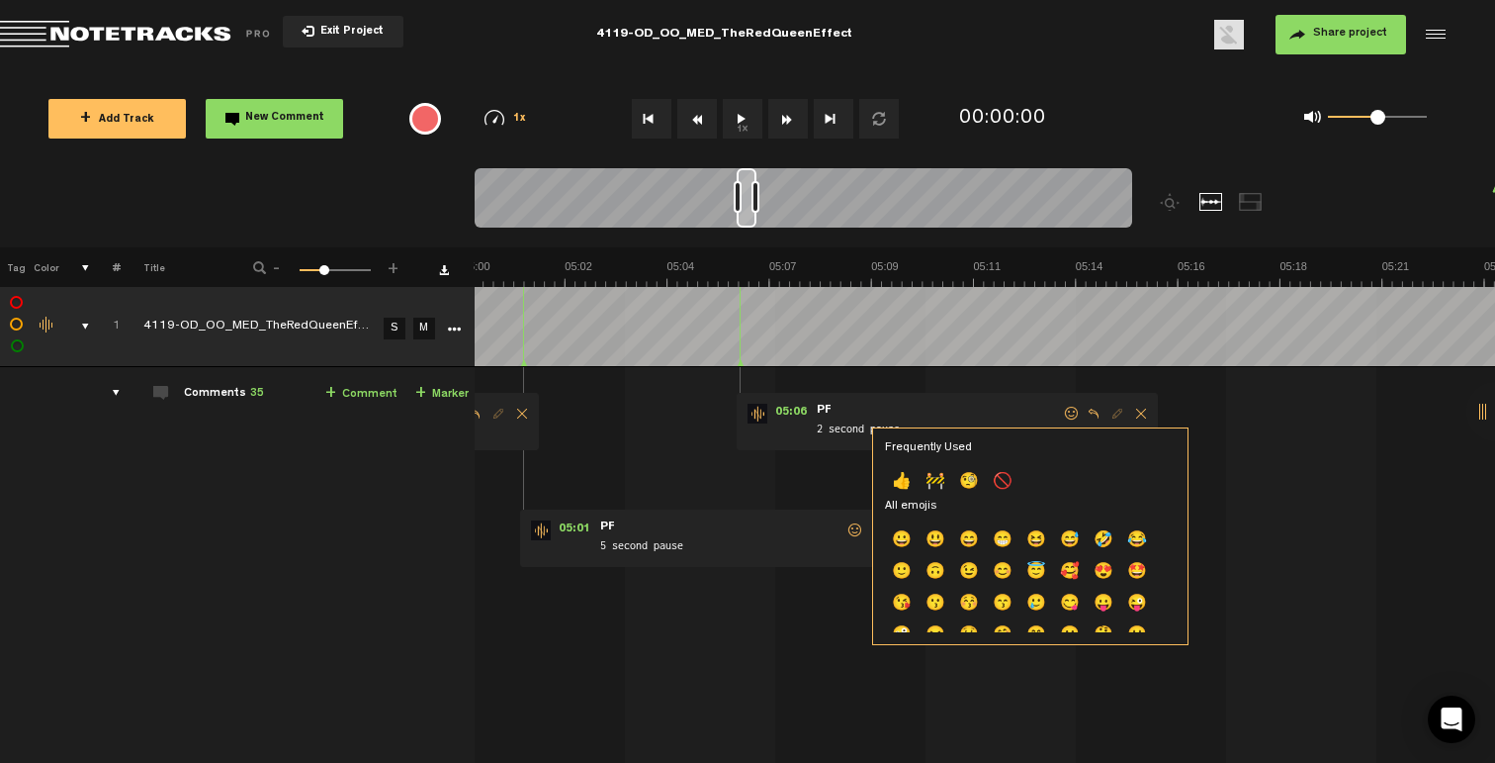
click at [912, 476] on p "👍" at bounding box center [902, 483] width 34 height 32
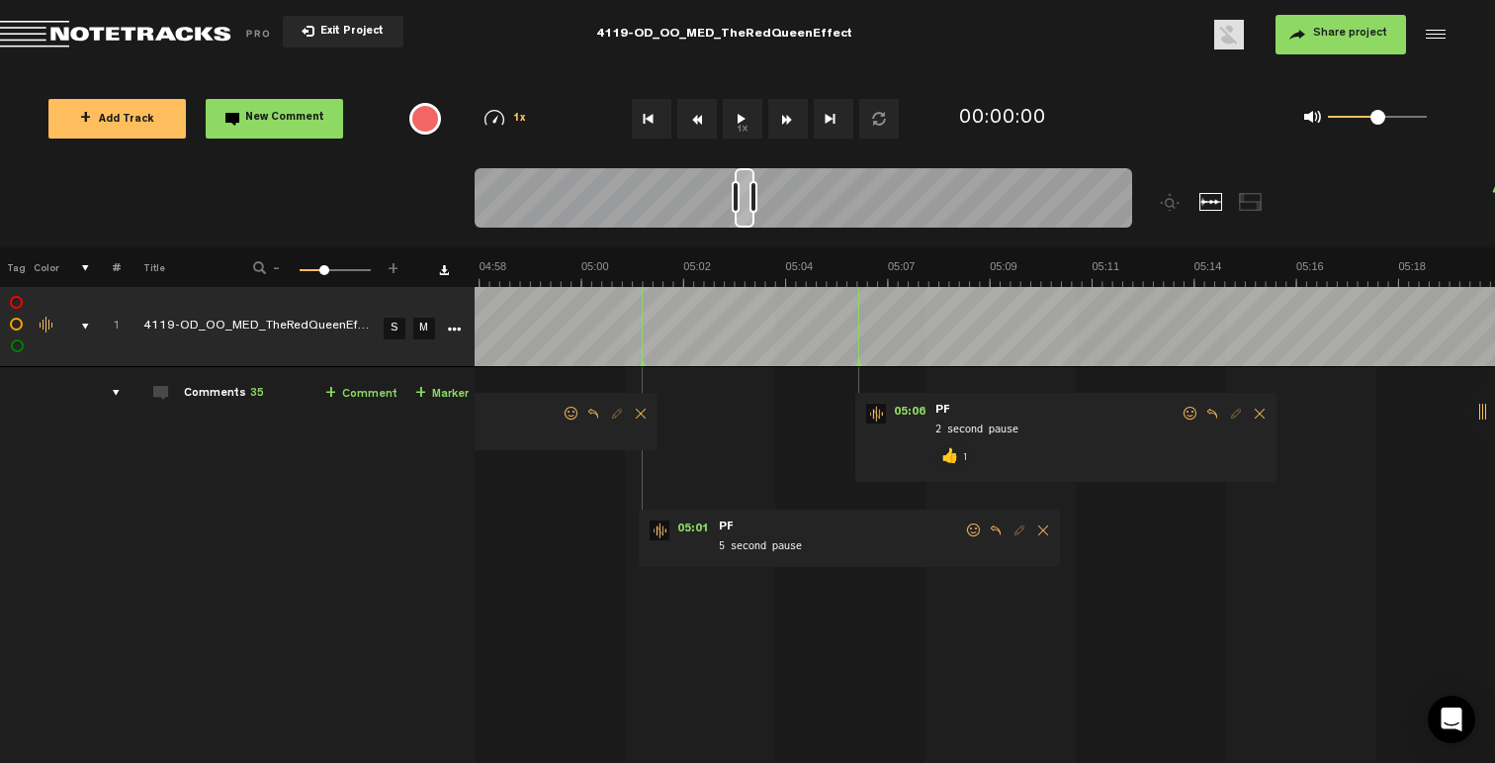
scroll to position [0, 12936]
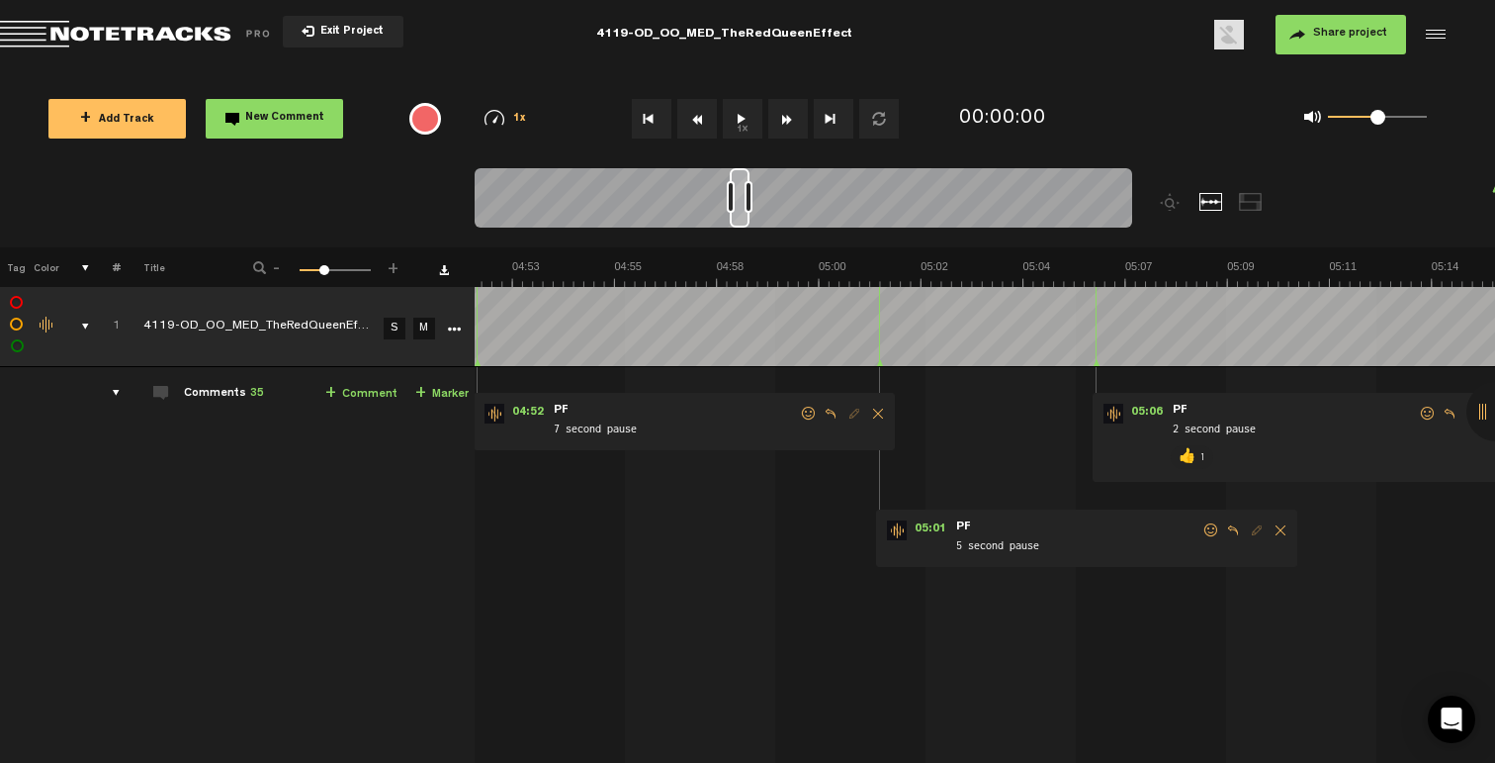
click at [1206, 524] on span at bounding box center [1212, 530] width 20 height 14
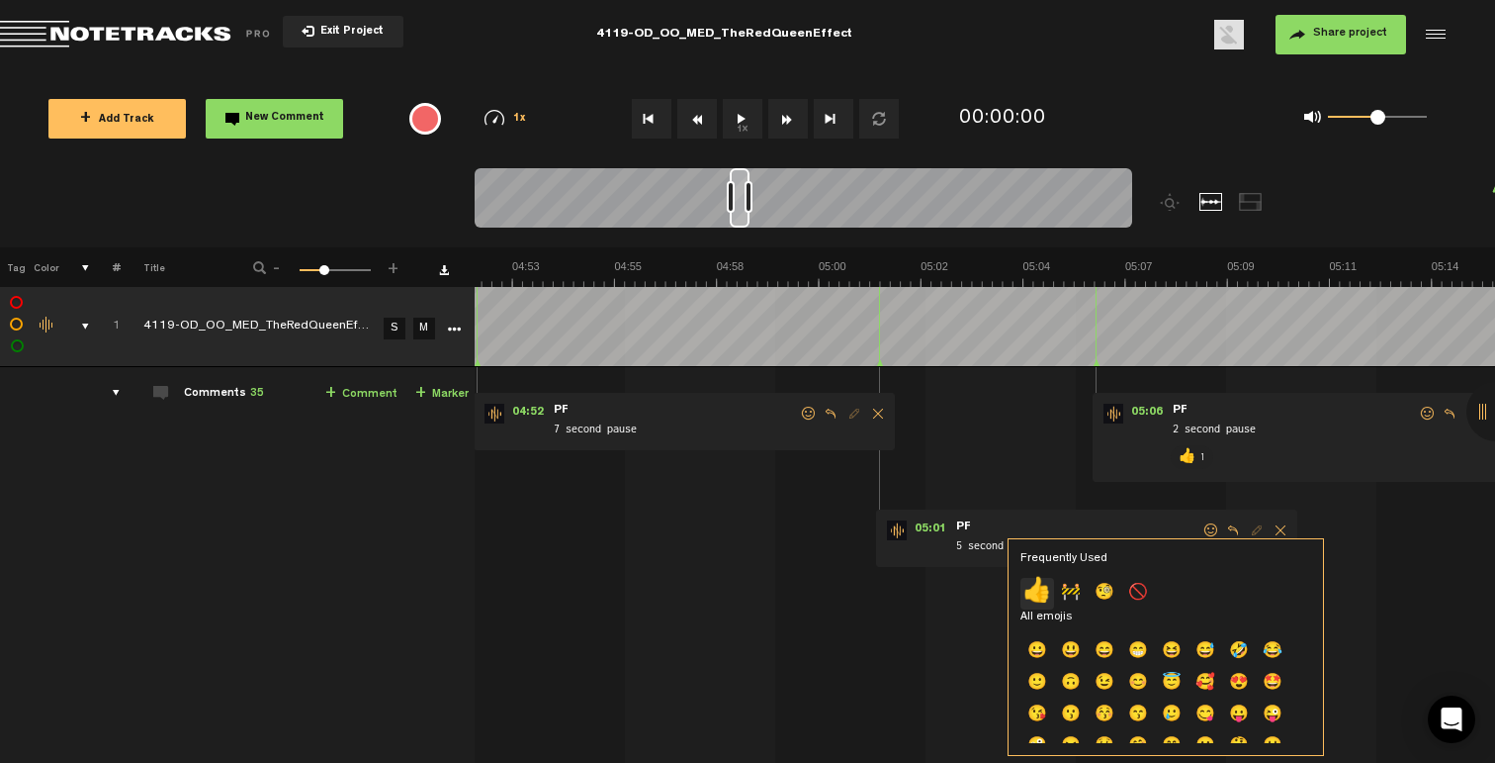
click at [1044, 589] on p "👍" at bounding box center [1038, 594] width 34 height 32
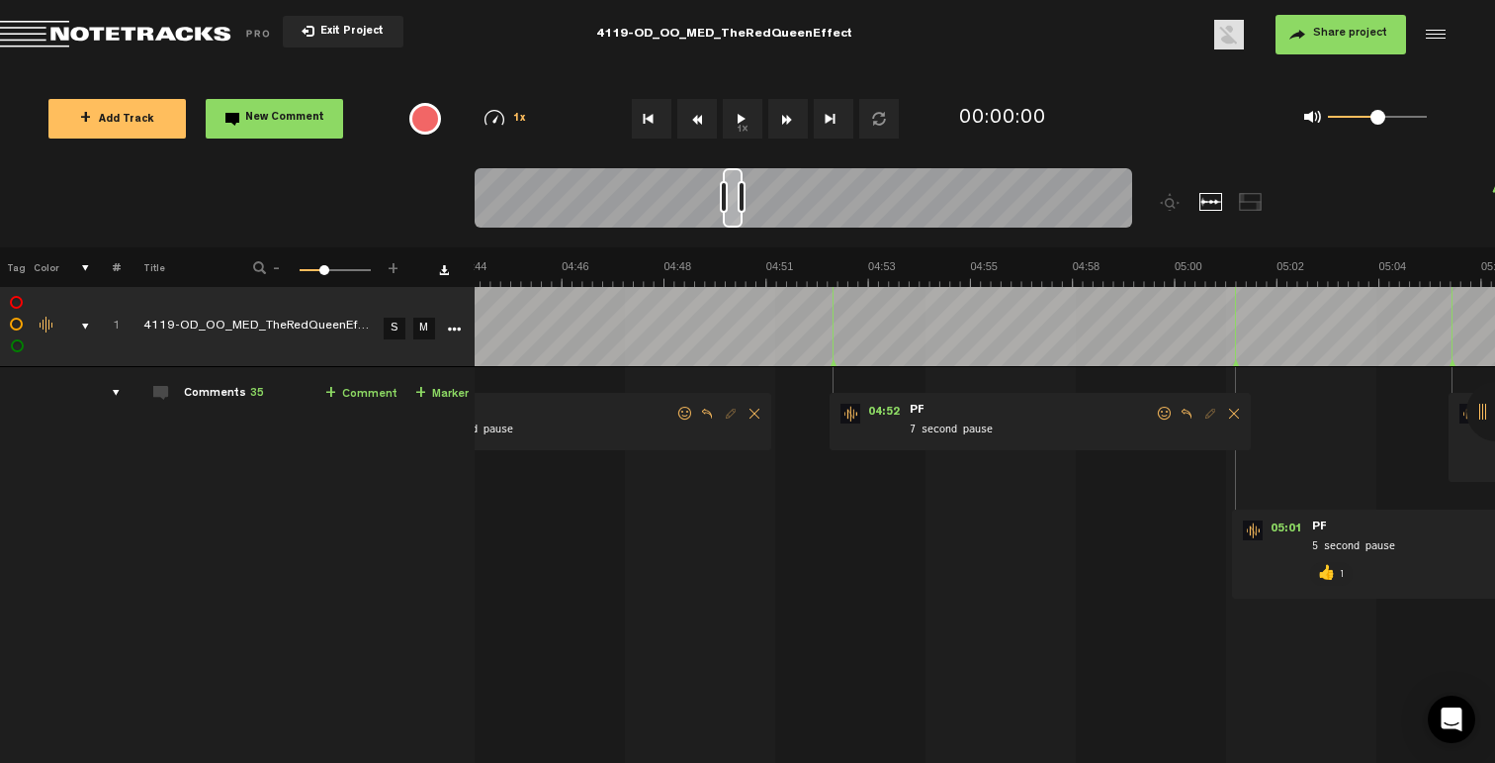
scroll to position [0, 12580]
click at [1168, 415] on span at bounding box center [1165, 413] width 20 height 14
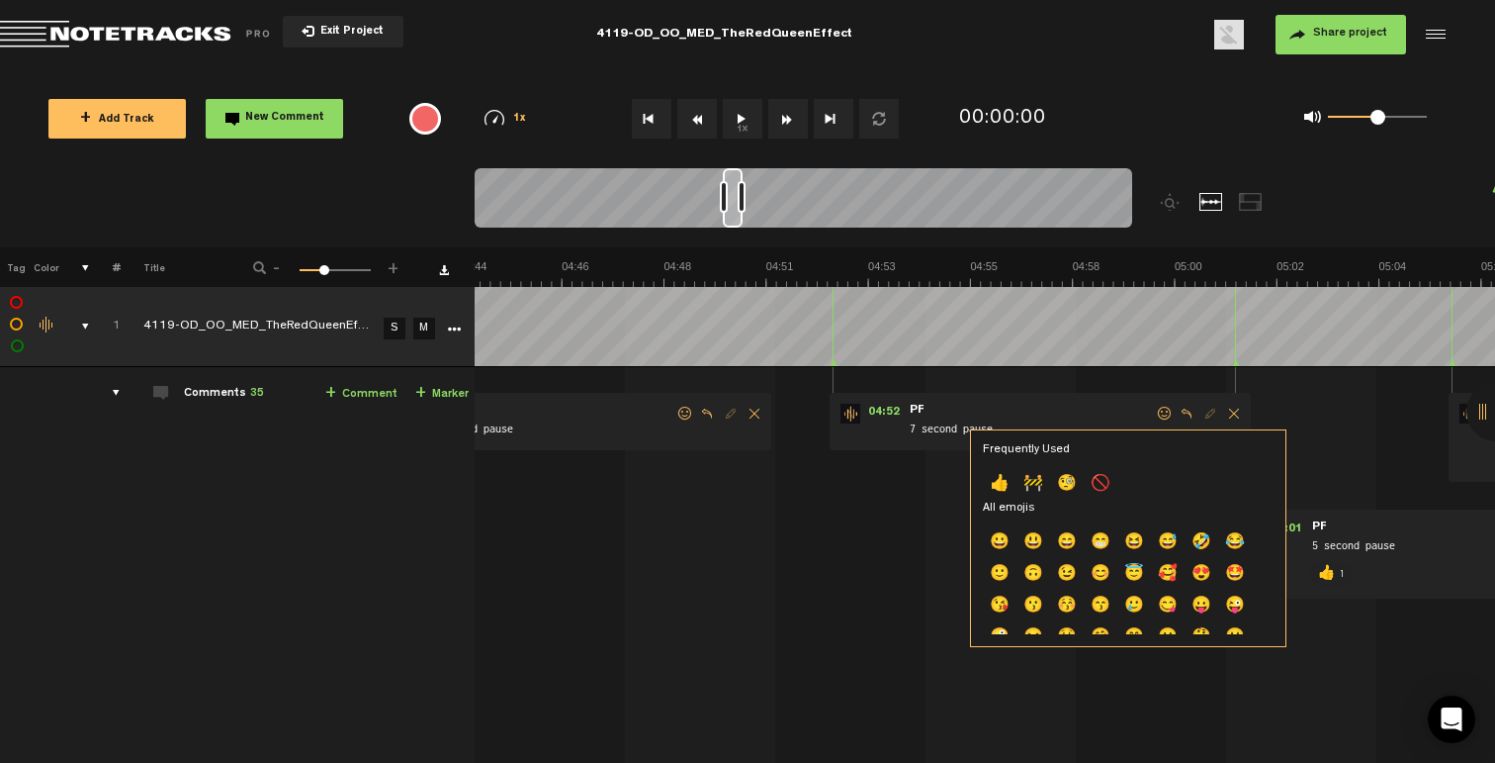
click at [997, 484] on p "👍" at bounding box center [1000, 485] width 34 height 32
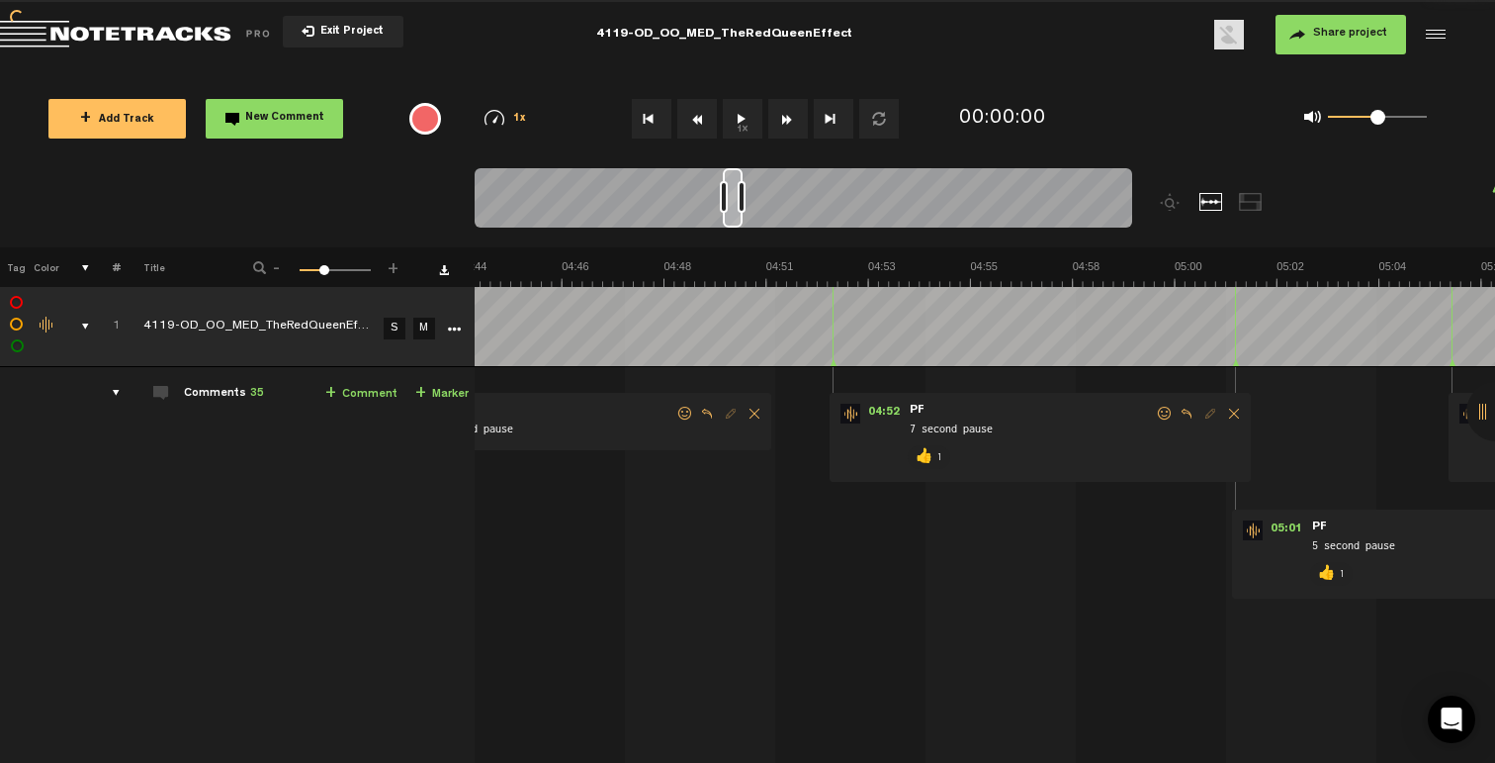
scroll to position [0, 12343]
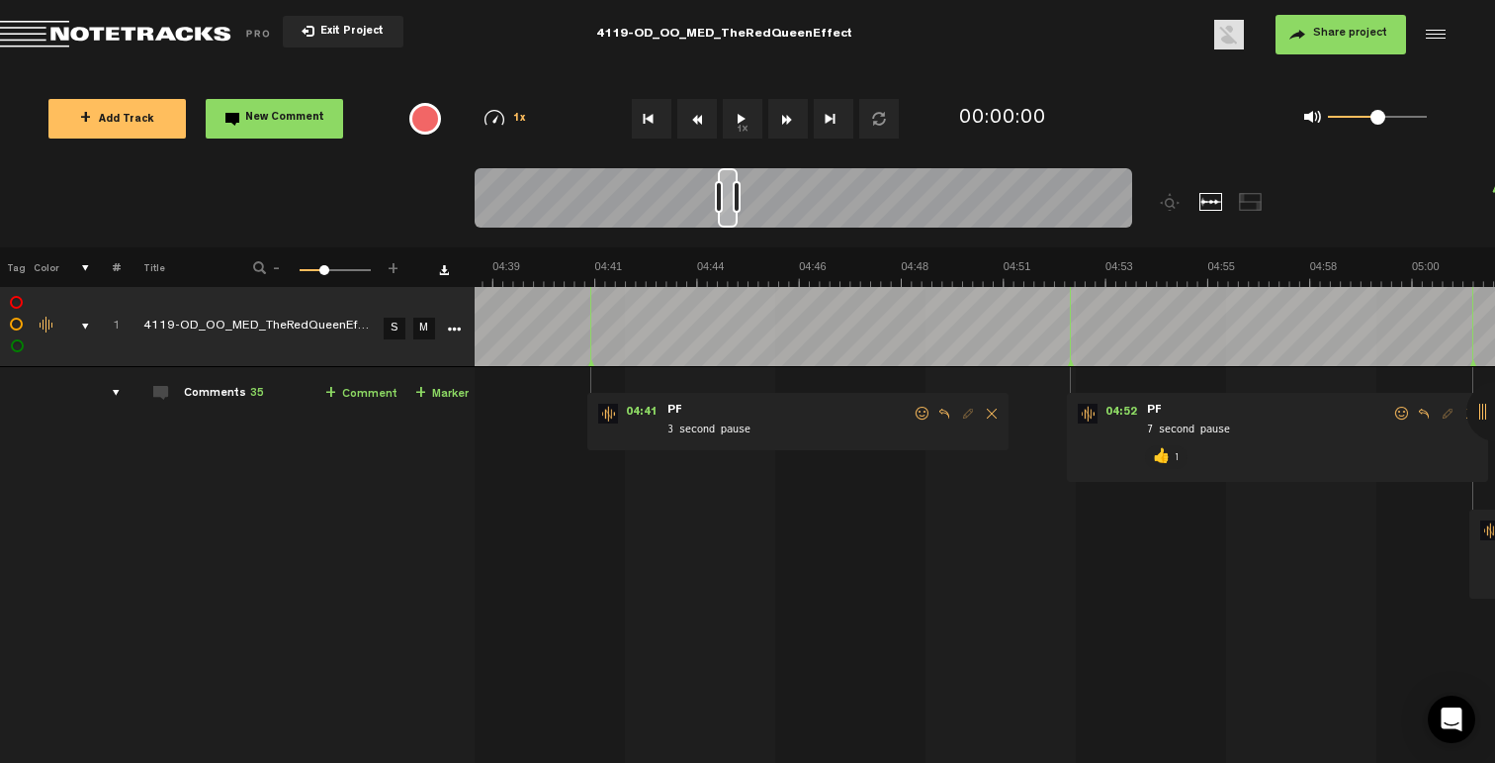
drag, startPoint x: 918, startPoint y: 415, endPoint x: 872, endPoint y: 444, distance: 53.8
click at [918, 414] on span at bounding box center [923, 413] width 20 height 14
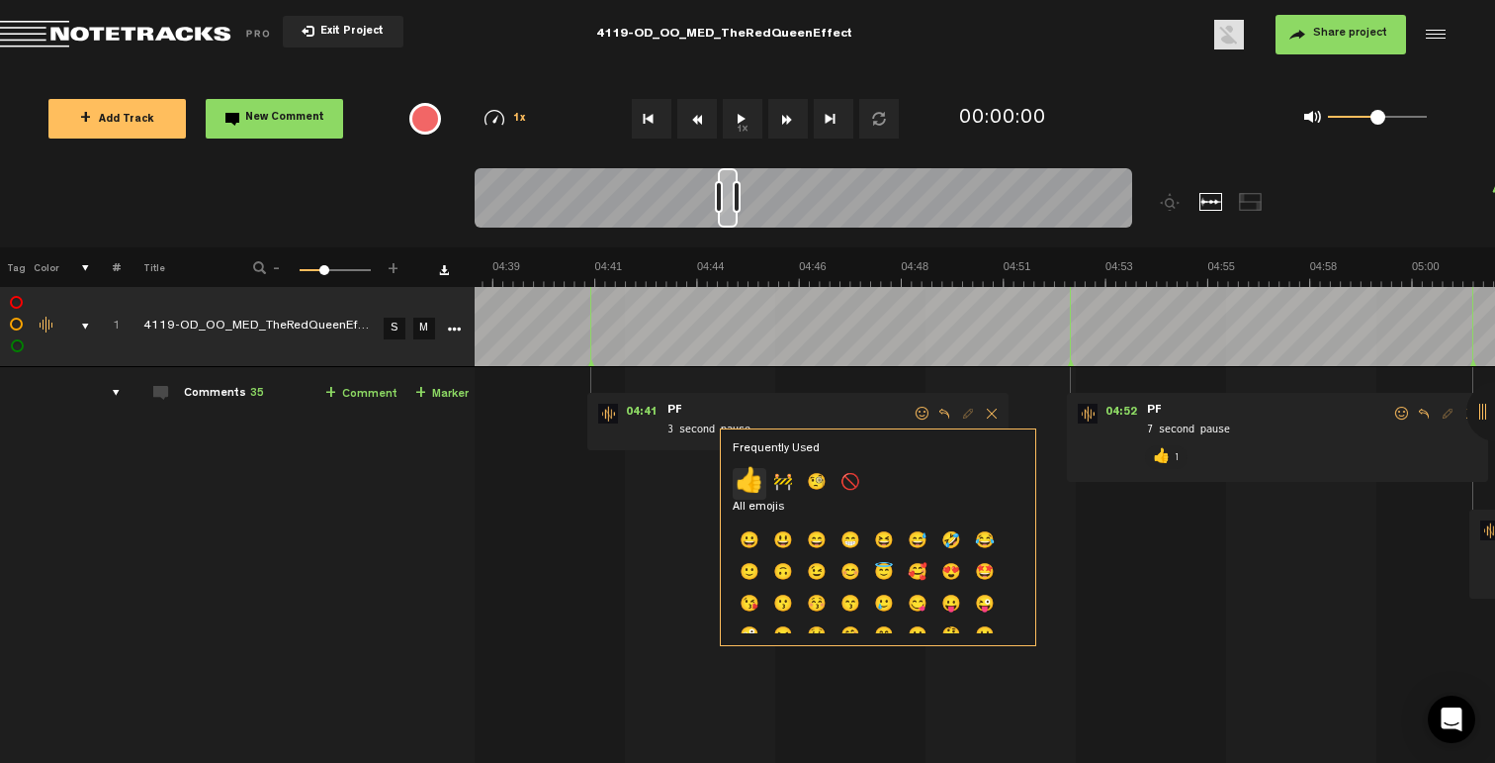
click at [744, 481] on p "👍" at bounding box center [750, 484] width 34 height 32
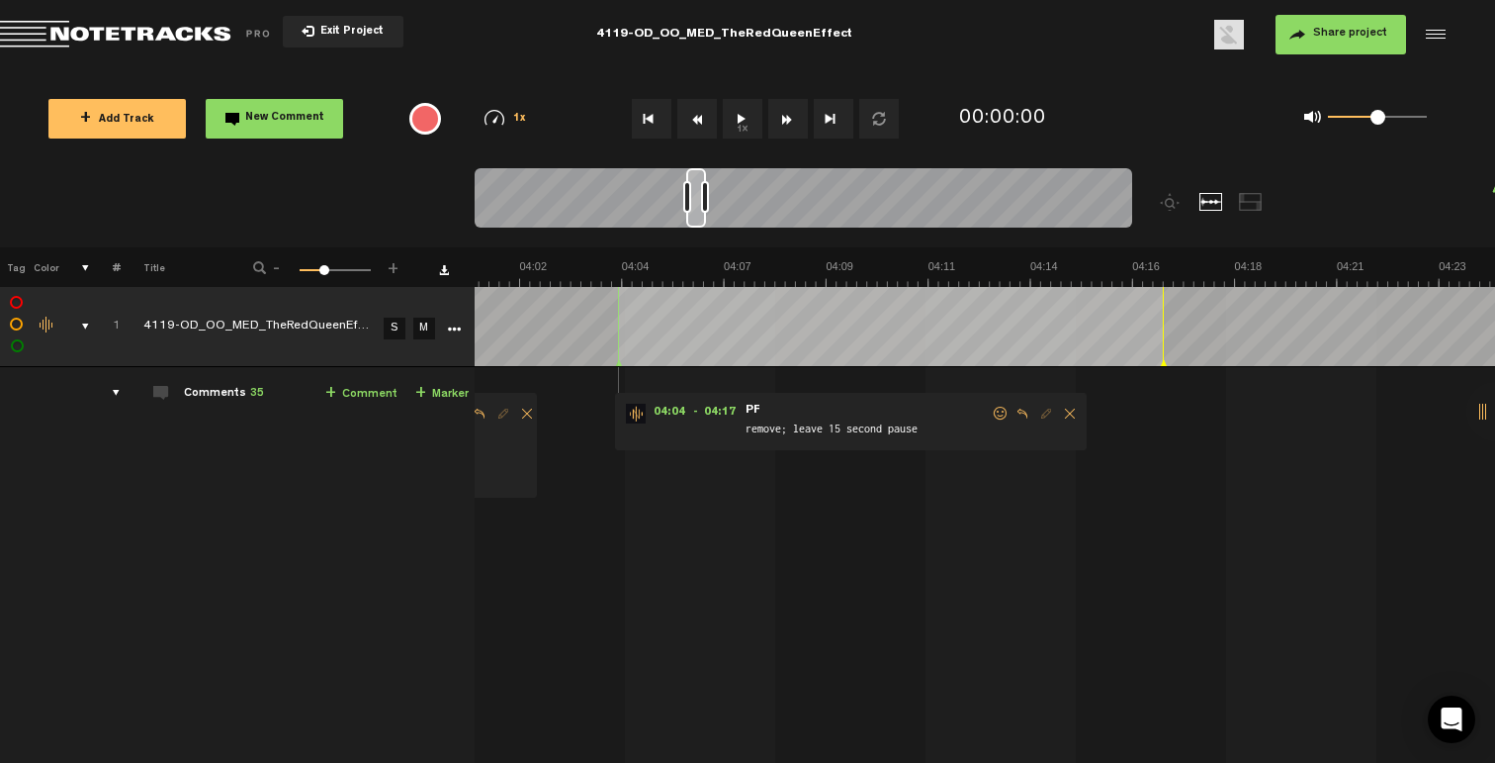
scroll to position [0, 10562]
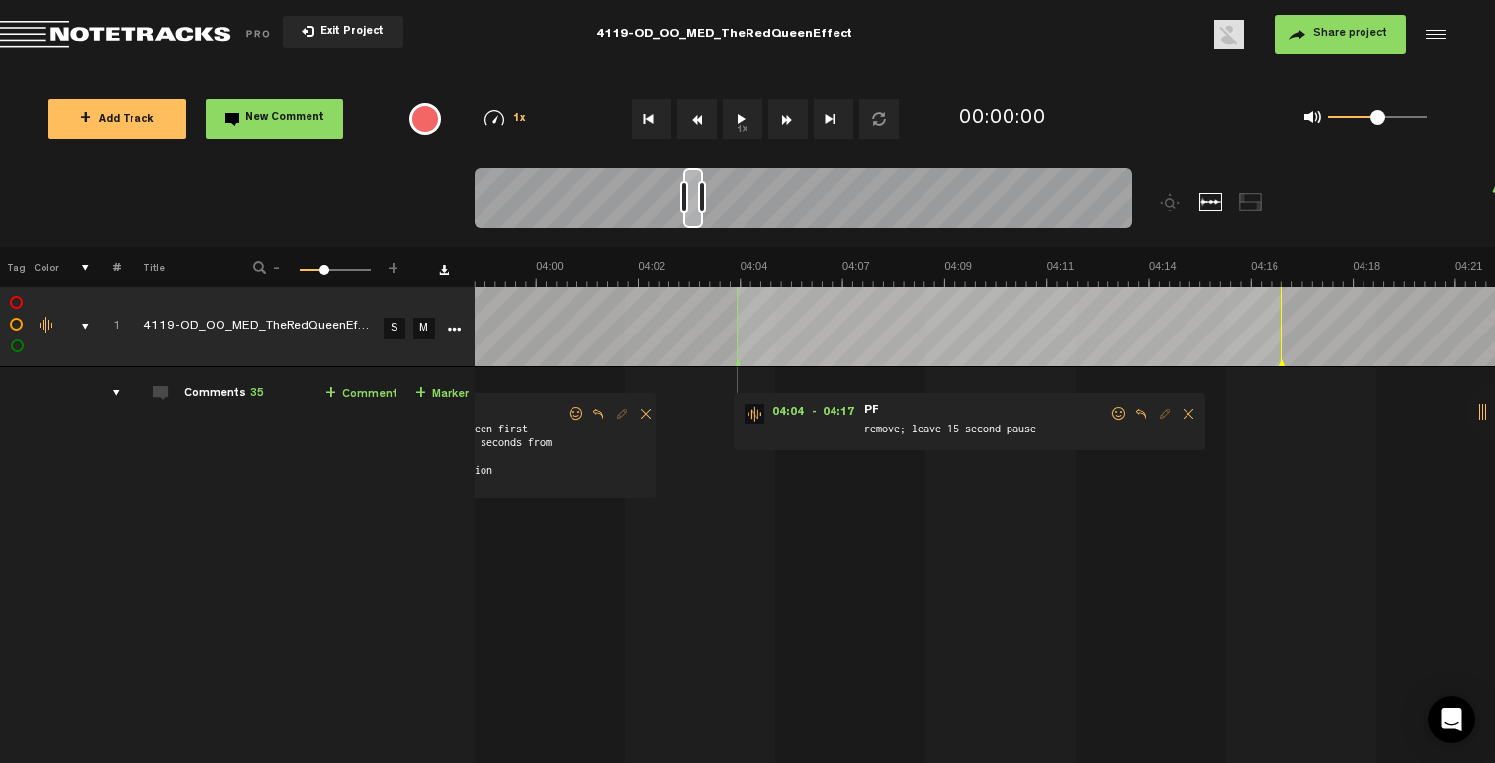
click at [1115, 417] on span at bounding box center [1120, 413] width 20 height 14
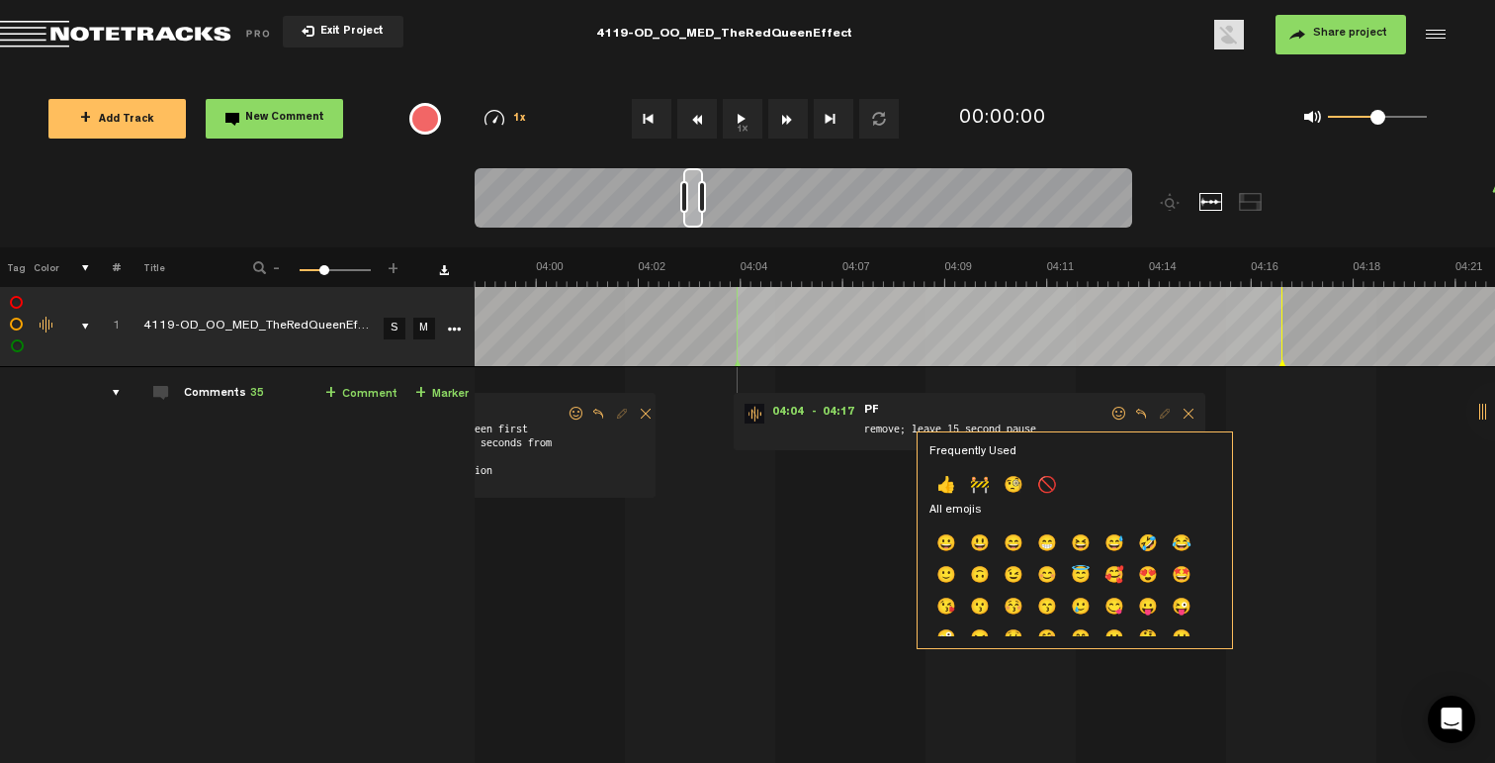
click at [949, 483] on p "👍" at bounding box center [947, 487] width 34 height 32
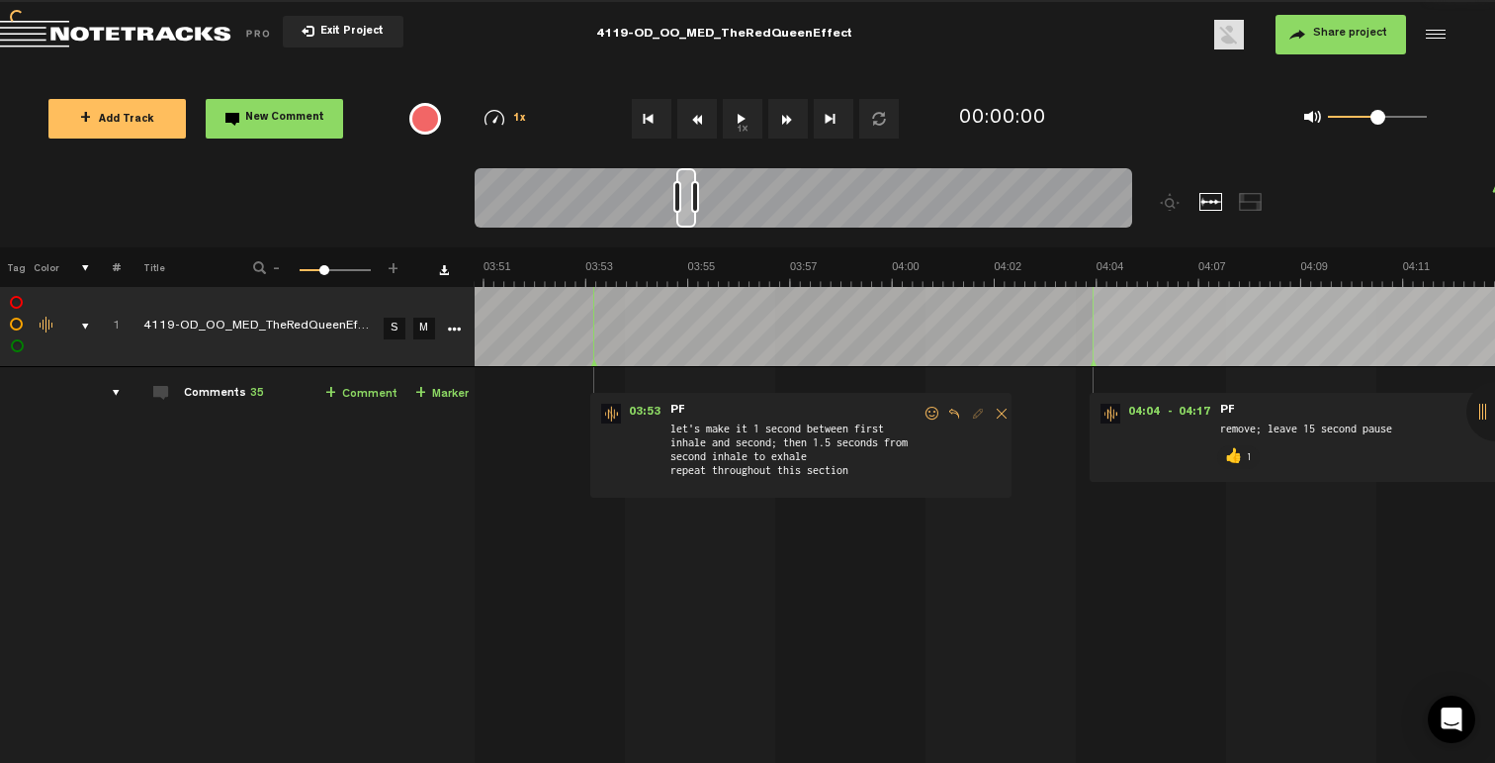
scroll to position [0, 10088]
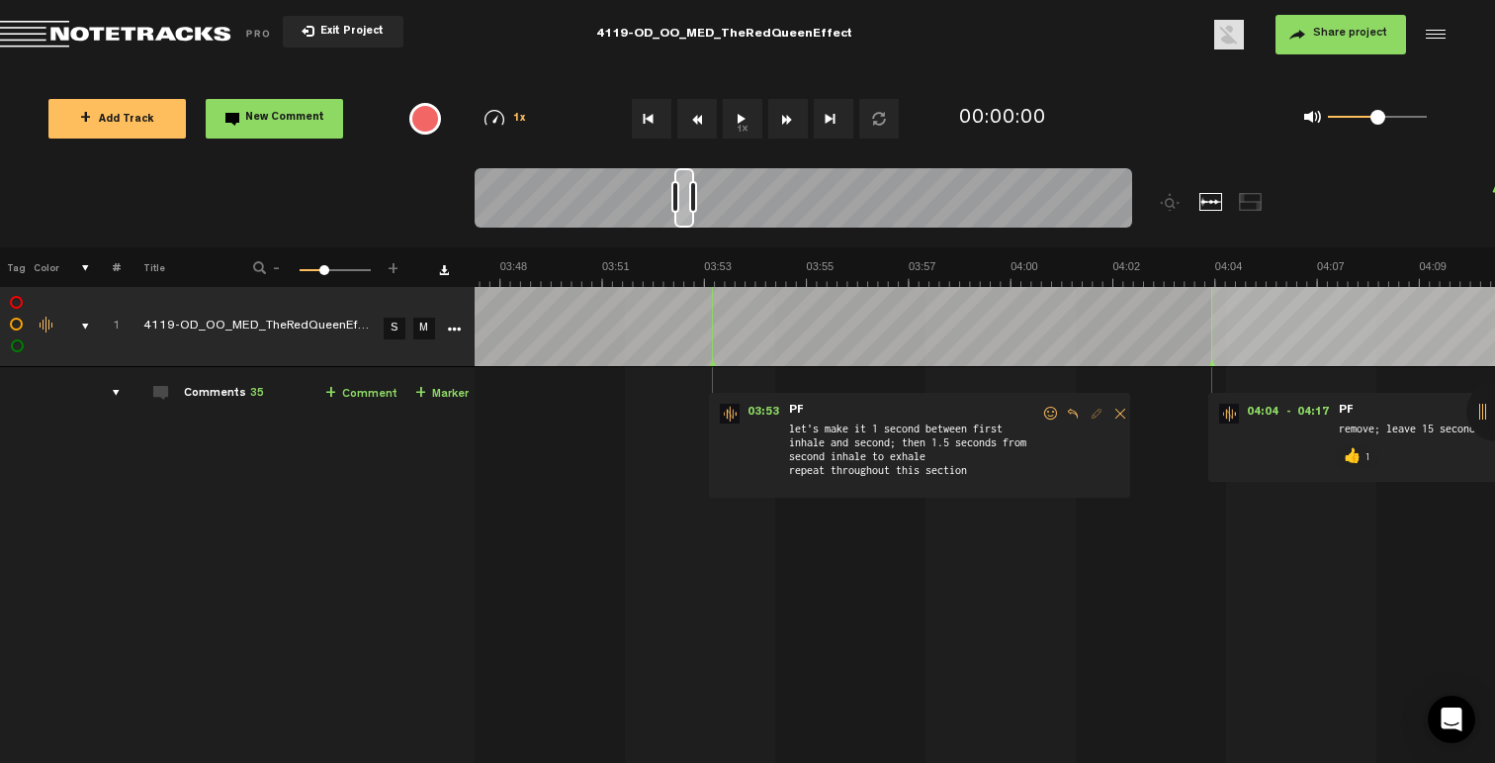
click at [1052, 412] on span at bounding box center [1051, 413] width 20 height 14
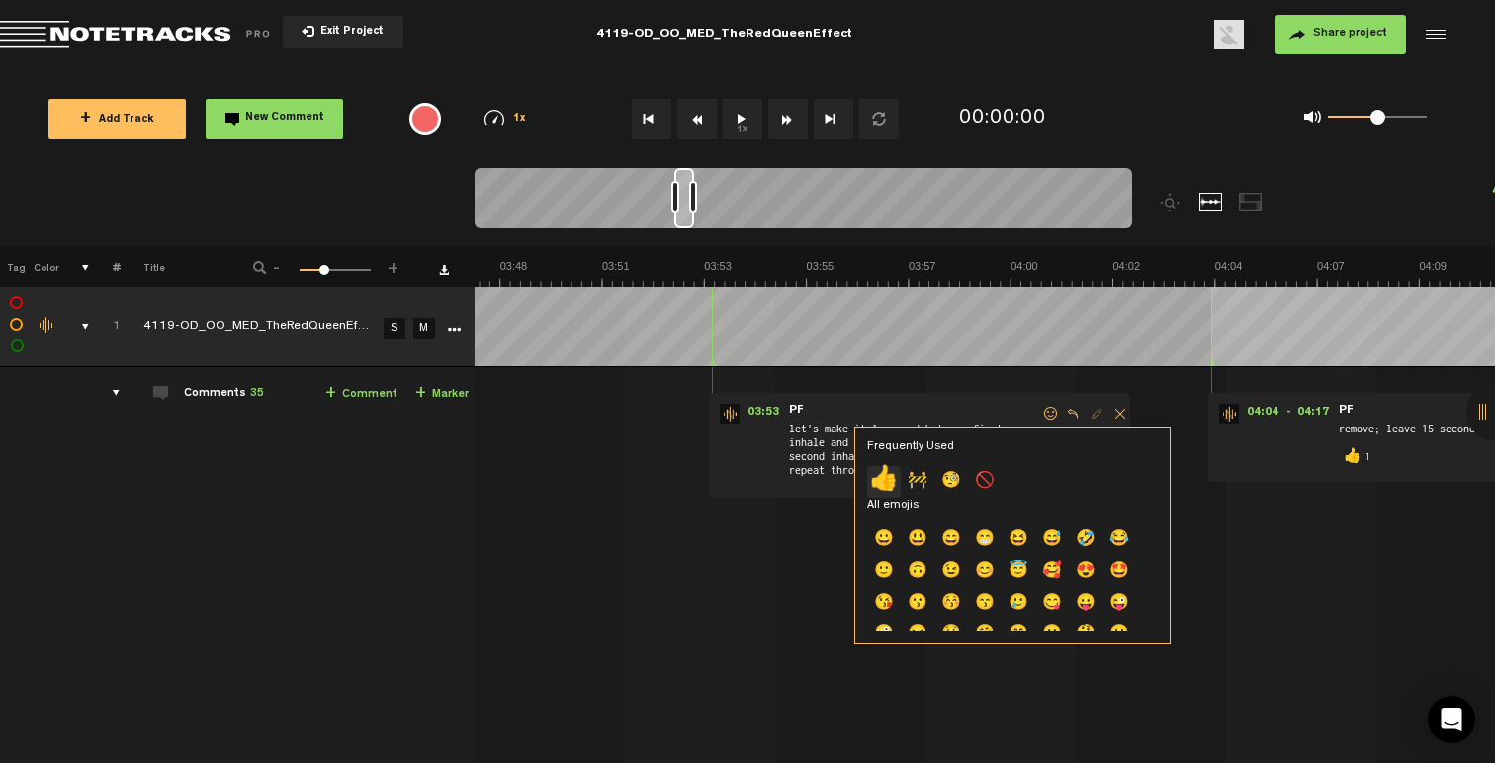
click at [891, 481] on p "👍" at bounding box center [884, 482] width 34 height 32
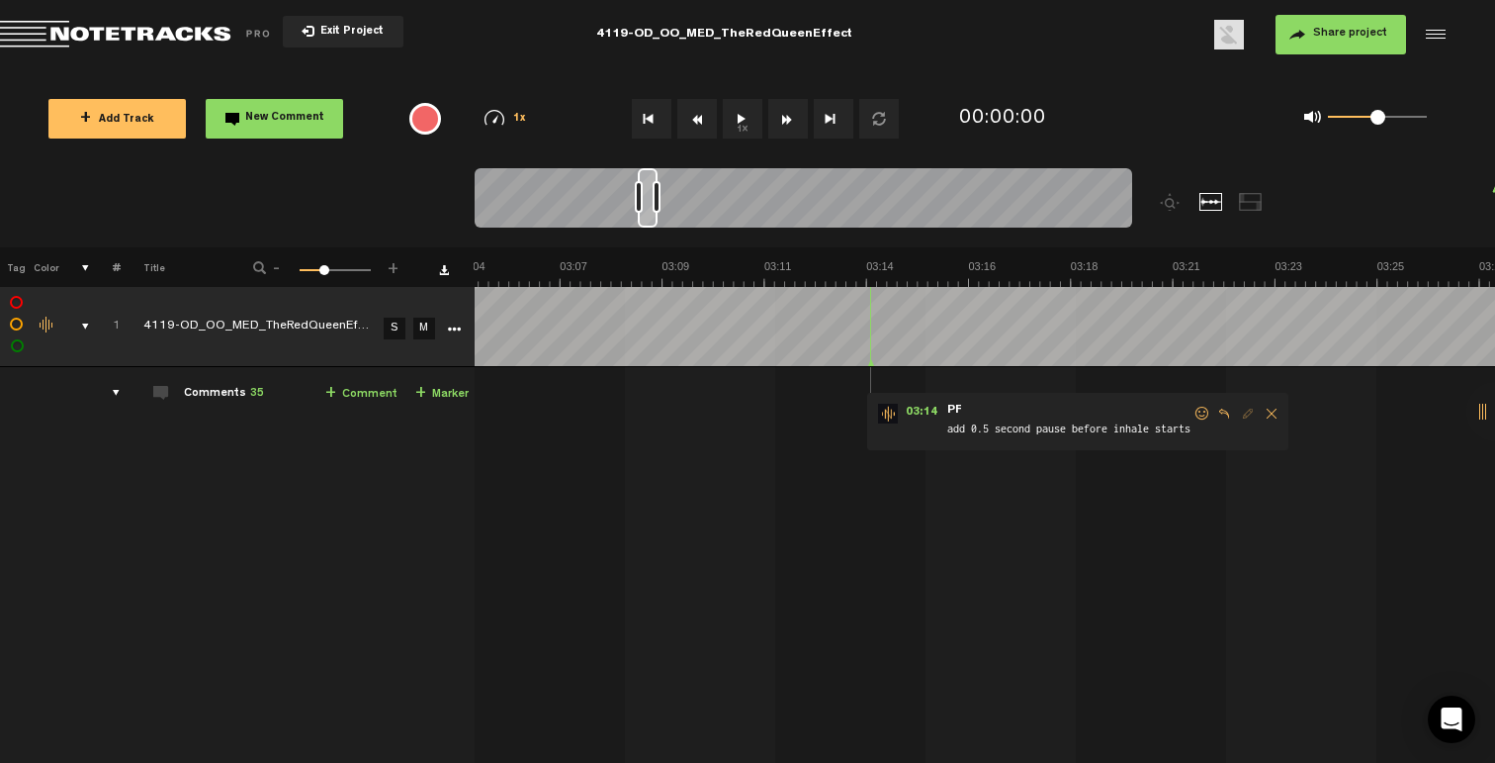
scroll to position [0, 8189]
click at [1204, 410] on span at bounding box center [1203, 413] width 20 height 14
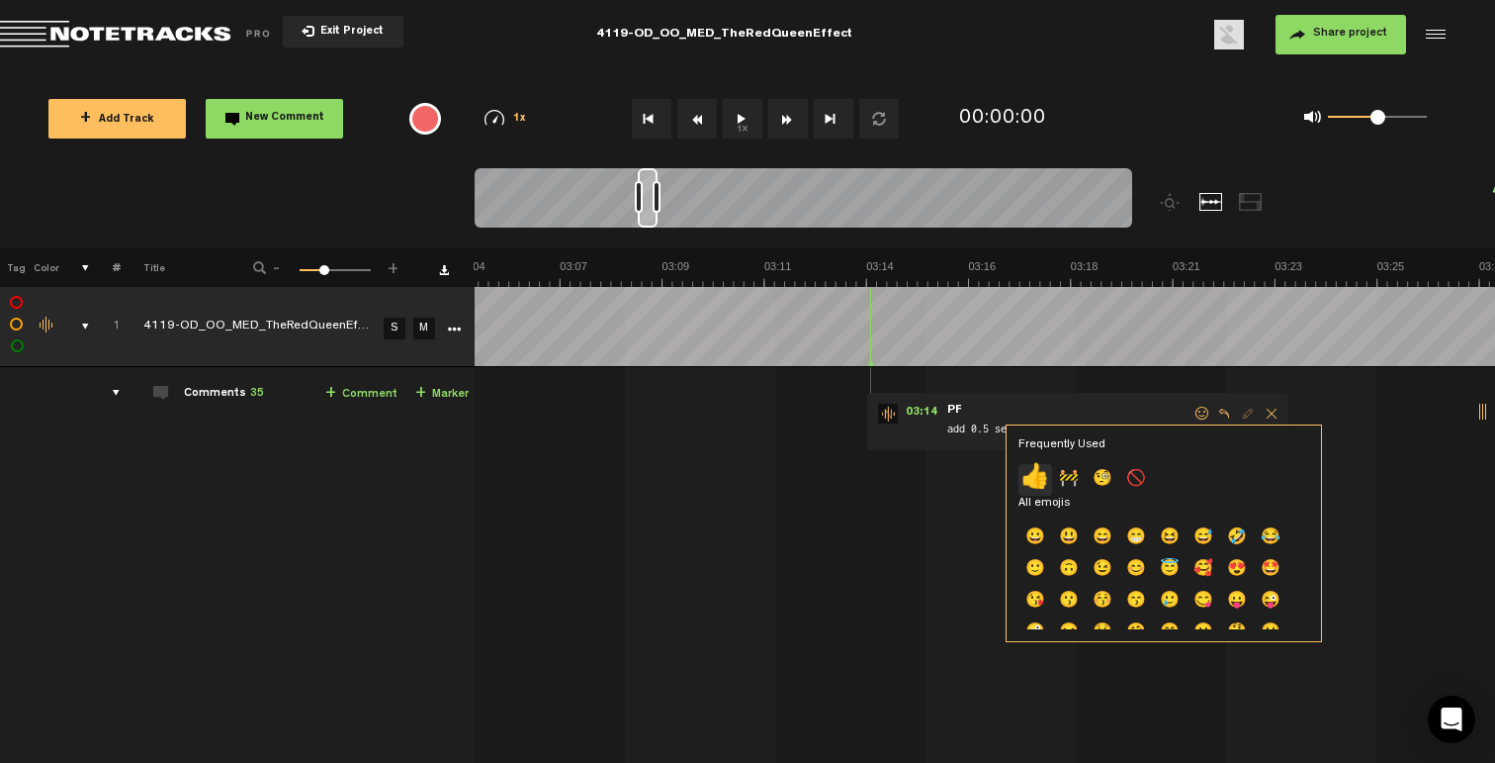
click at [1032, 478] on p "👍" at bounding box center [1036, 480] width 34 height 32
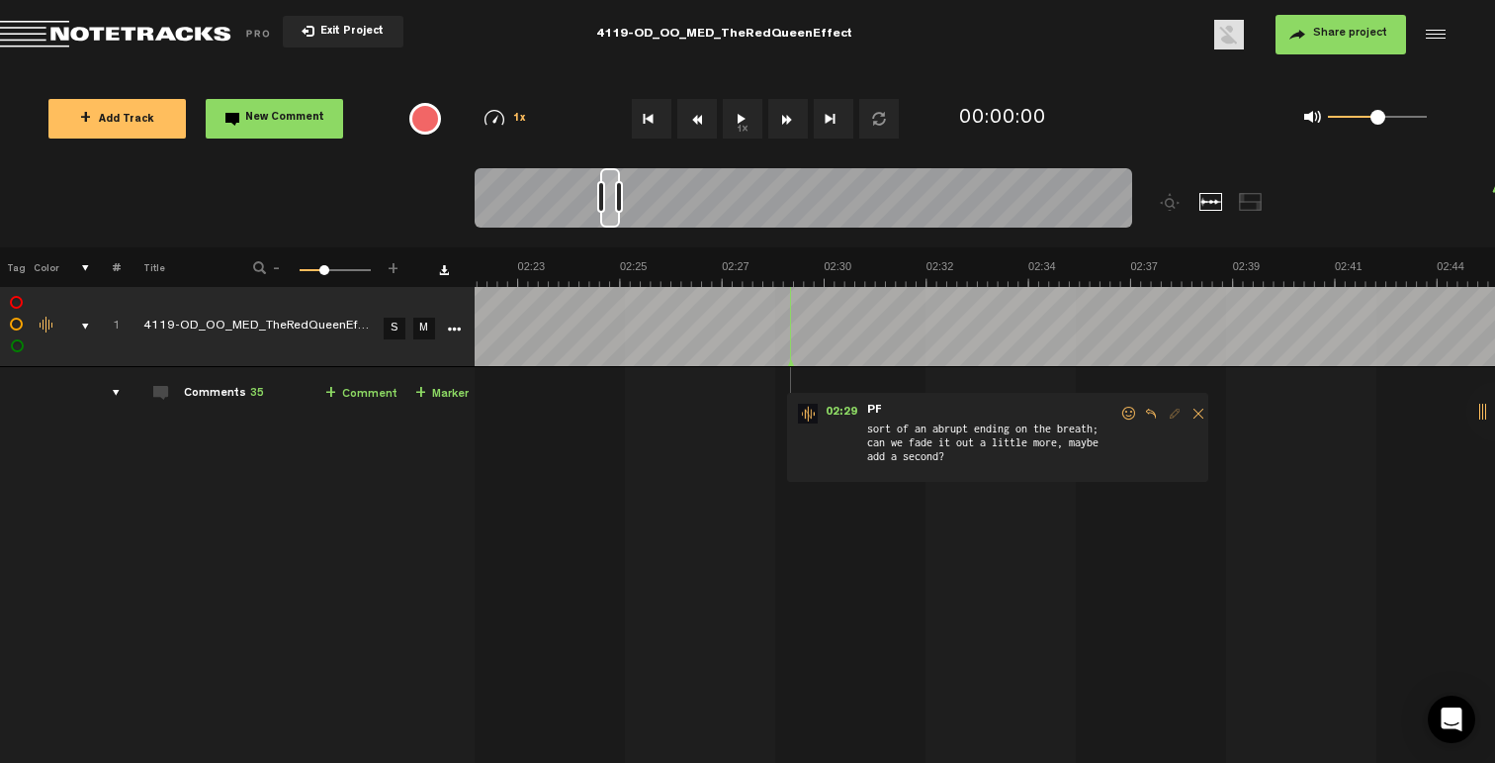
scroll to position [0, 6290]
click at [1133, 412] on span at bounding box center [1130, 413] width 20 height 14
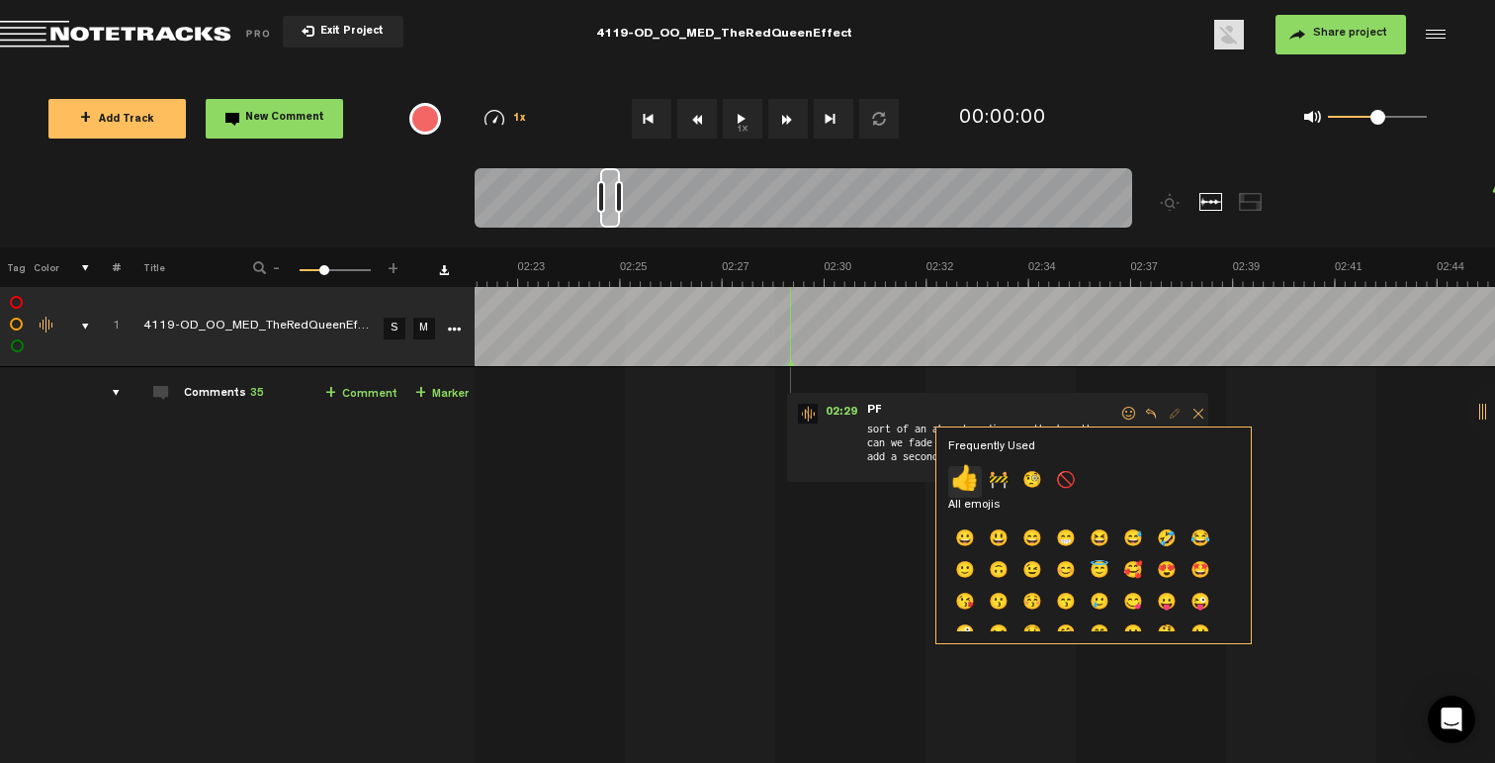
click at [975, 482] on p "👍" at bounding box center [965, 482] width 34 height 32
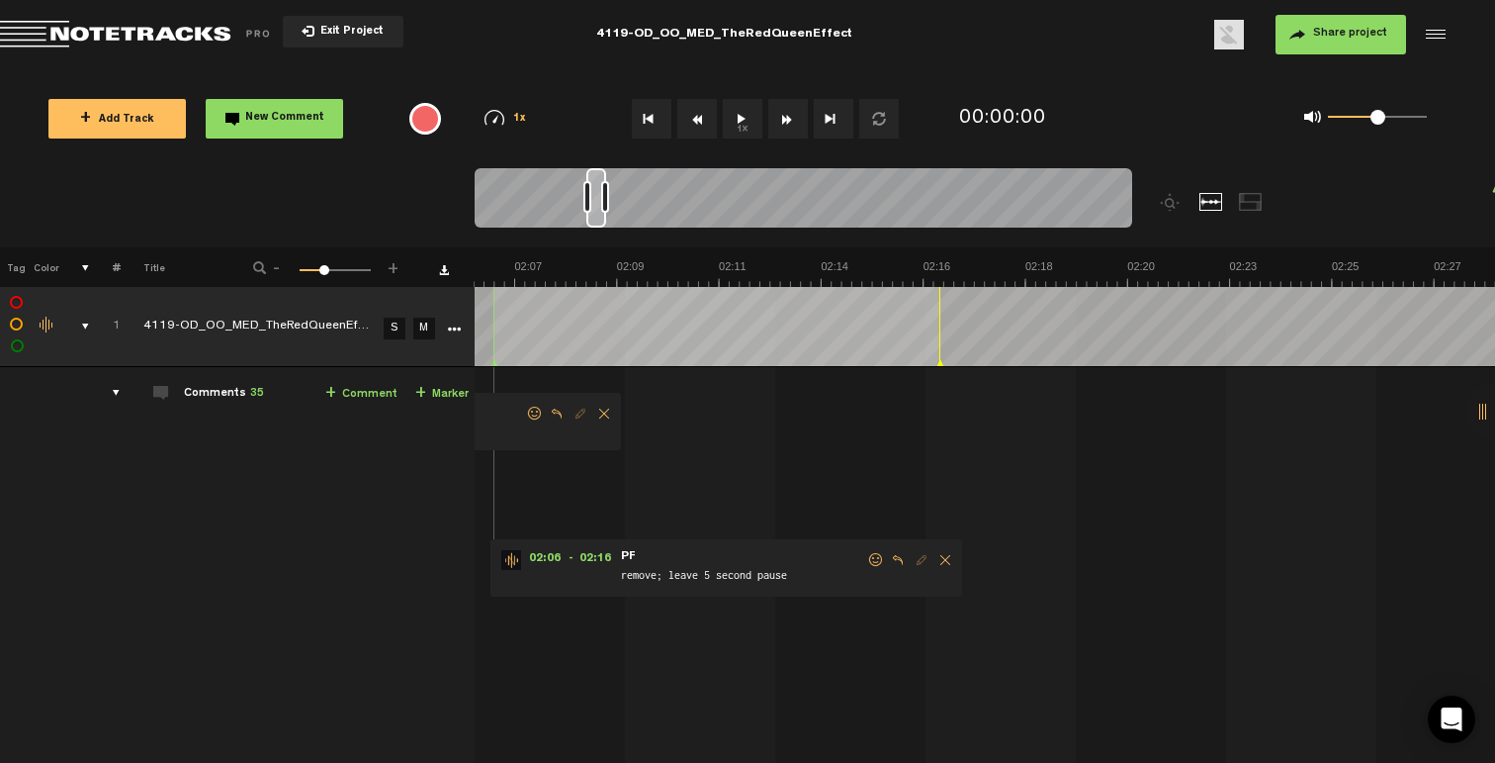
scroll to position [0, 5341]
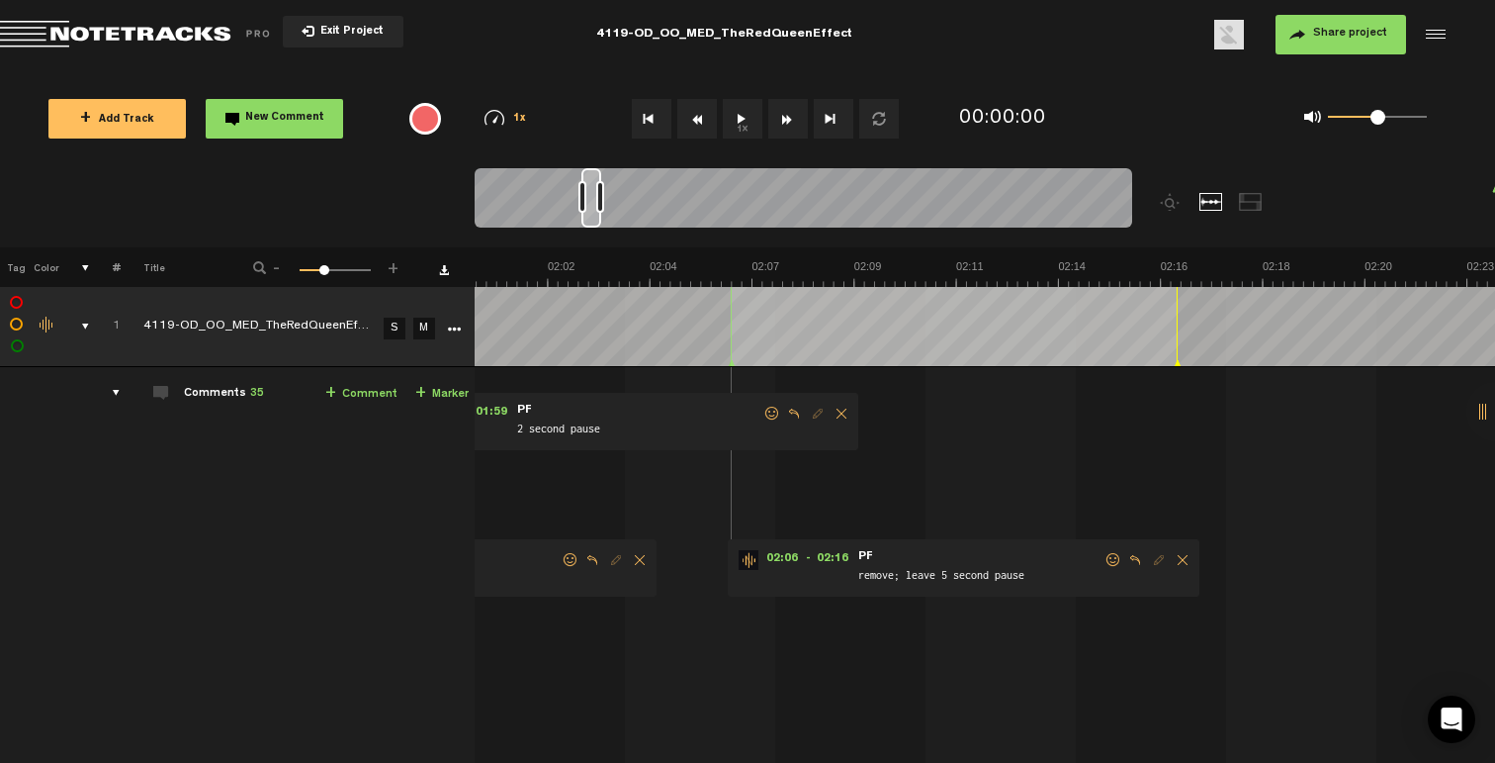
click at [1108, 554] on span at bounding box center [1114, 560] width 20 height 14
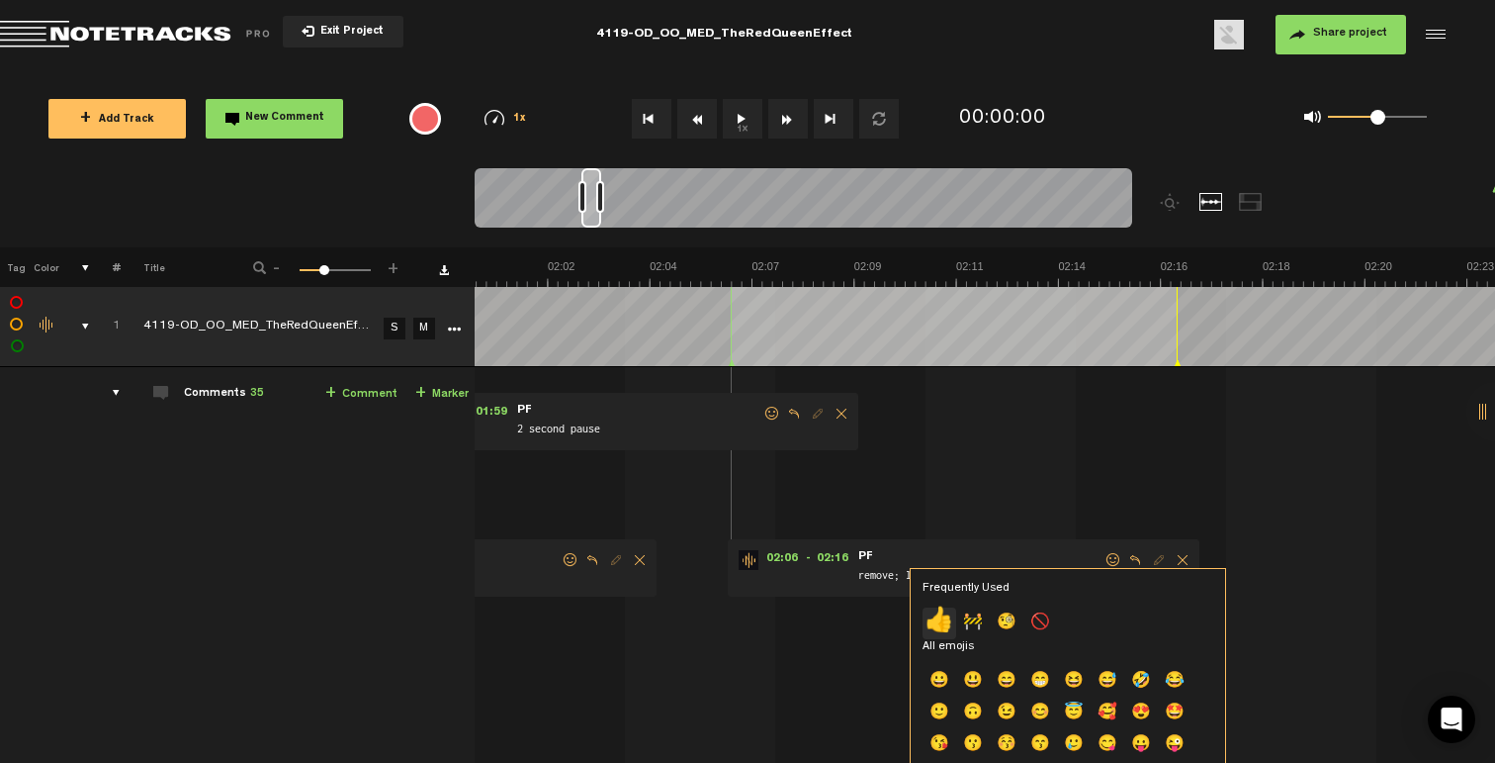
click at [948, 626] on p "👍" at bounding box center [940, 623] width 34 height 32
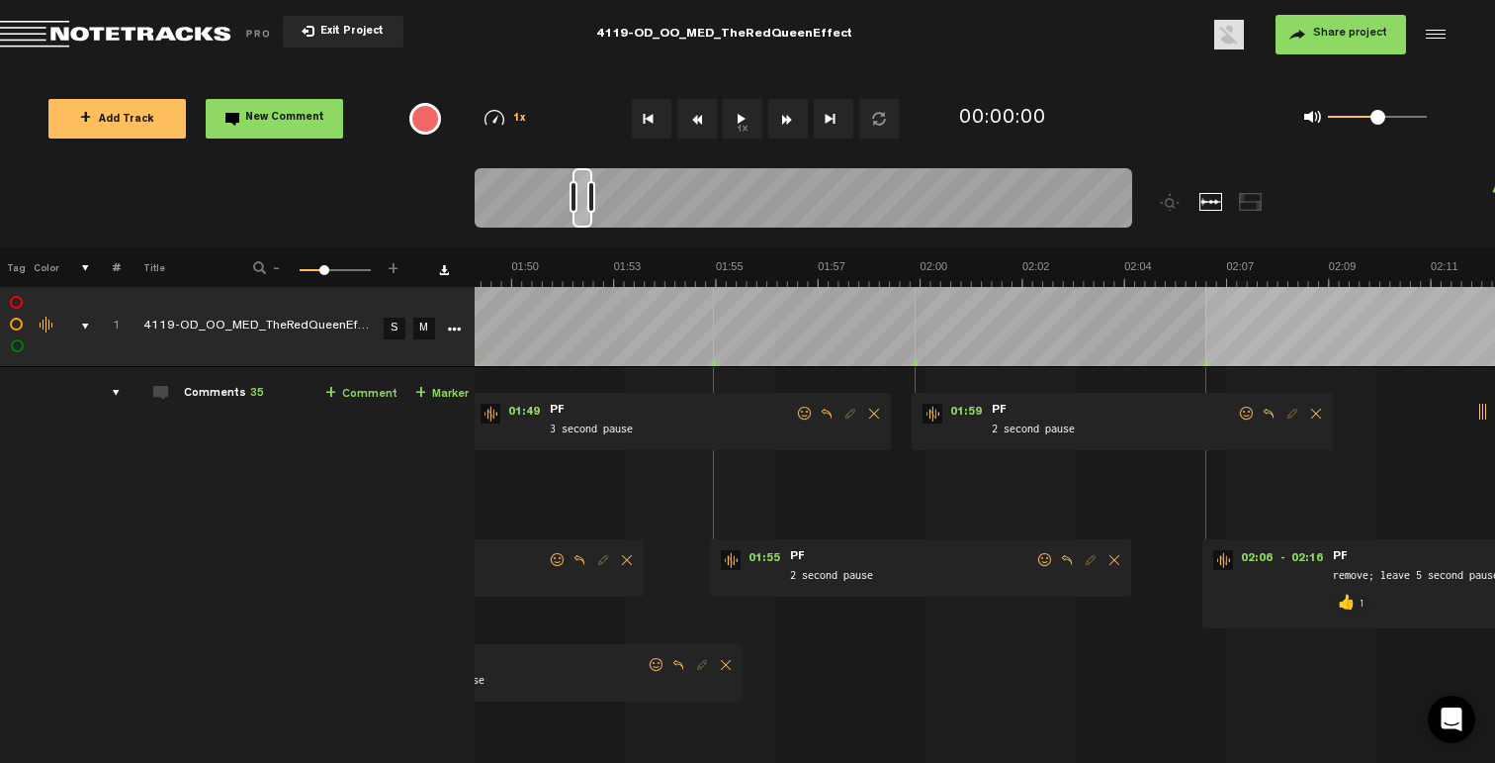
scroll to position [0, 4866]
click at [1248, 414] on span at bounding box center [1247, 413] width 20 height 14
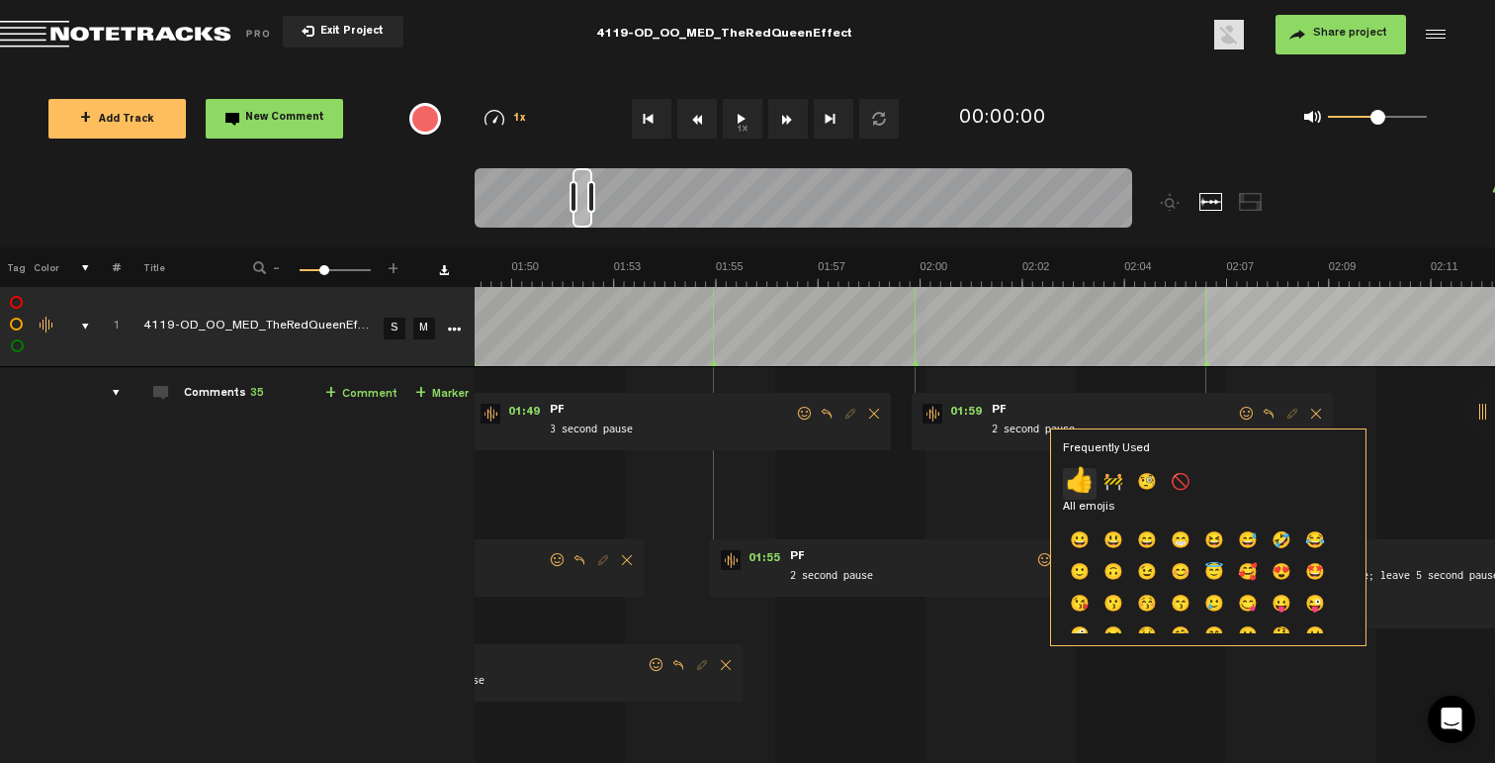
click at [1076, 475] on p "👍" at bounding box center [1080, 484] width 34 height 32
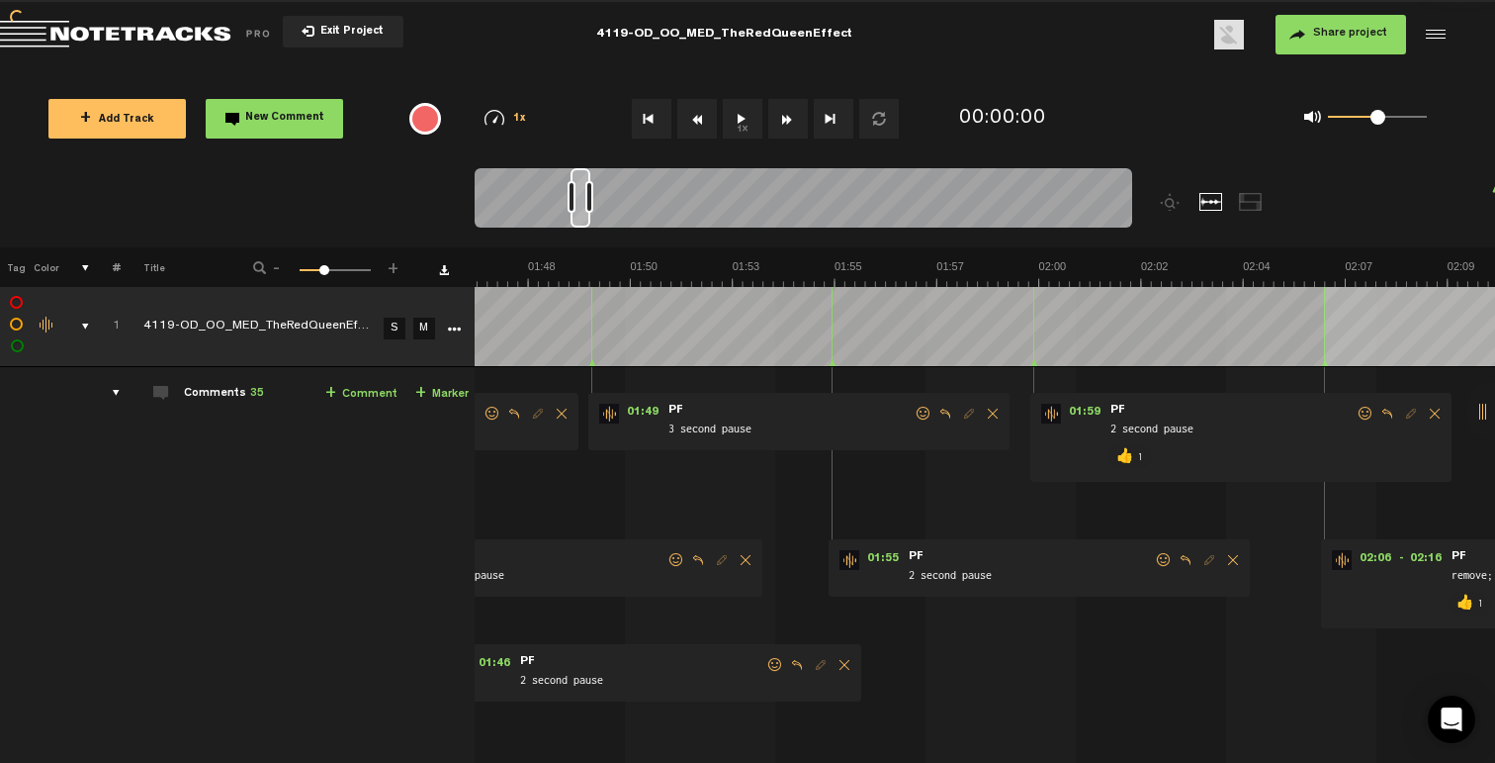
scroll to position [0, 4747]
click at [1159, 561] on span at bounding box center [1164, 560] width 20 height 14
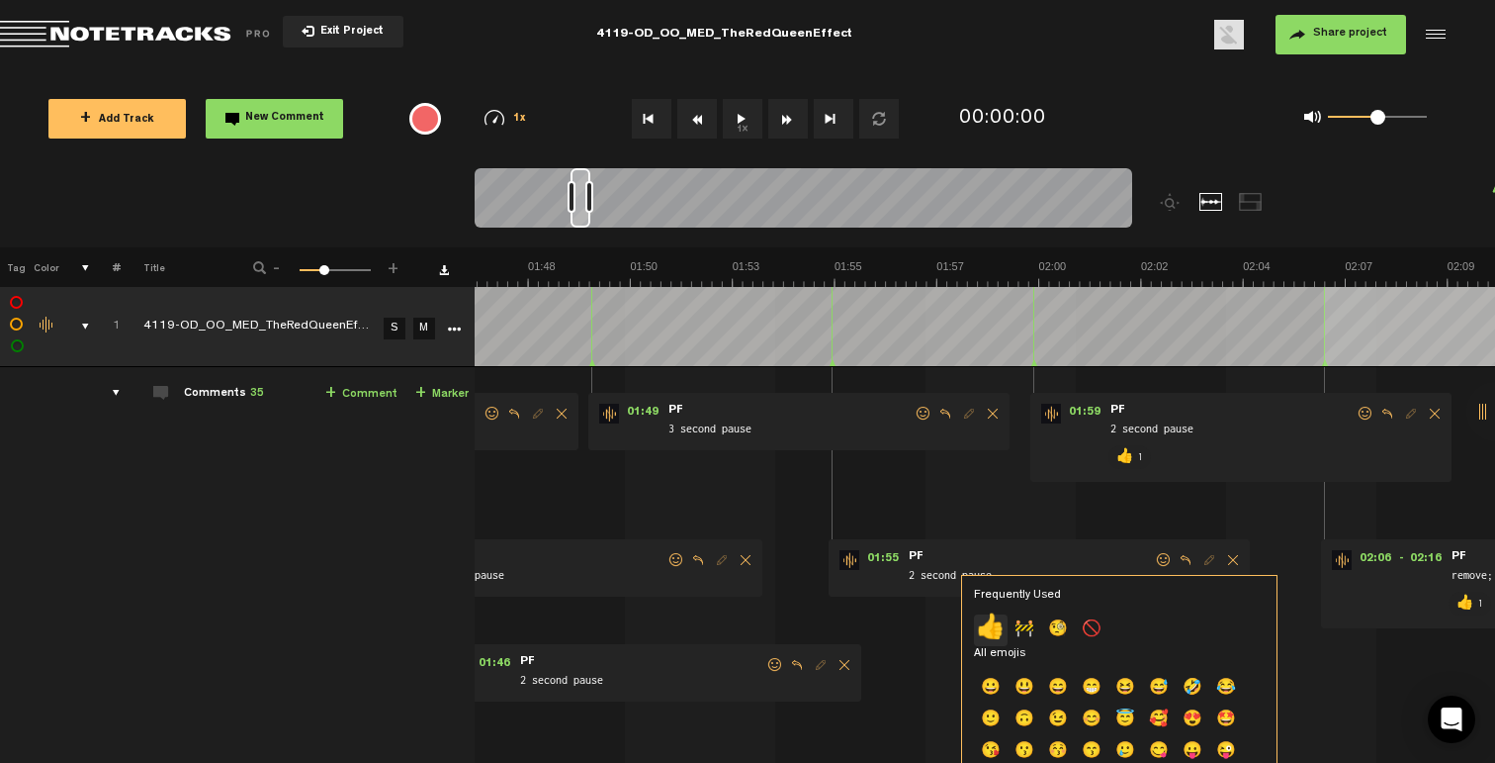
click at [985, 632] on p "👍" at bounding box center [991, 630] width 34 height 32
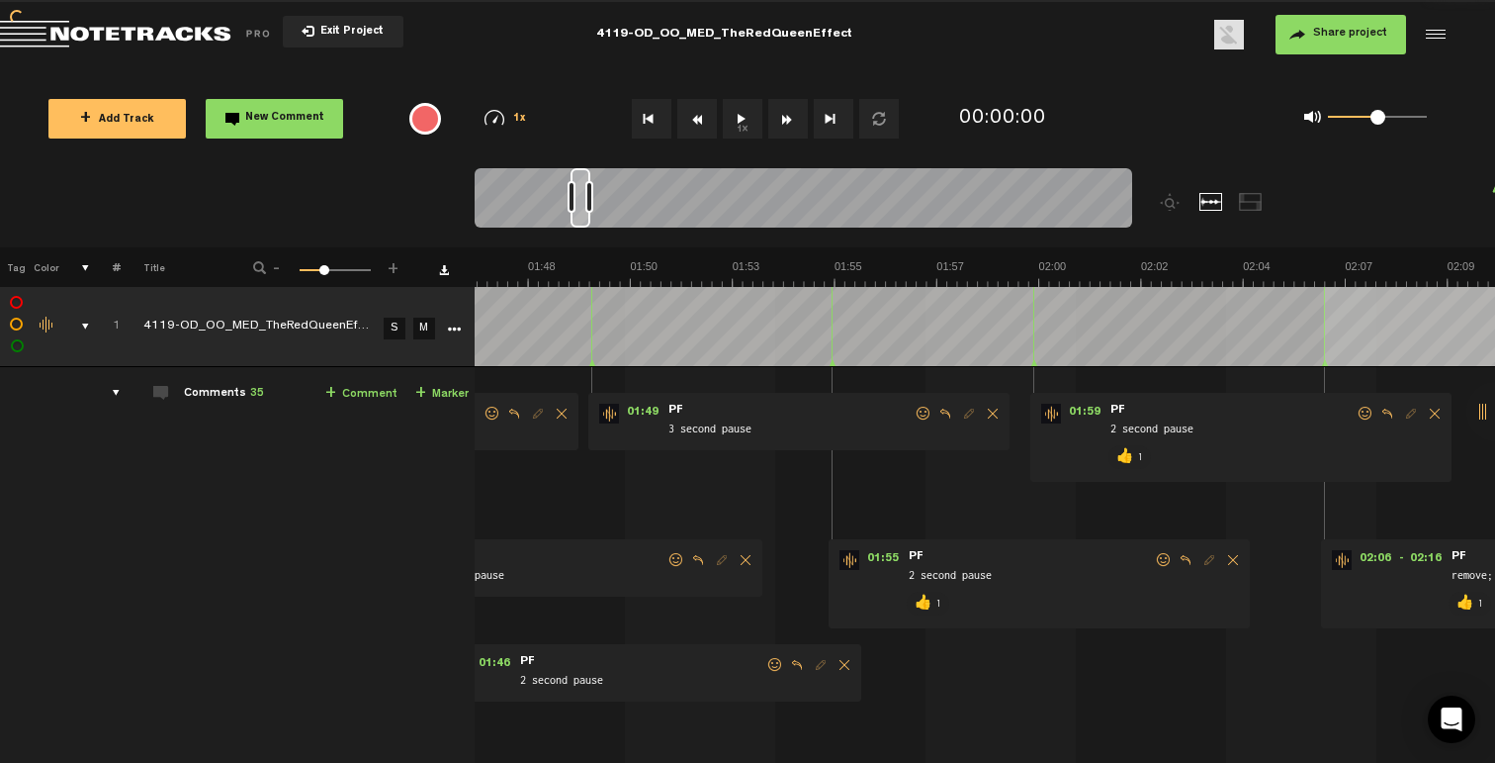
scroll to position [0, 4510]
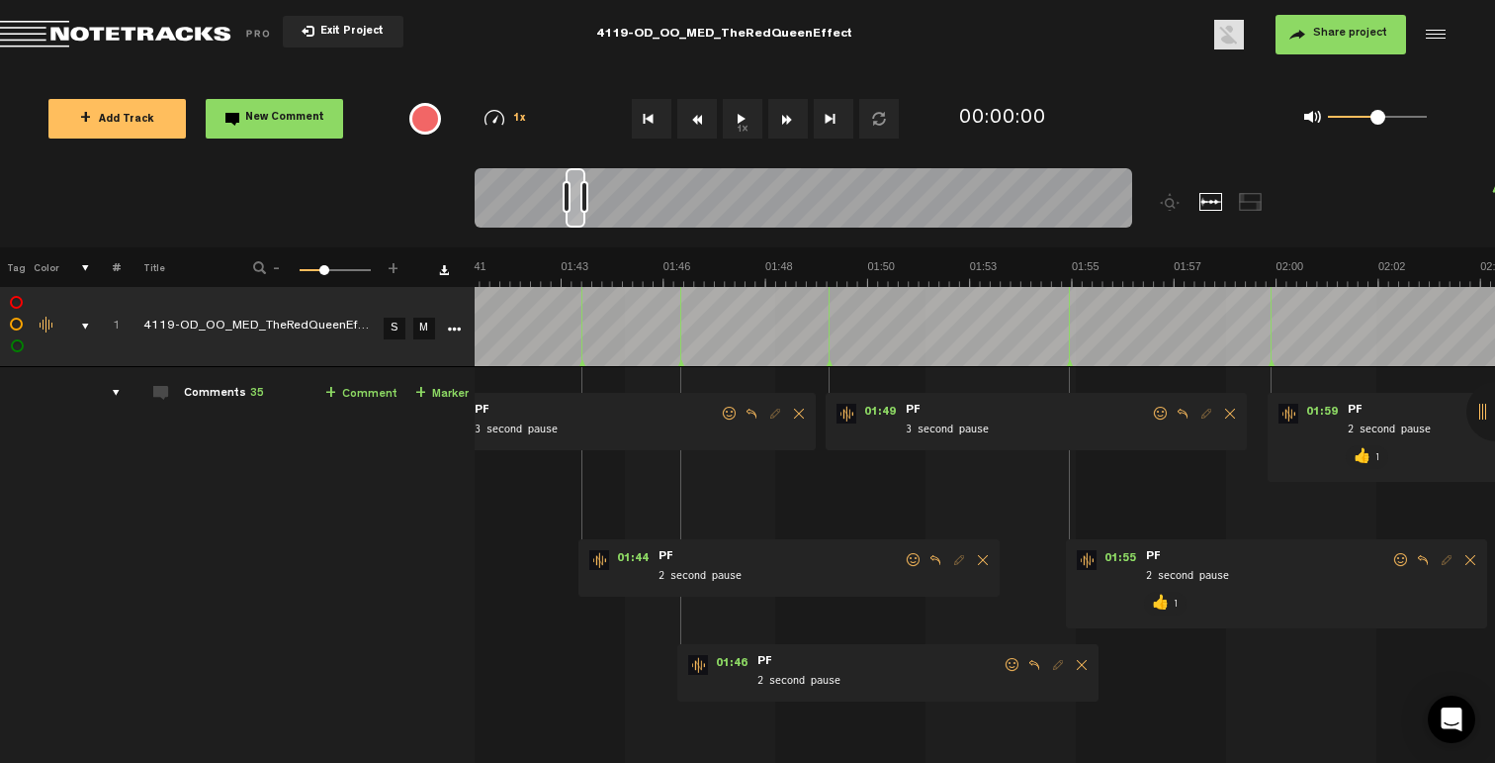
click at [1163, 411] on span at bounding box center [1161, 413] width 20 height 14
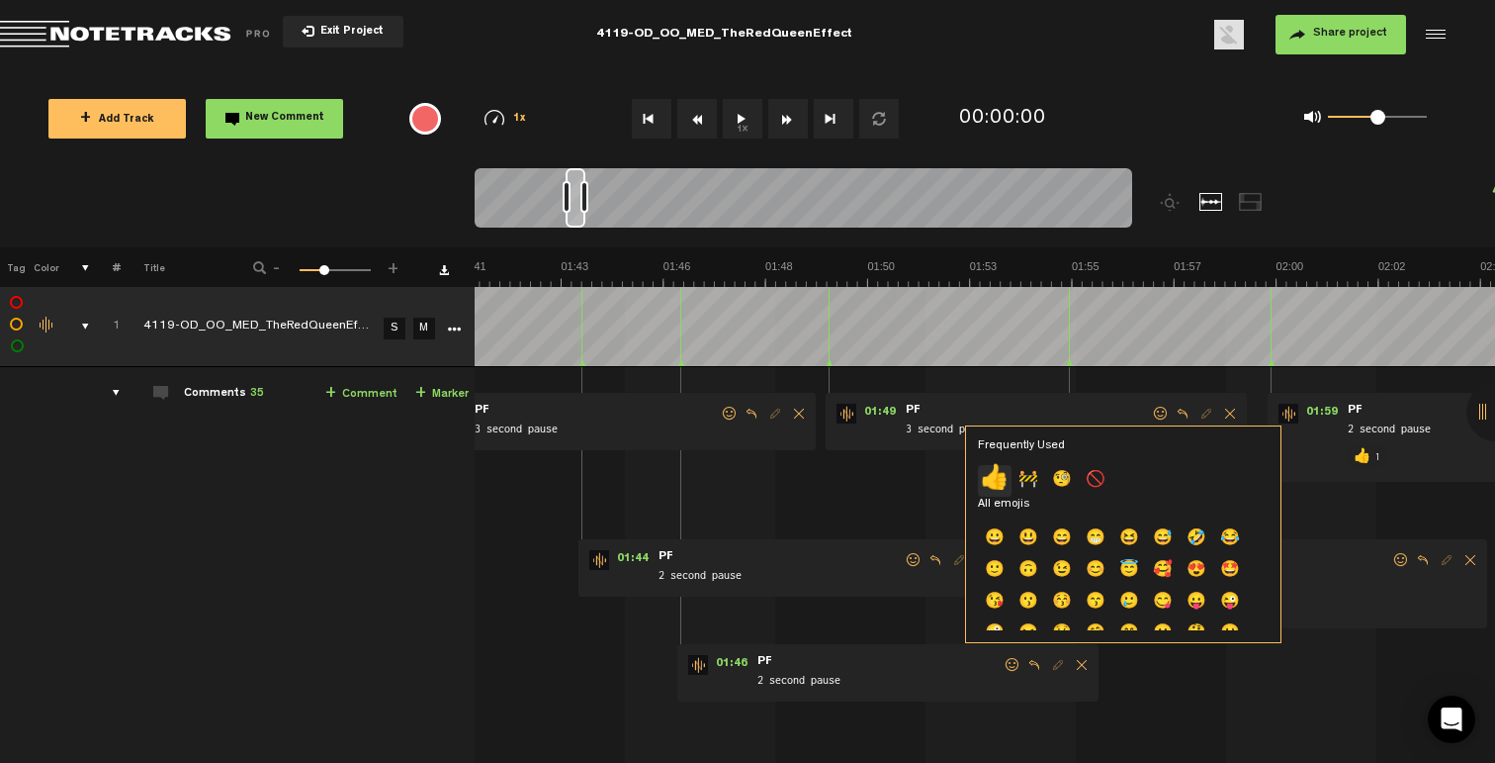
click at [995, 479] on p "👍" at bounding box center [995, 481] width 34 height 32
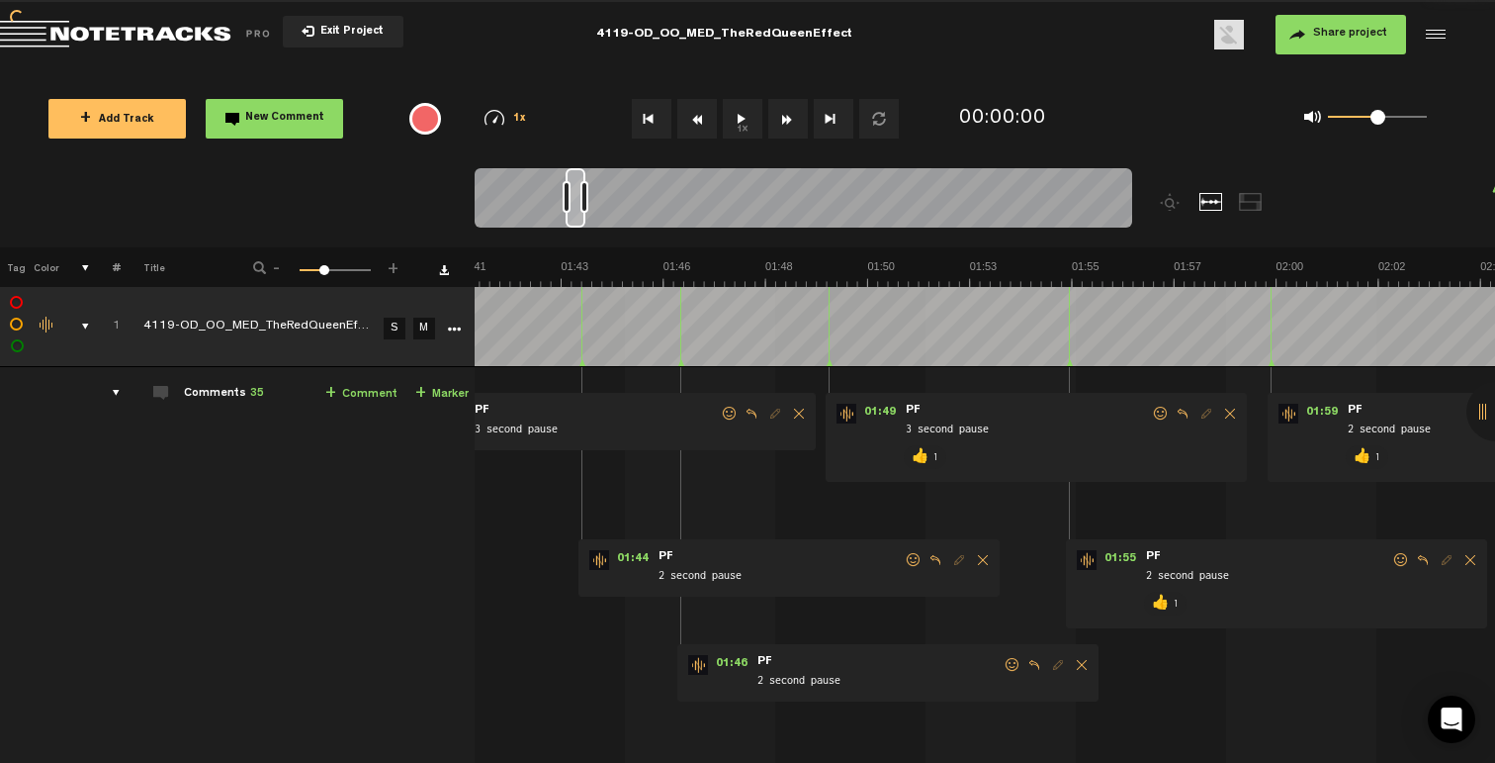
scroll to position [0, 4391]
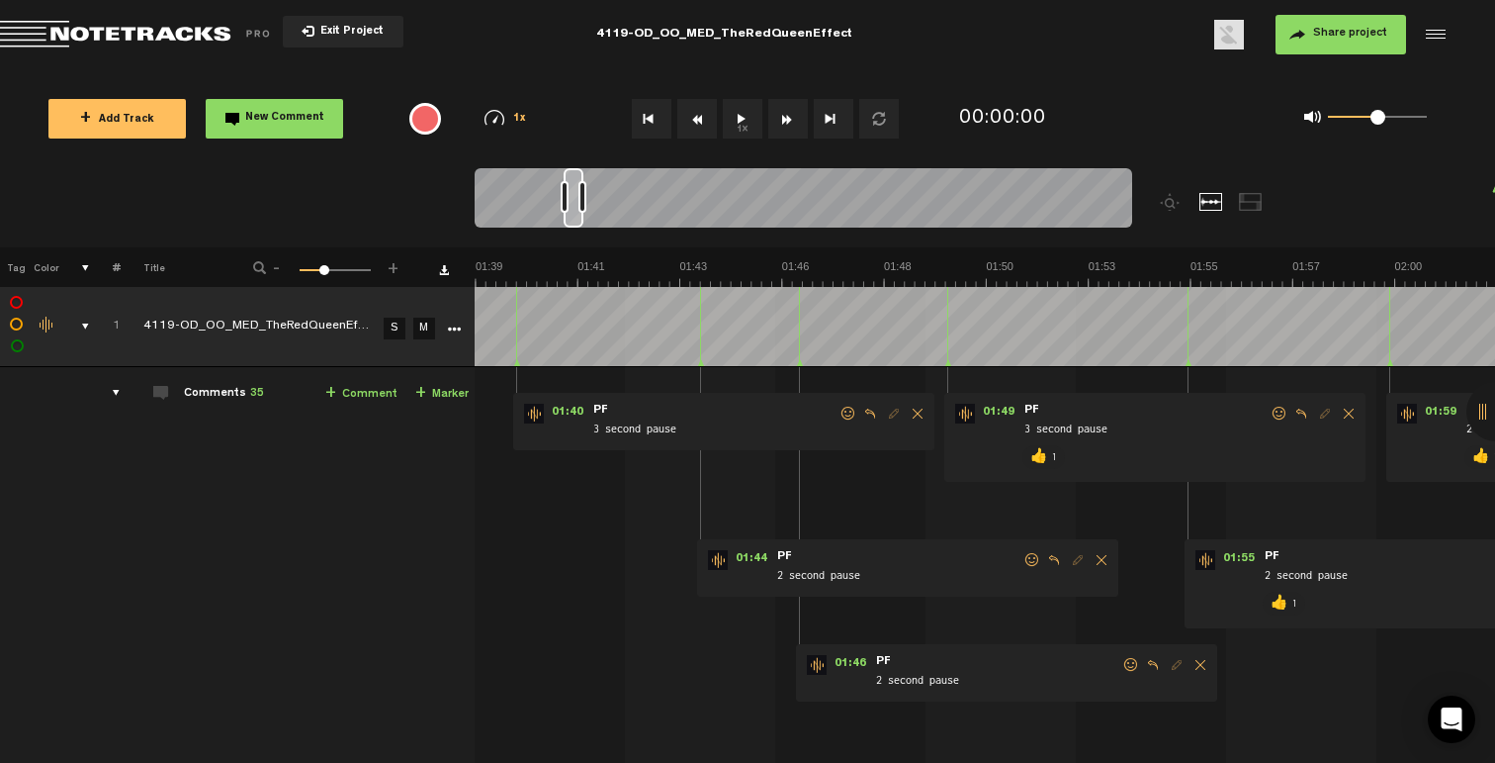
click at [1124, 662] on span at bounding box center [1132, 665] width 20 height 14
click at [958, 728] on p "👍" at bounding box center [957, 731] width 34 height 32
click at [1030, 560] on span at bounding box center [1033, 560] width 20 height 14
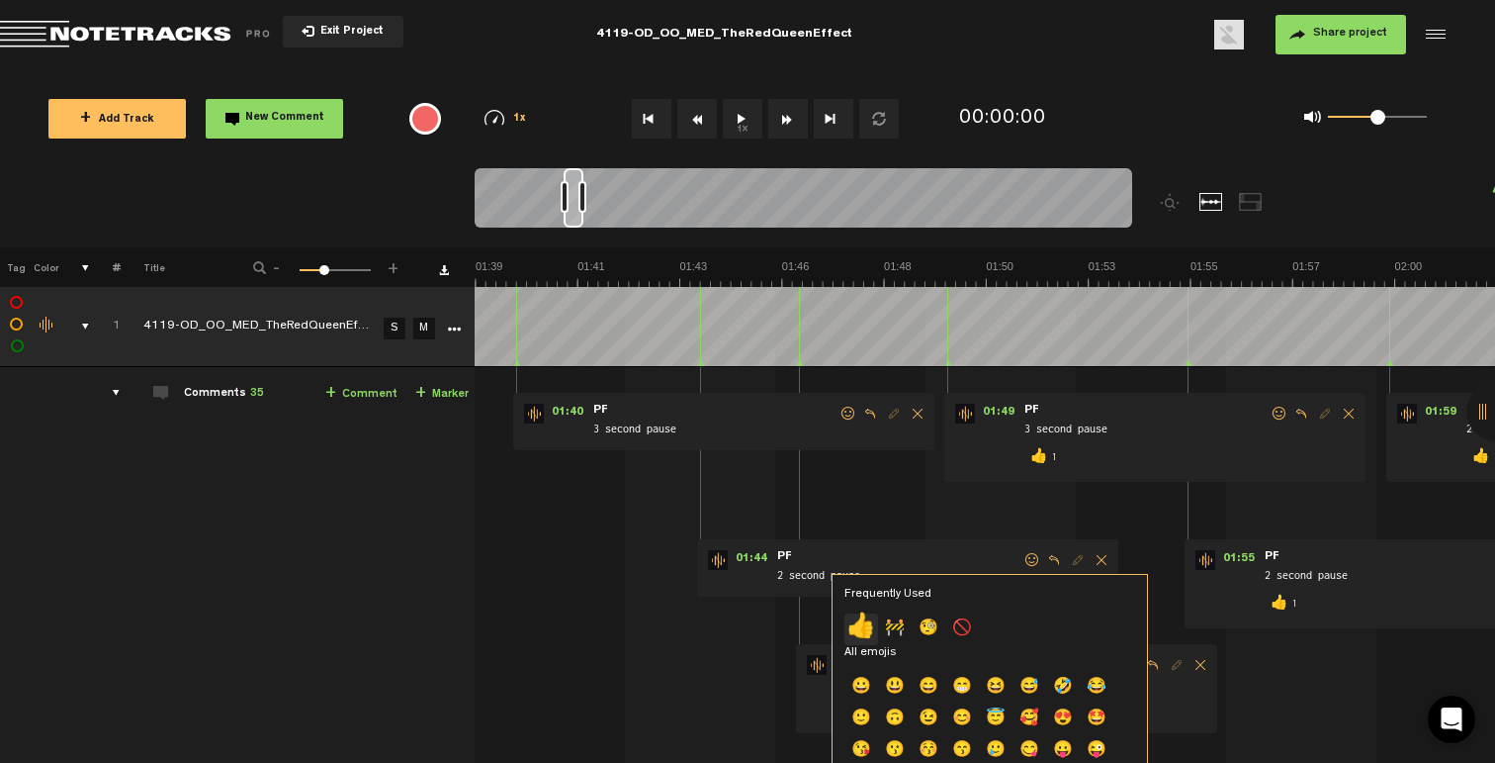
click at [859, 633] on p "👍" at bounding box center [862, 629] width 34 height 32
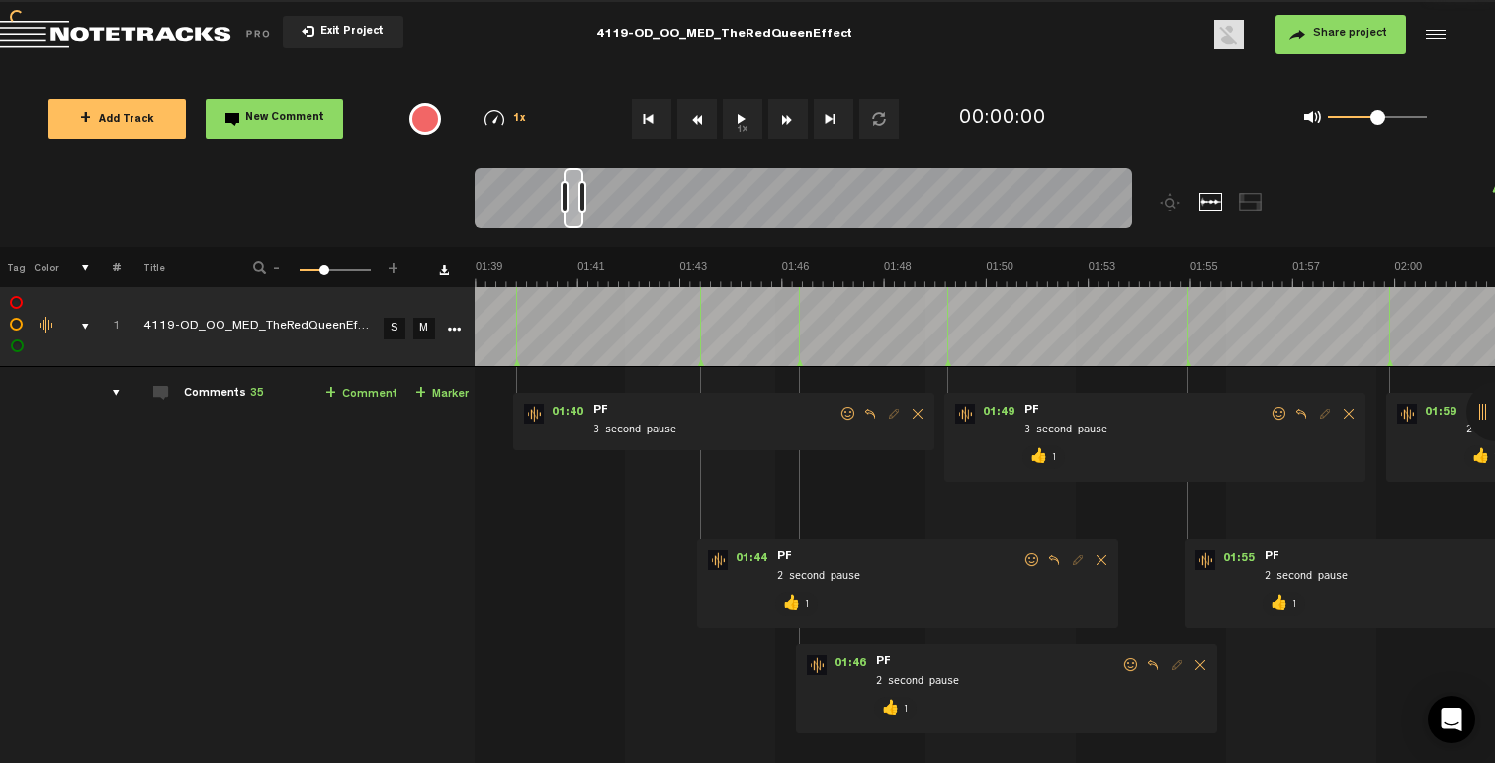
scroll to position [0, 4154]
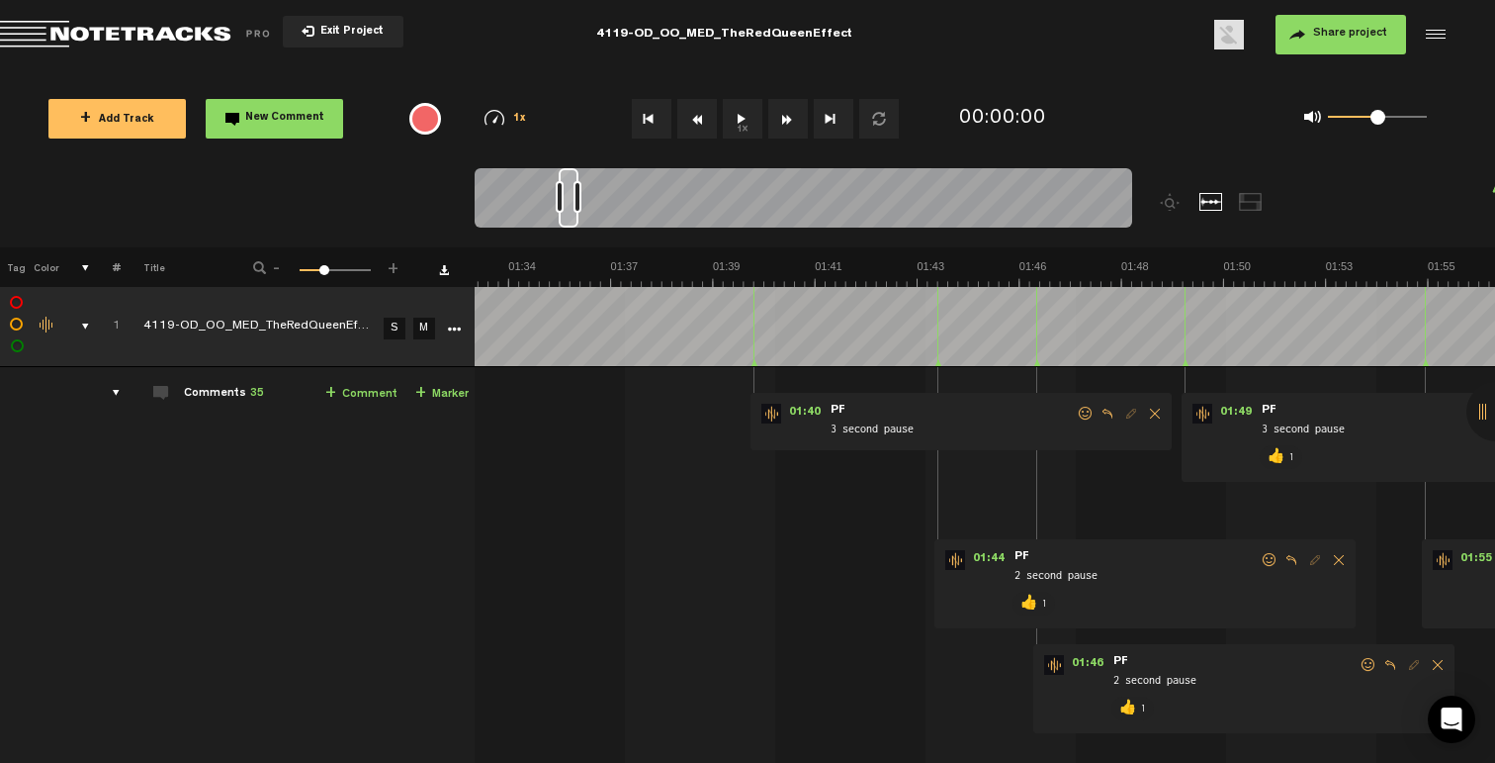
click at [1082, 408] on span at bounding box center [1086, 413] width 20 height 14
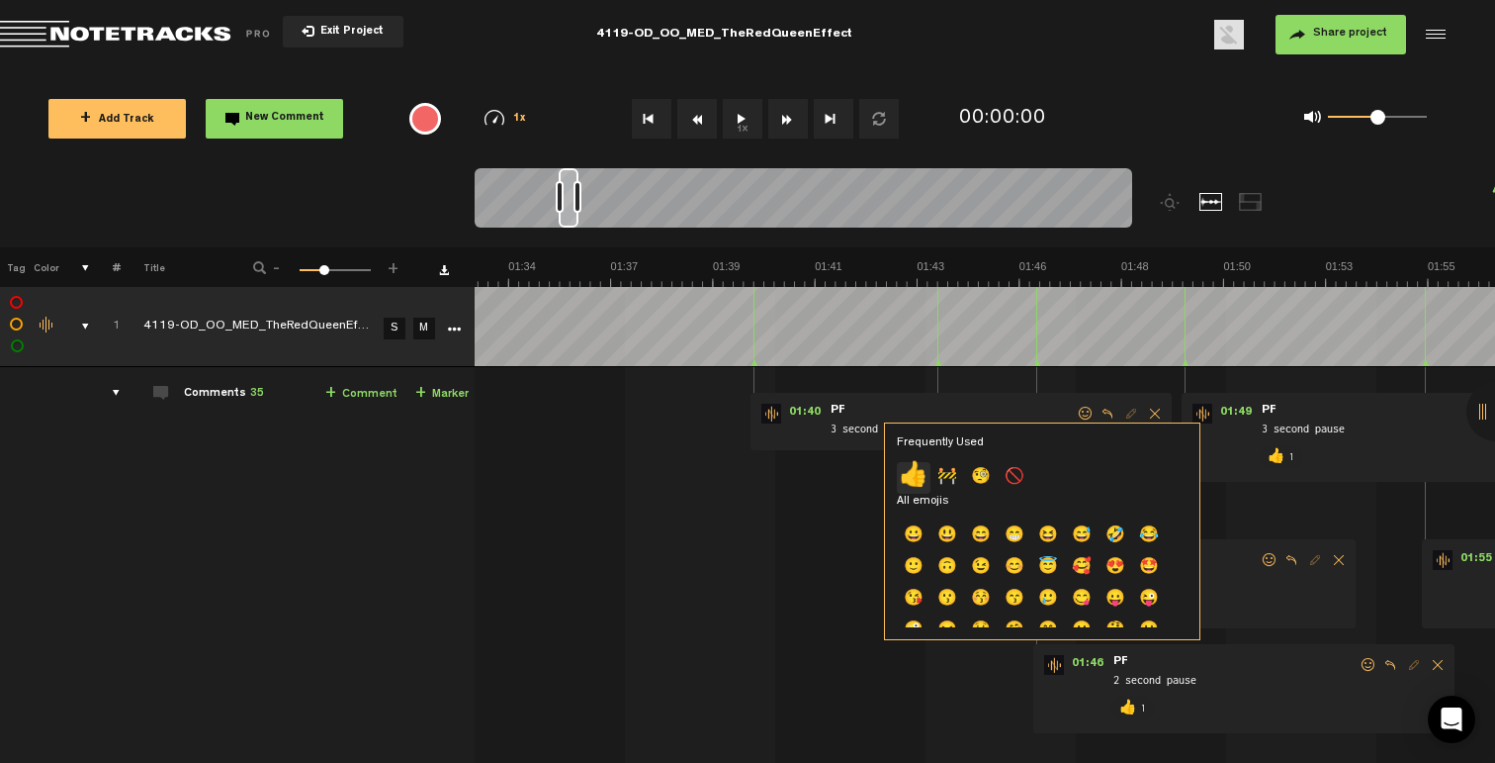
click at [916, 465] on p "👍" at bounding box center [914, 478] width 34 height 32
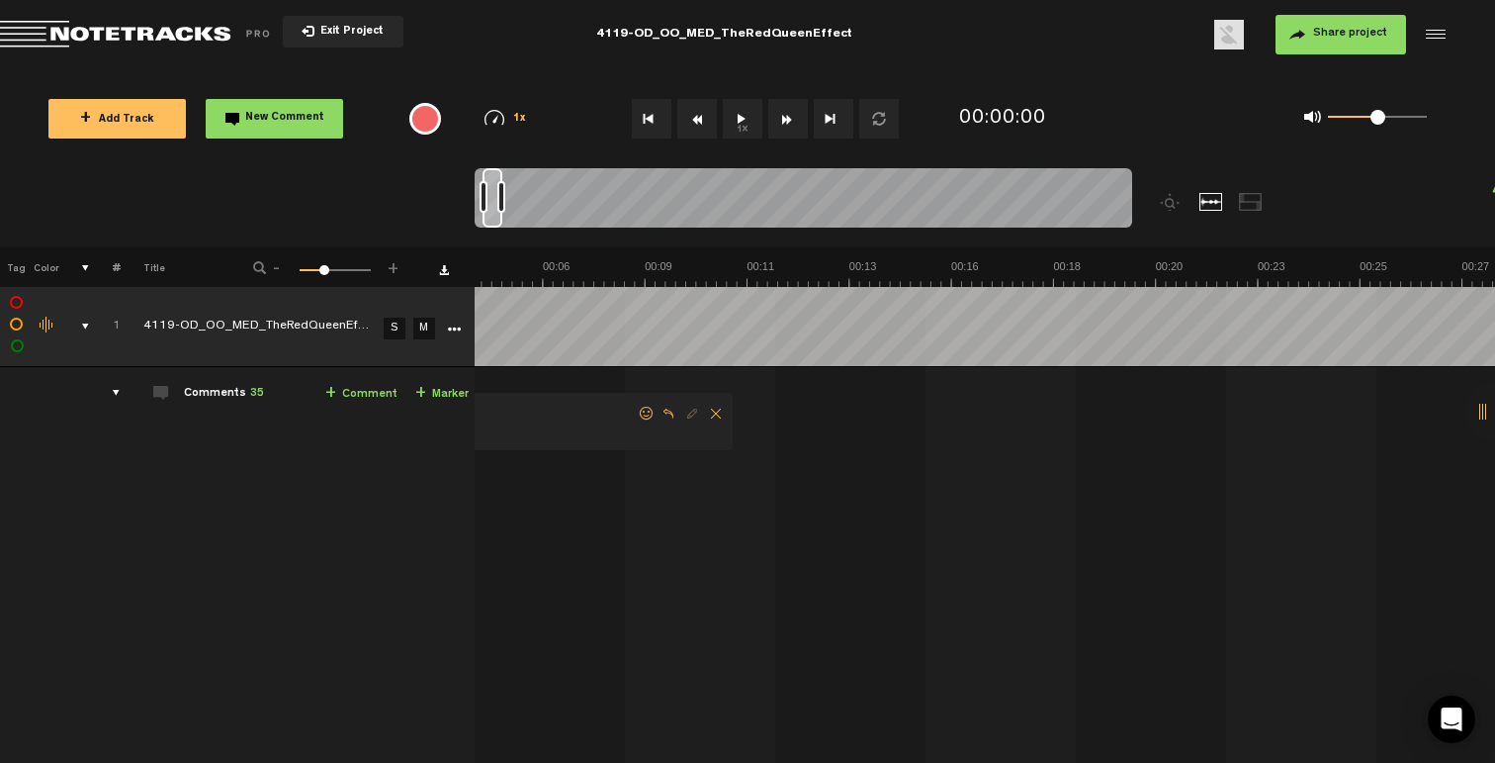
scroll to position [0, 0]
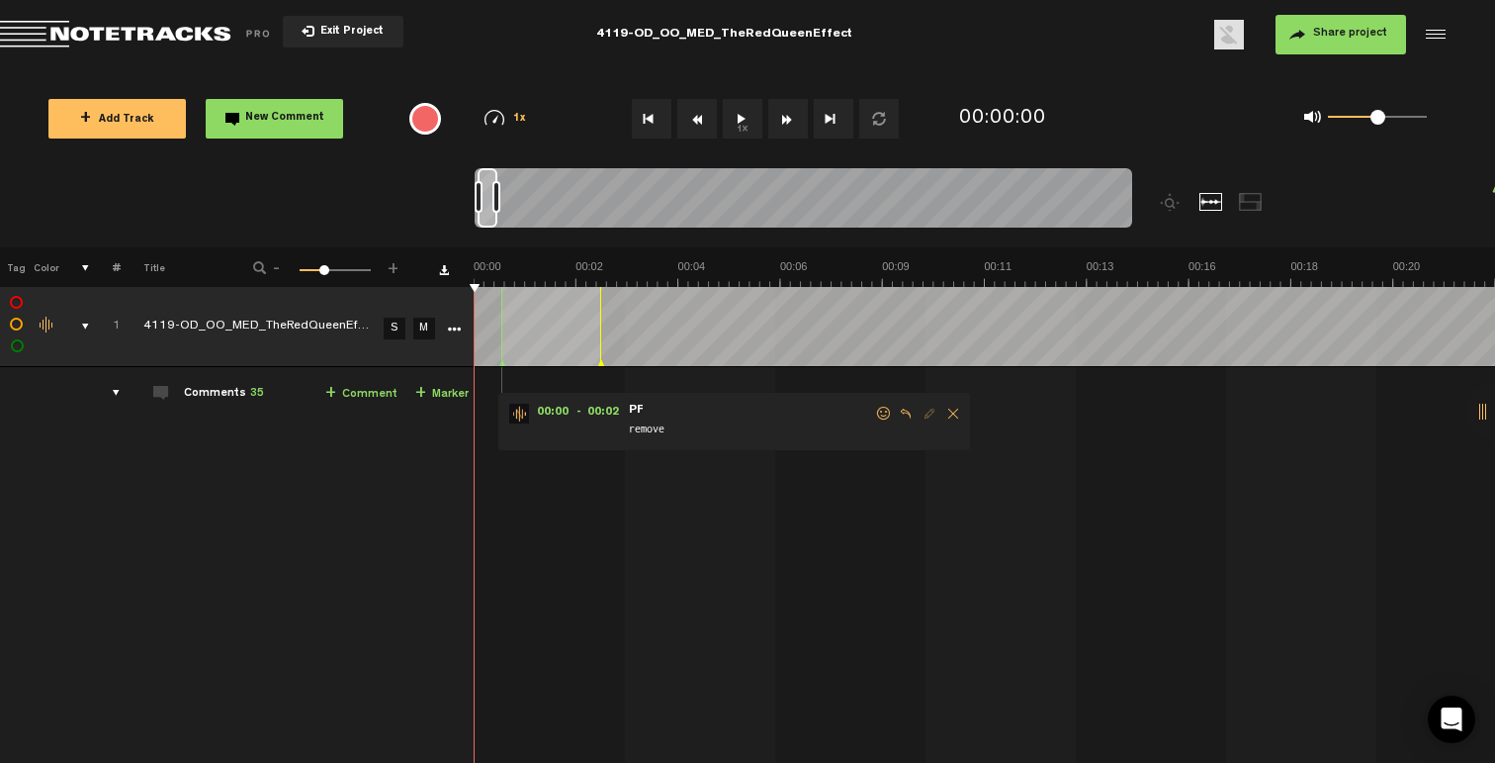
click at [876, 410] on span at bounding box center [884, 413] width 20 height 14
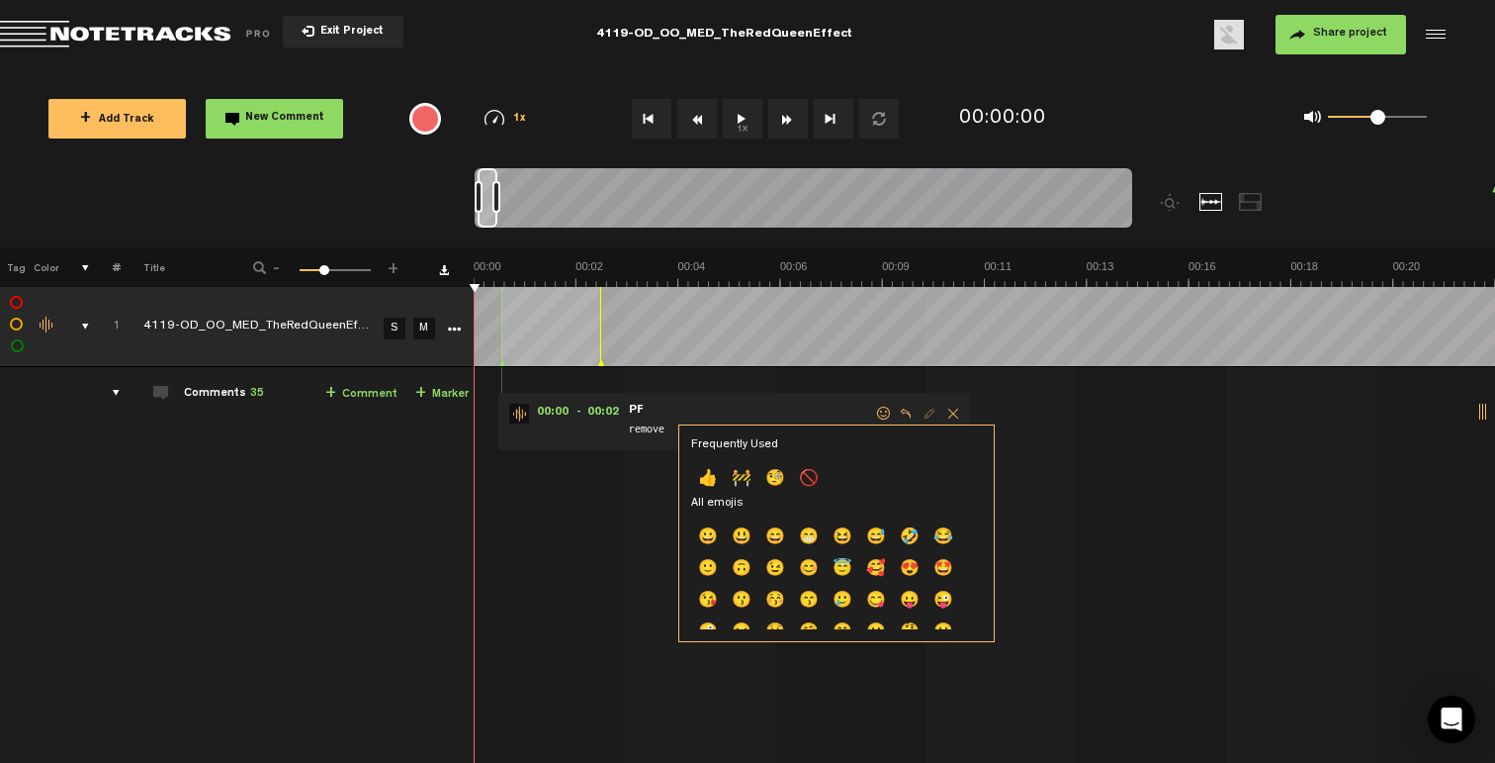
click at [708, 485] on p "👍" at bounding box center [708, 480] width 34 height 32
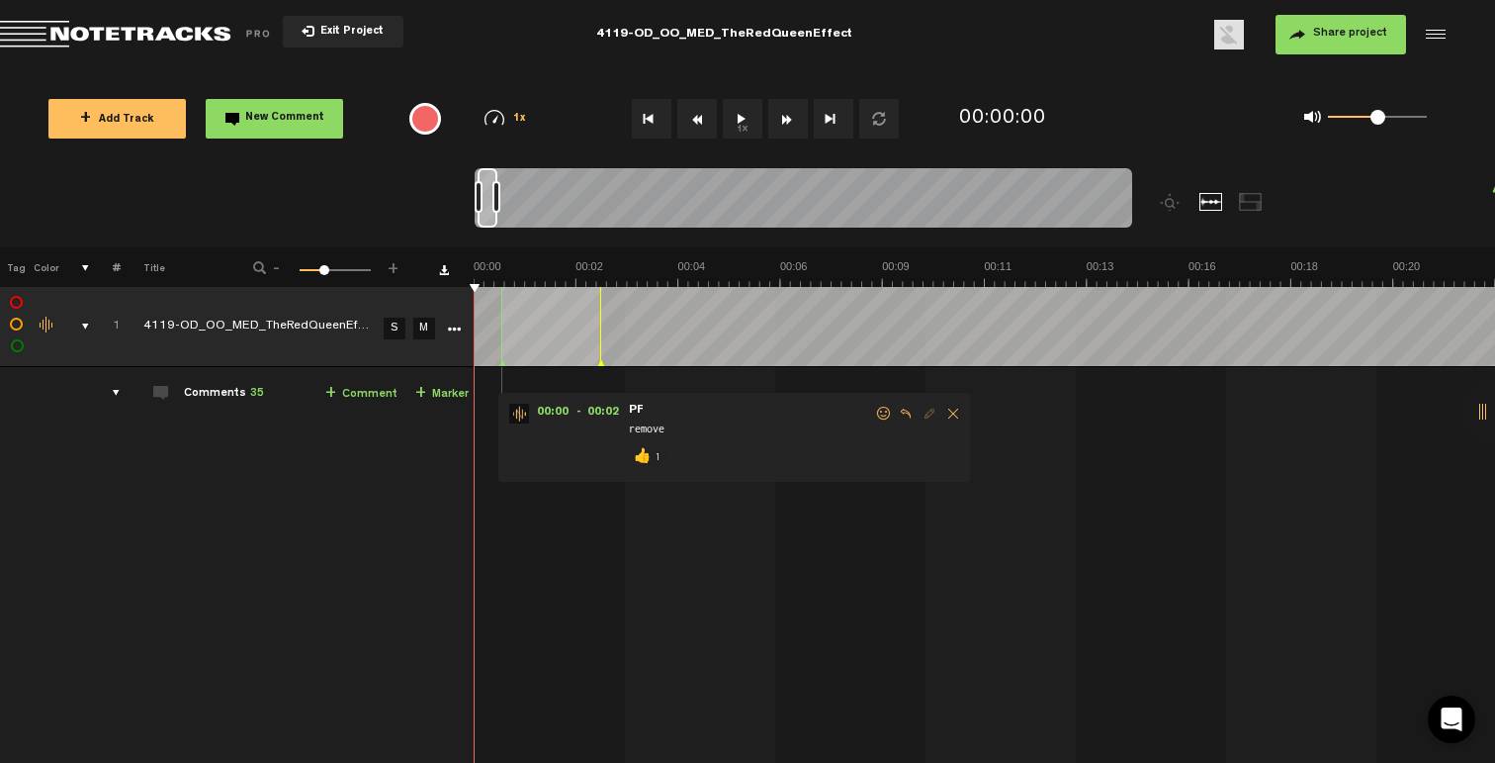
click at [81, 327] on div "comments, stamps & drawings" at bounding box center [77, 326] width 31 height 20
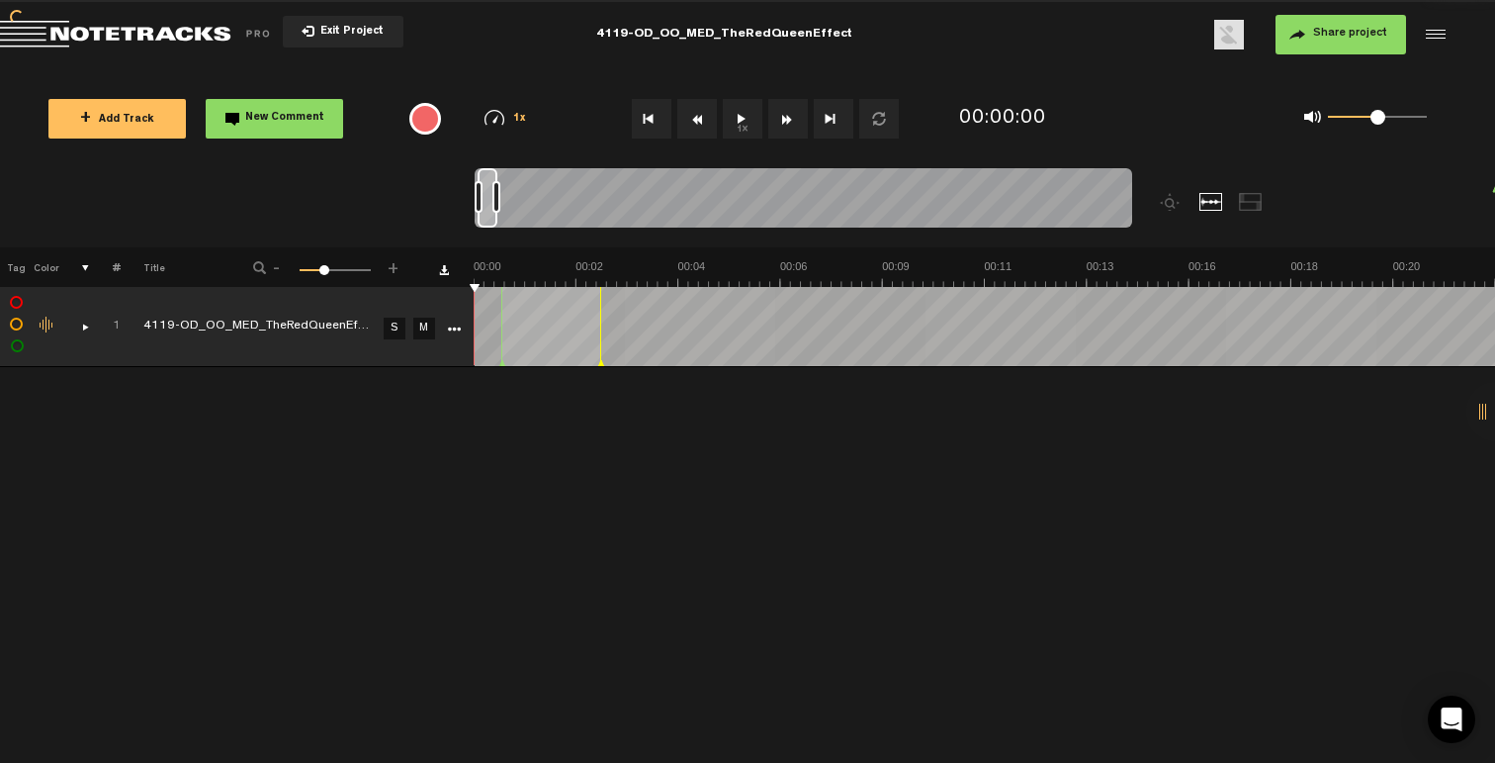
click at [98, 115] on span "+ Add Track" at bounding box center [117, 120] width 74 height 11
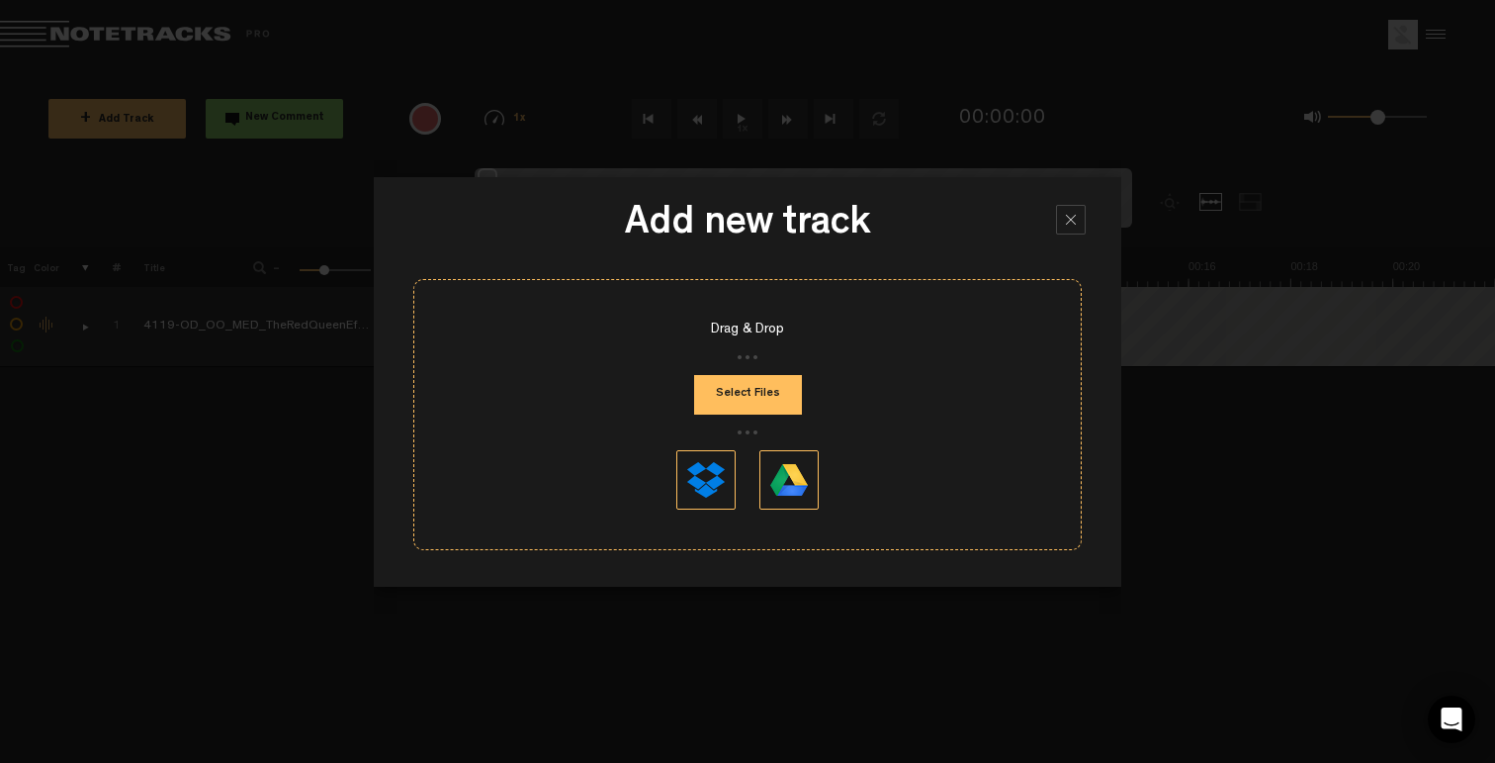
click at [766, 378] on button "Select Files" at bounding box center [748, 395] width 108 height 40
